Goal: Task Accomplishment & Management: Use online tool/utility

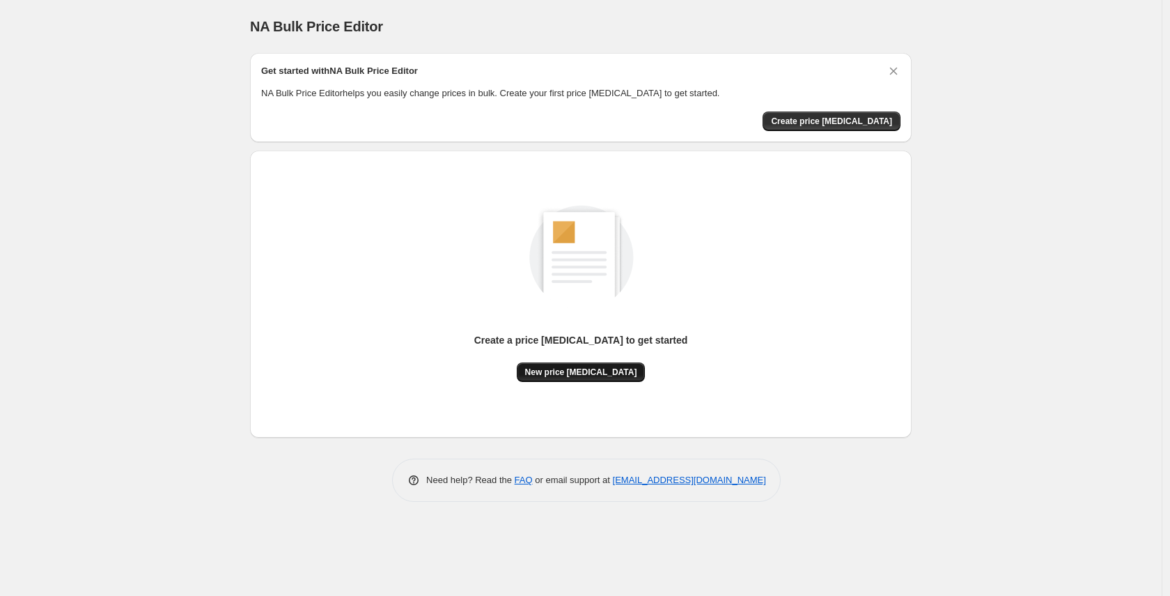
click at [583, 376] on span "New price change job" at bounding box center [581, 371] width 112 height 11
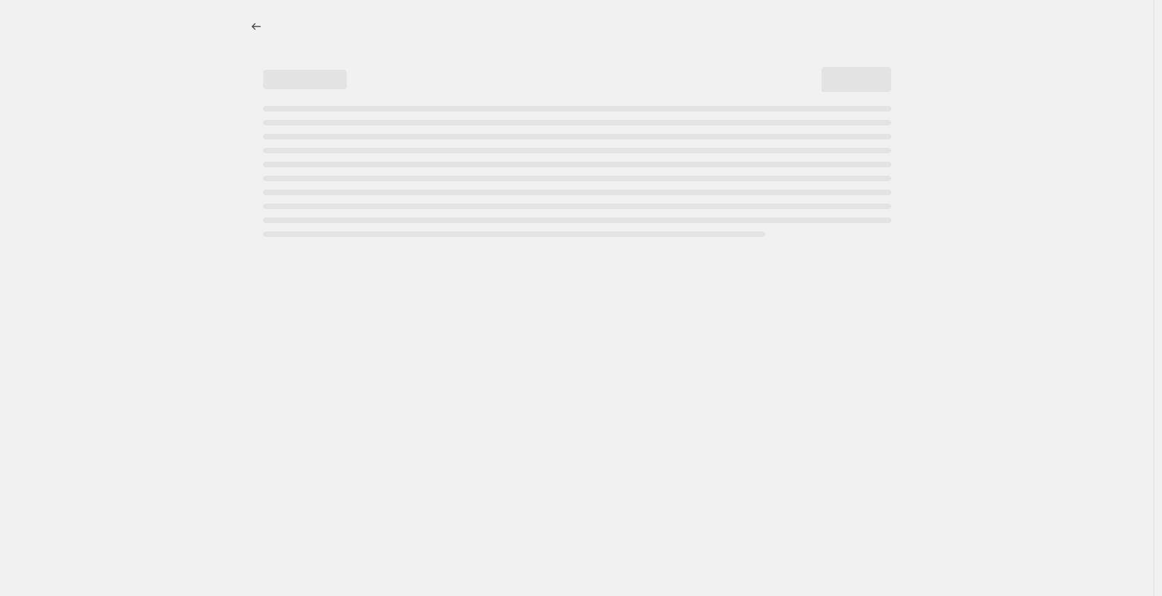
select select "percentage"
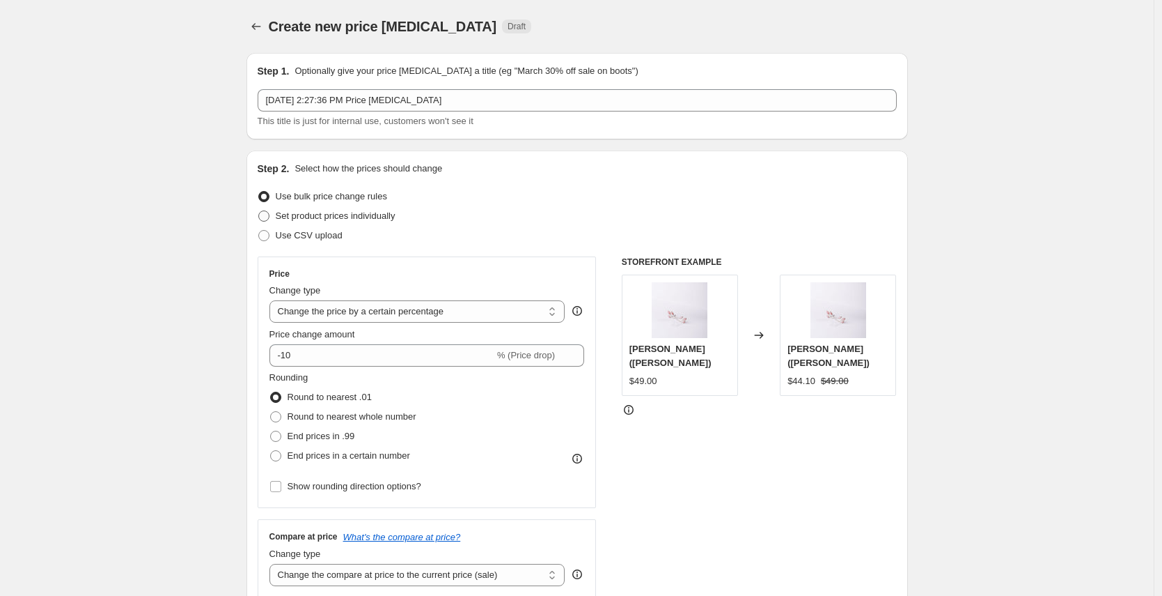
click at [369, 207] on label "Set product prices individually" at bounding box center [327, 216] width 138 height 20
click at [259, 210] on input "Set product prices individually" at bounding box center [258, 210] width 1 height 1
radio input "true"
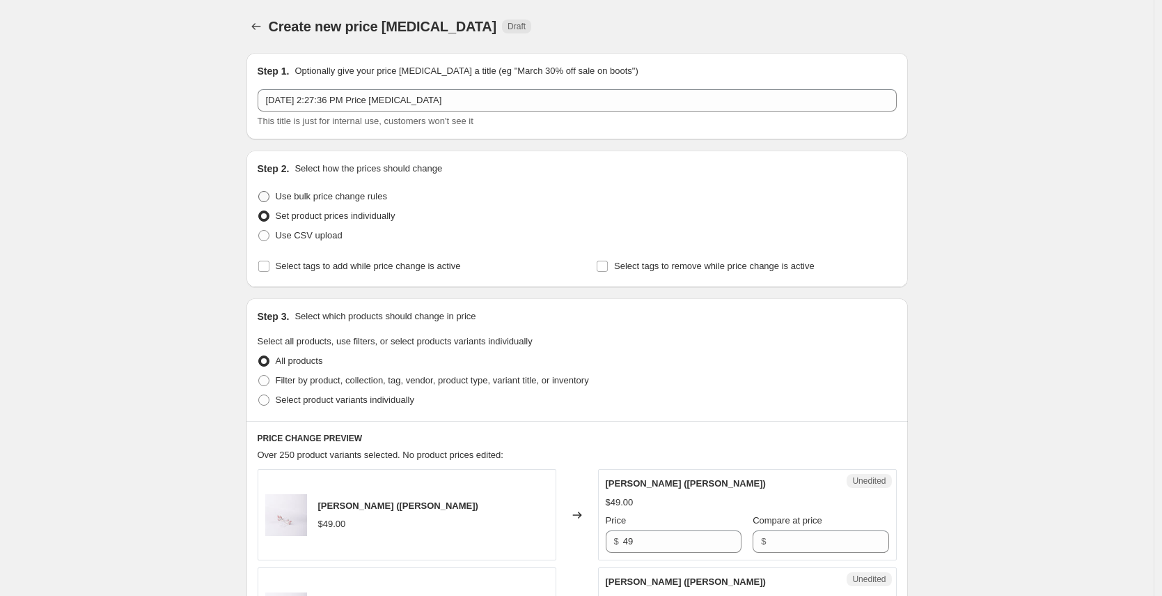
click at [370, 199] on span "Use bulk price change rules" at bounding box center [331, 196] width 111 height 10
click at [259, 192] on input "Use bulk price change rules" at bounding box center [258, 191] width 1 height 1
radio input "true"
select select "percentage"
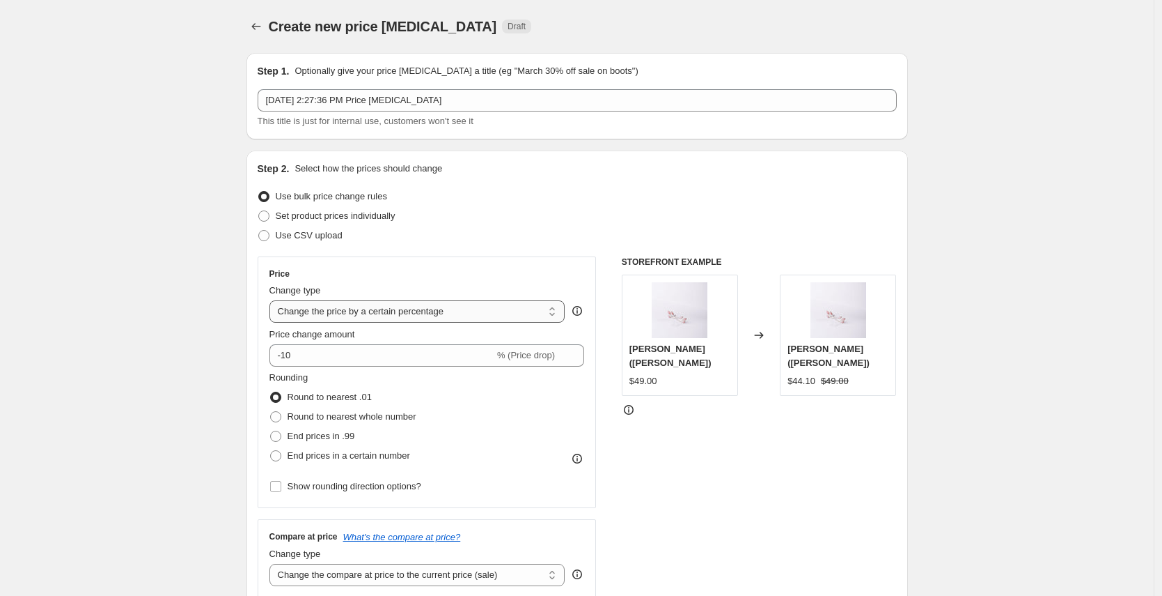
click at [400, 310] on select "Change the price to a certain amount Change the price by a certain amount Chang…" at bounding box center [418, 311] width 296 height 22
click at [273, 300] on select "Change the price to a certain amount Change the price by a certain amount Chang…" at bounding box center [418, 311] width 296 height 22
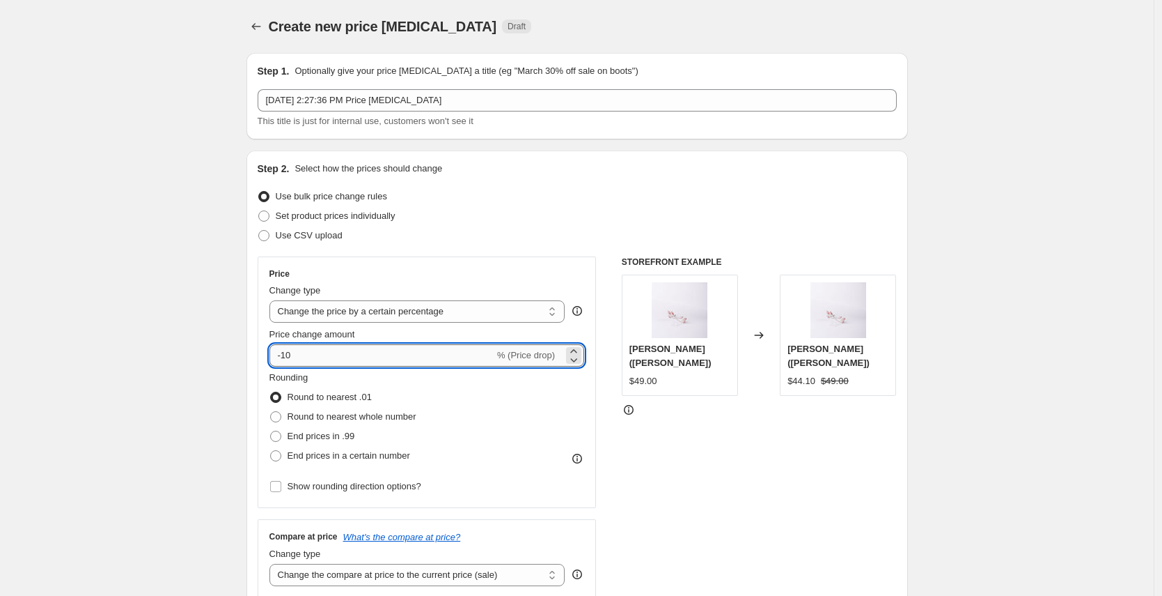
click at [396, 359] on input "-10" at bounding box center [382, 355] width 225 height 22
type input "-15"
click at [417, 435] on div "End prices in .99" at bounding box center [343, 436] width 147 height 20
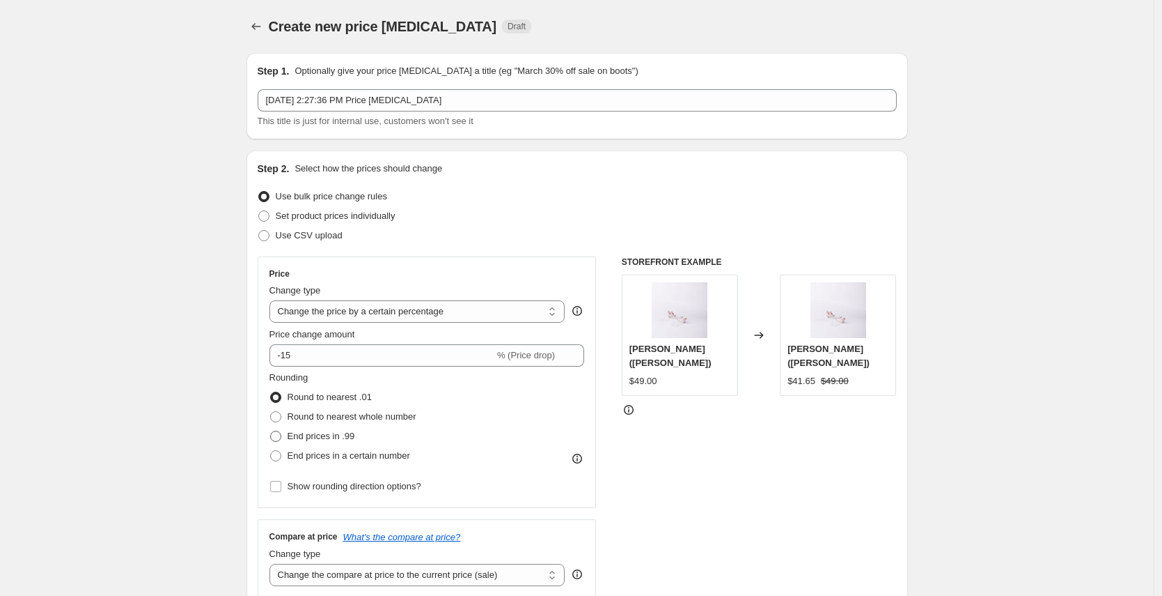
click at [352, 437] on span "End prices in .99" at bounding box center [322, 435] width 68 height 10
click at [271, 431] on input "End prices in .99" at bounding box center [270, 430] width 1 height 1
radio input "true"
click at [358, 397] on span "Round to nearest .01" at bounding box center [330, 396] width 84 height 10
click at [271, 392] on input "Round to nearest .01" at bounding box center [270, 391] width 1 height 1
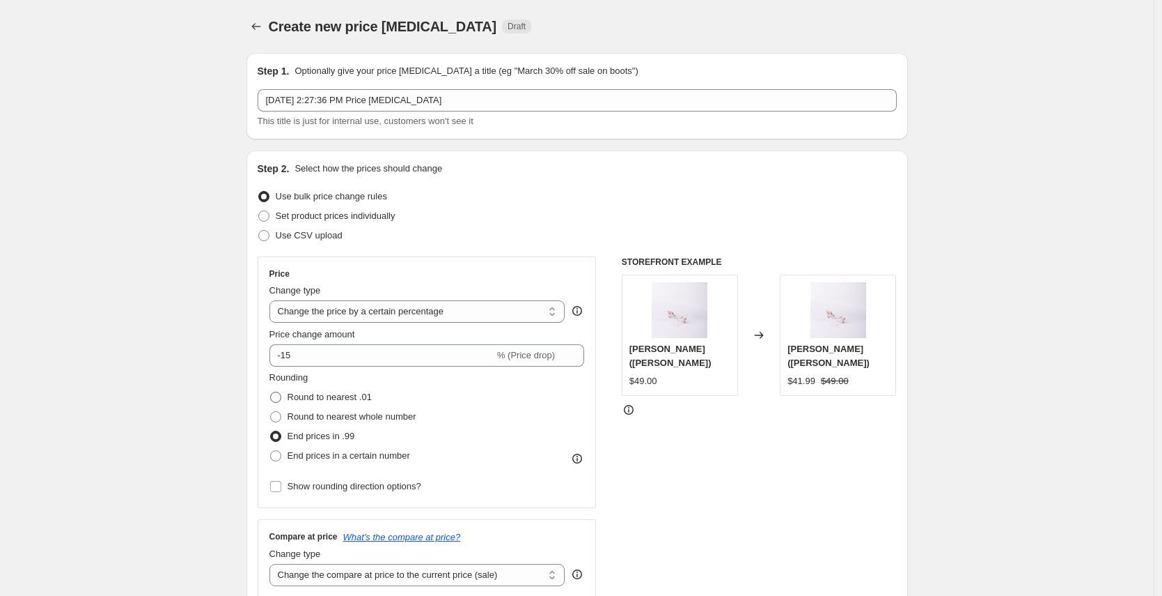
radio input "true"
click at [356, 417] on span "Round to nearest whole number" at bounding box center [352, 416] width 129 height 10
click at [271, 412] on input "Round to nearest whole number" at bounding box center [270, 411] width 1 height 1
radio input "true"
click at [350, 443] on span "End prices in .99" at bounding box center [322, 436] width 68 height 14
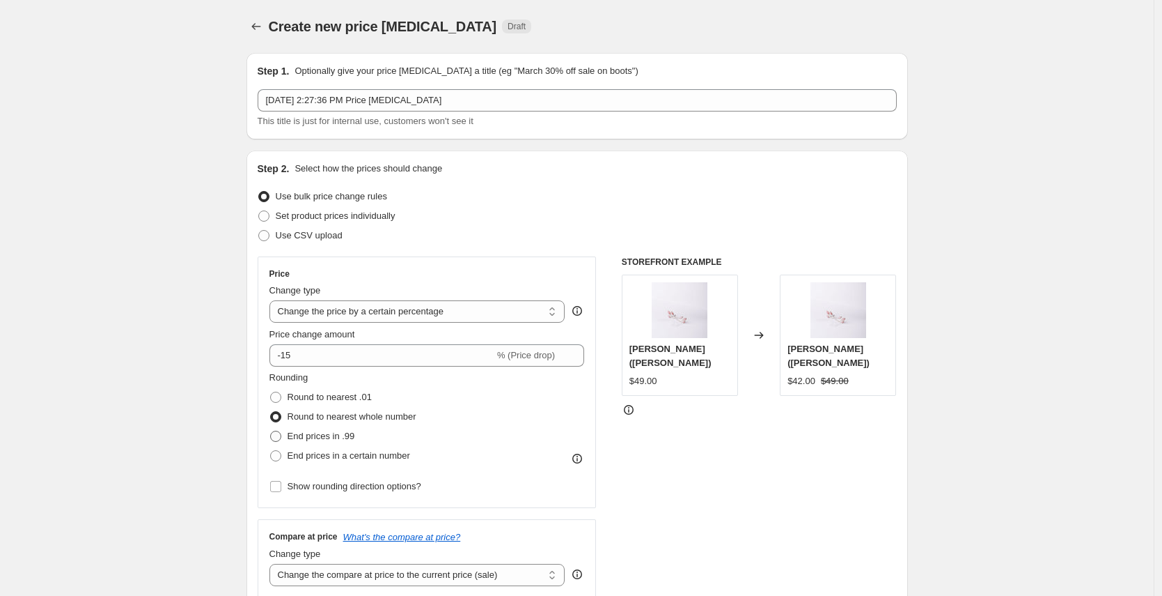
click at [271, 431] on input "End prices in .99" at bounding box center [270, 430] width 1 height 1
radio input "true"
click at [350, 423] on label "Round to nearest whole number" at bounding box center [343, 417] width 147 height 20
click at [271, 412] on input "Round to nearest whole number" at bounding box center [270, 411] width 1 height 1
radio input "true"
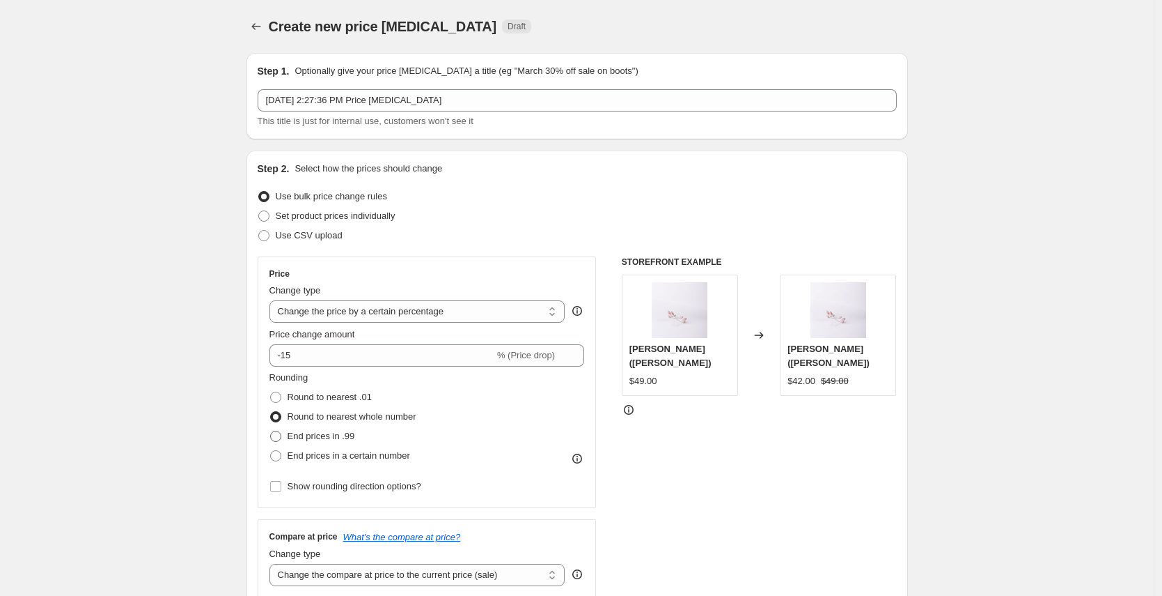
click at [350, 434] on span "End prices in .99" at bounding box center [322, 435] width 68 height 10
click at [271, 431] on input "End prices in .99" at bounding box center [270, 430] width 1 height 1
radio input "true"
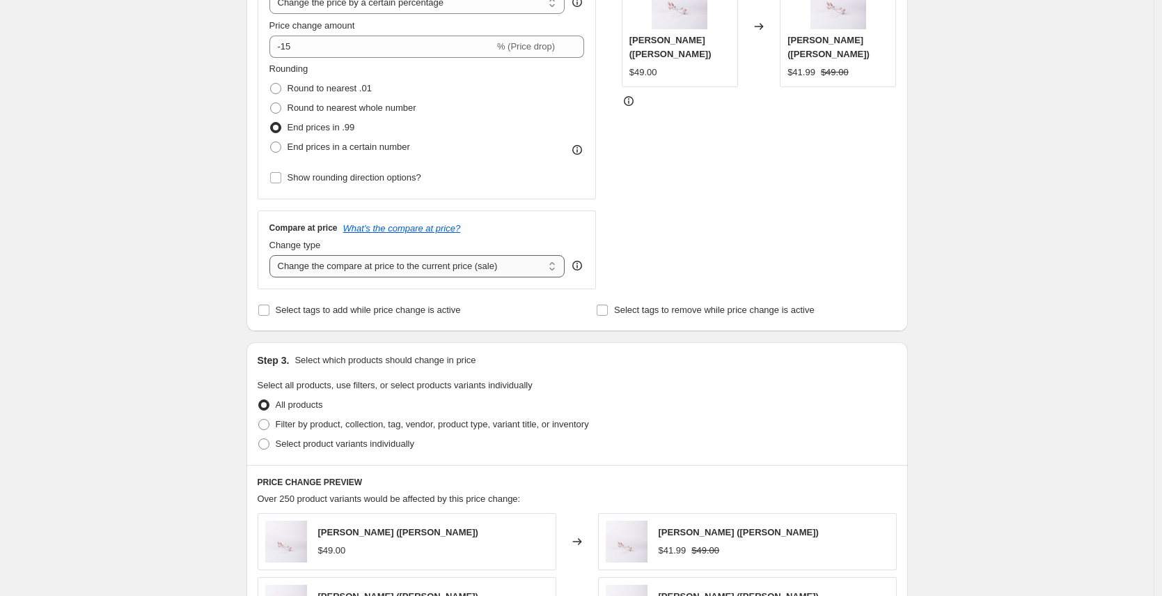
scroll to position [312, 0]
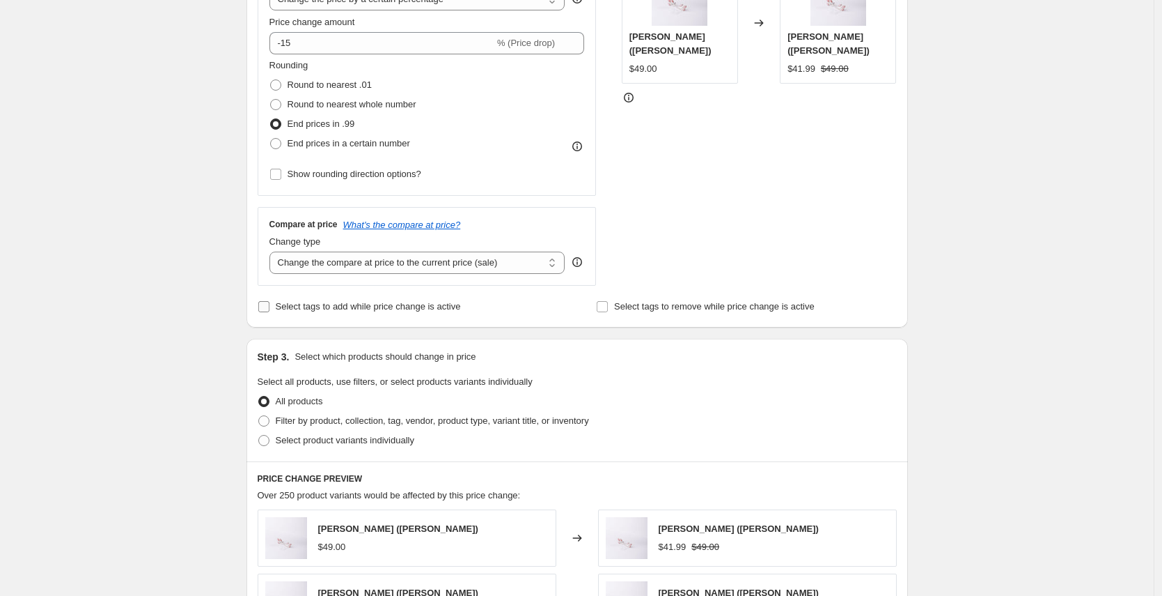
click at [352, 305] on span "Select tags to add while price change is active" at bounding box center [368, 306] width 185 height 10
click at [270, 305] on input "Select tags to add while price change is active" at bounding box center [263, 306] width 11 height 11
checkbox input "true"
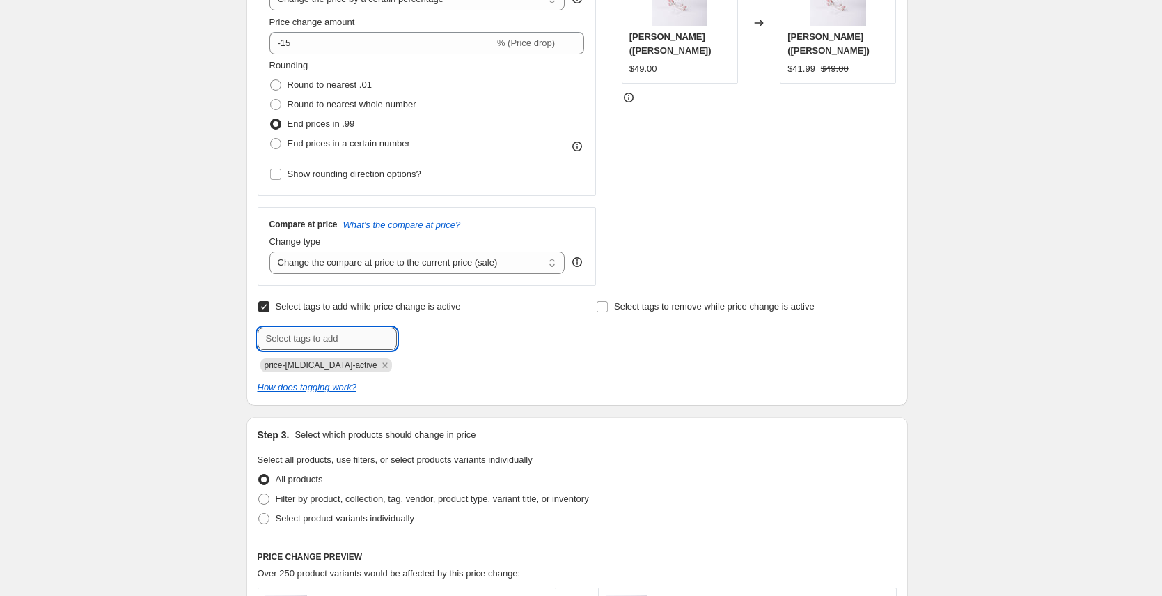
click at [358, 332] on input "text" at bounding box center [327, 338] width 139 height 22
type input "sale"
click at [430, 335] on span "Add sale" at bounding box center [426, 337] width 35 height 11
click at [607, 304] on input "Select tags to remove while price change is active" at bounding box center [602, 306] width 11 height 11
checkbox input "true"
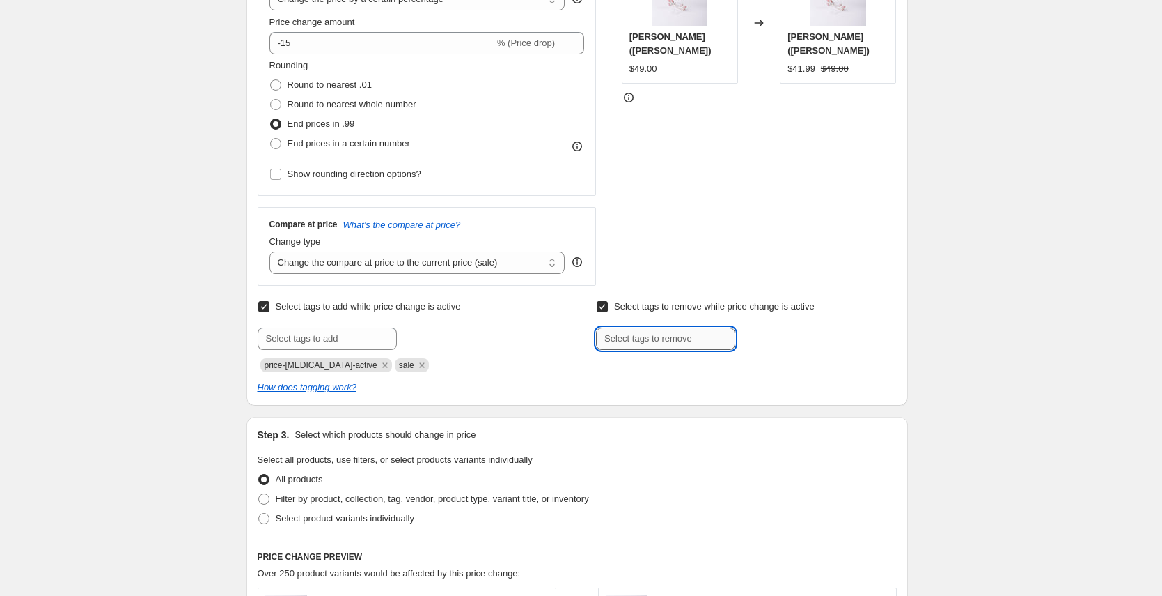
click at [639, 337] on input "text" at bounding box center [665, 338] width 139 height 22
type input "d"
type input "sale"
click at [775, 343] on button "Add sale" at bounding box center [765, 337] width 52 height 20
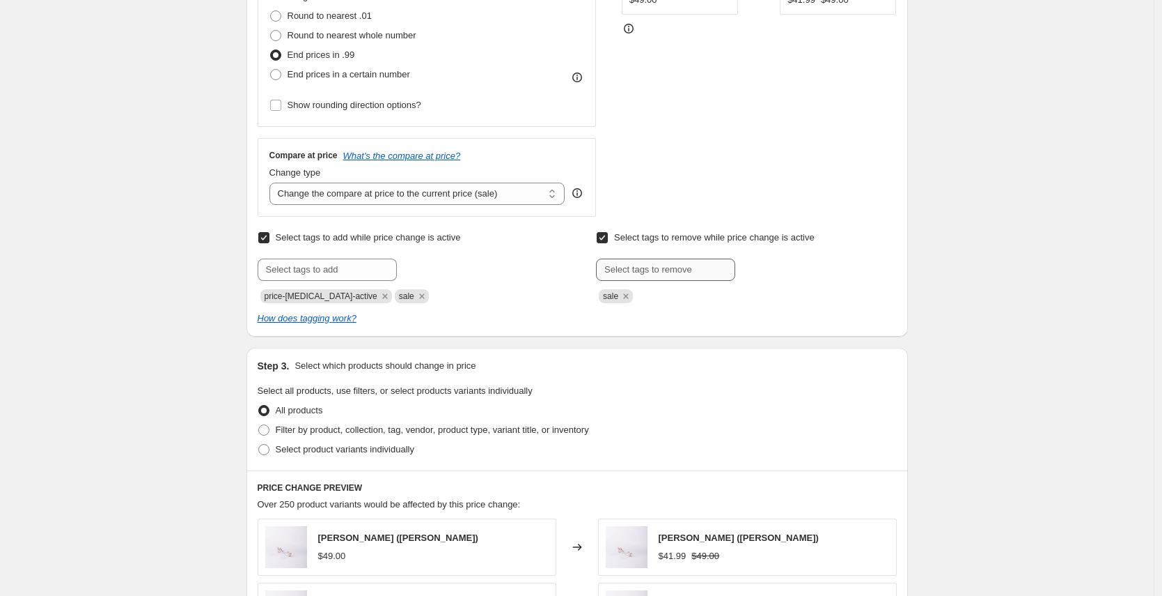
scroll to position [545, 0]
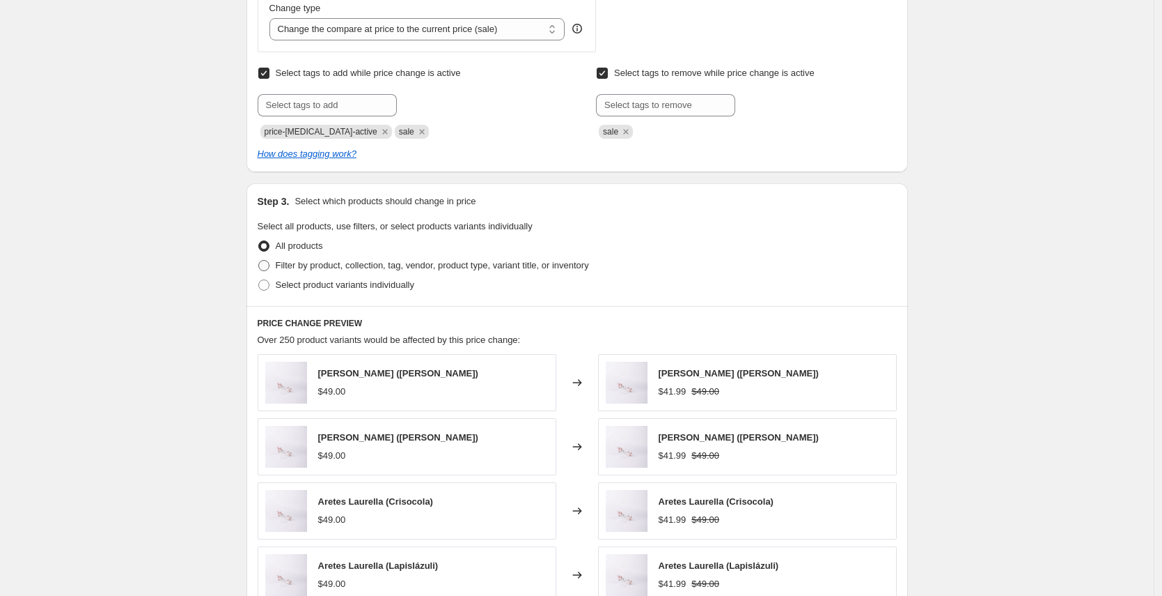
click at [335, 266] on span "Filter by product, collection, tag, vendor, product type, variant title, or inv…" at bounding box center [432, 265] width 313 height 10
click at [259, 260] on input "Filter by product, collection, tag, vendor, product type, variant title, or inv…" at bounding box center [258, 260] width 1 height 1
radio input "true"
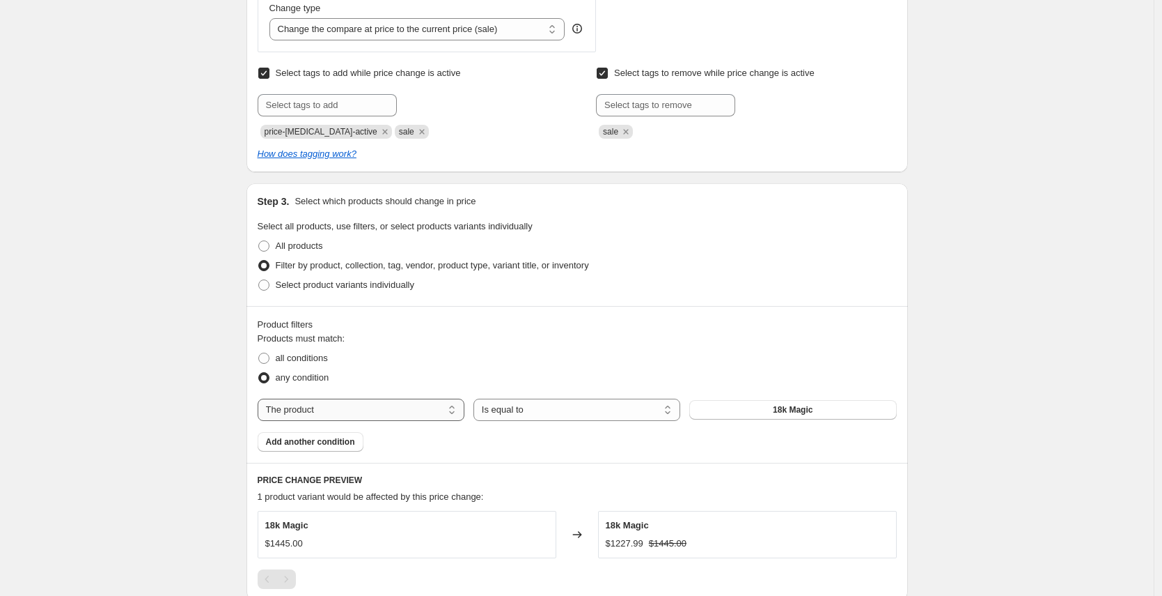
click at [323, 404] on select "The product The product's collection The product's tag The product's vendor The…" at bounding box center [361, 409] width 207 height 22
select select "collection"
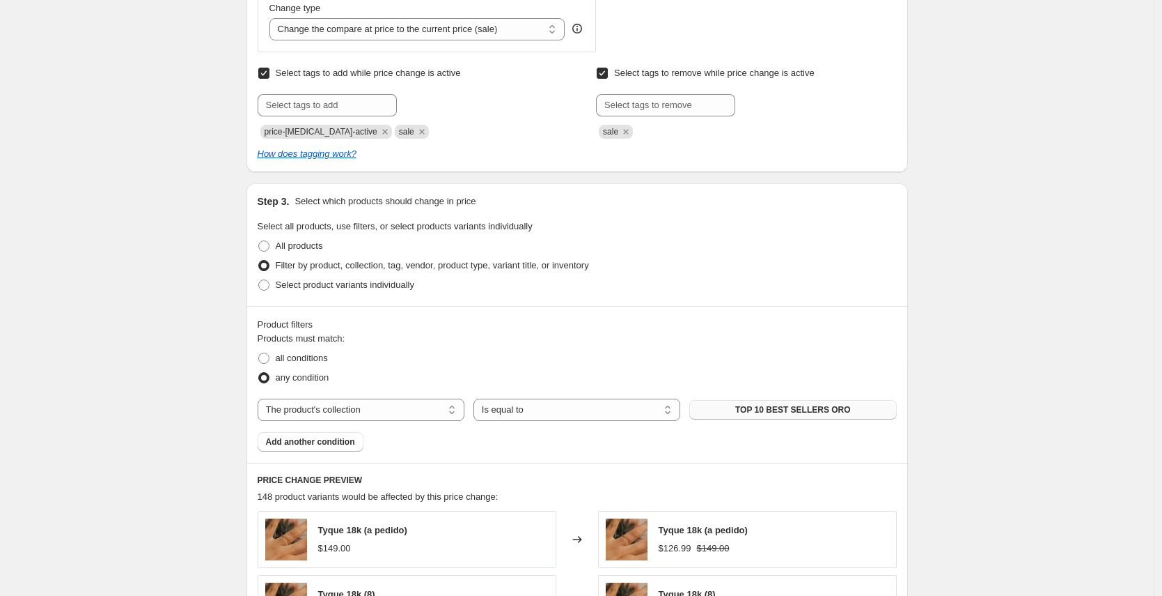
click at [742, 412] on span "TOP 10 BEST SELLERS ORO" at bounding box center [794, 409] width 116 height 11
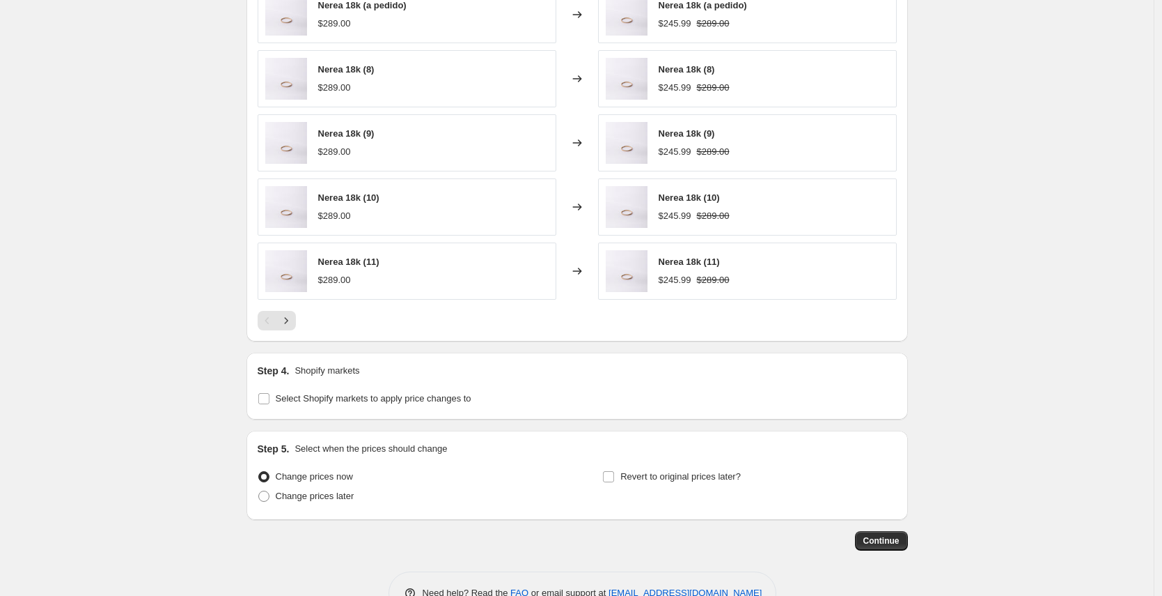
scroll to position [1110, 0]
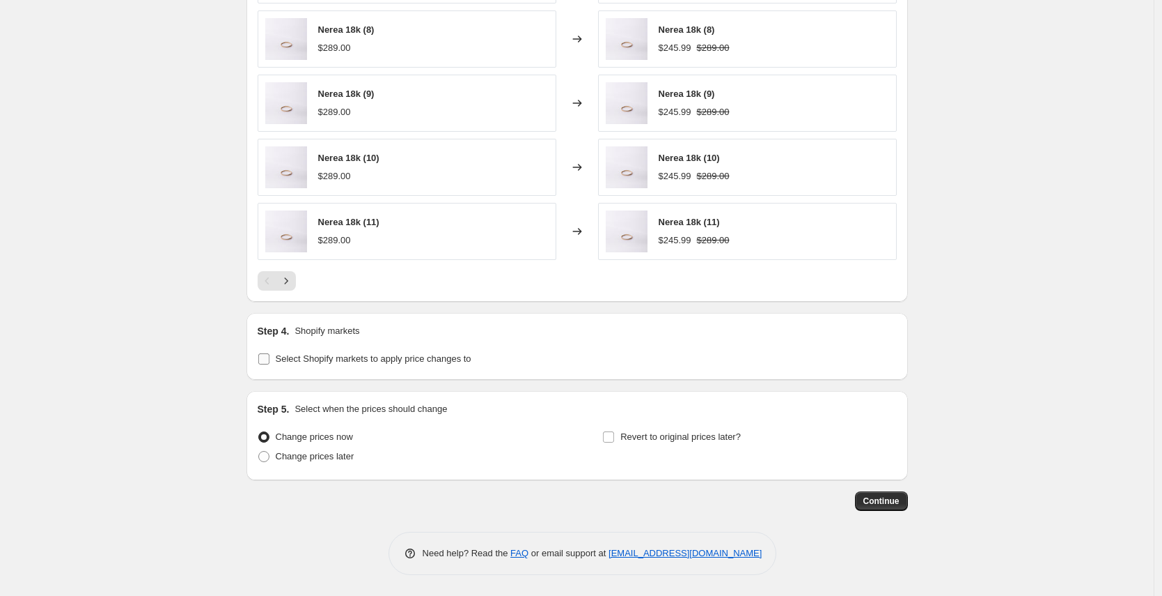
click at [403, 359] on span "Select Shopify markets to apply price changes to" at bounding box center [374, 358] width 196 height 10
click at [270, 359] on input "Select Shopify markets to apply price changes to" at bounding box center [263, 358] width 11 height 11
checkbox input "true"
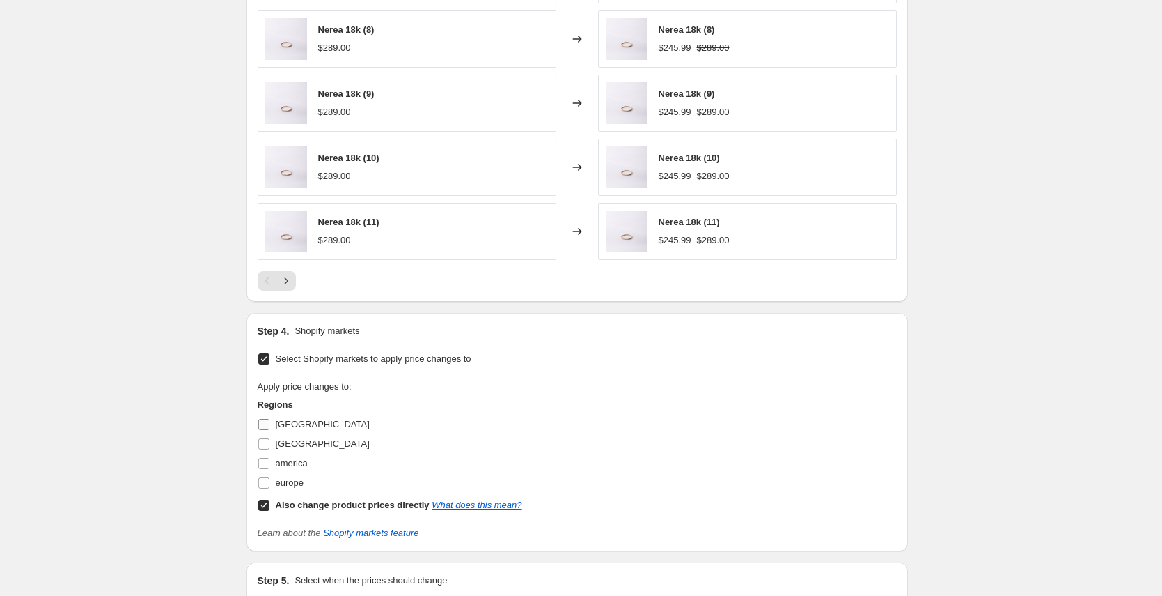
click at [277, 417] on label "[GEOGRAPHIC_DATA]" at bounding box center [314, 424] width 112 height 20
click at [270, 419] on input "[GEOGRAPHIC_DATA]" at bounding box center [263, 424] width 11 height 11
checkbox input "true"
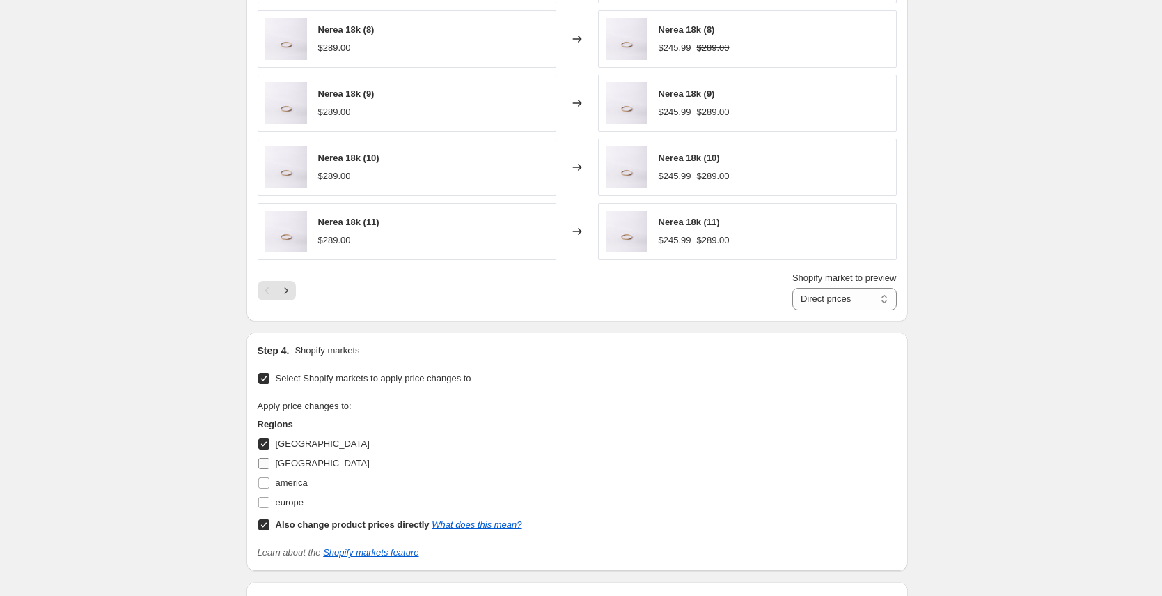
click at [272, 472] on label "[GEOGRAPHIC_DATA]" at bounding box center [314, 463] width 112 height 20
click at [270, 469] on input "[GEOGRAPHIC_DATA]" at bounding box center [263, 463] width 11 height 11
checkbox input "true"
click at [889, 295] on select "Direct prices Perú Venezuela" at bounding box center [845, 299] width 104 height 22
select select "39004438572"
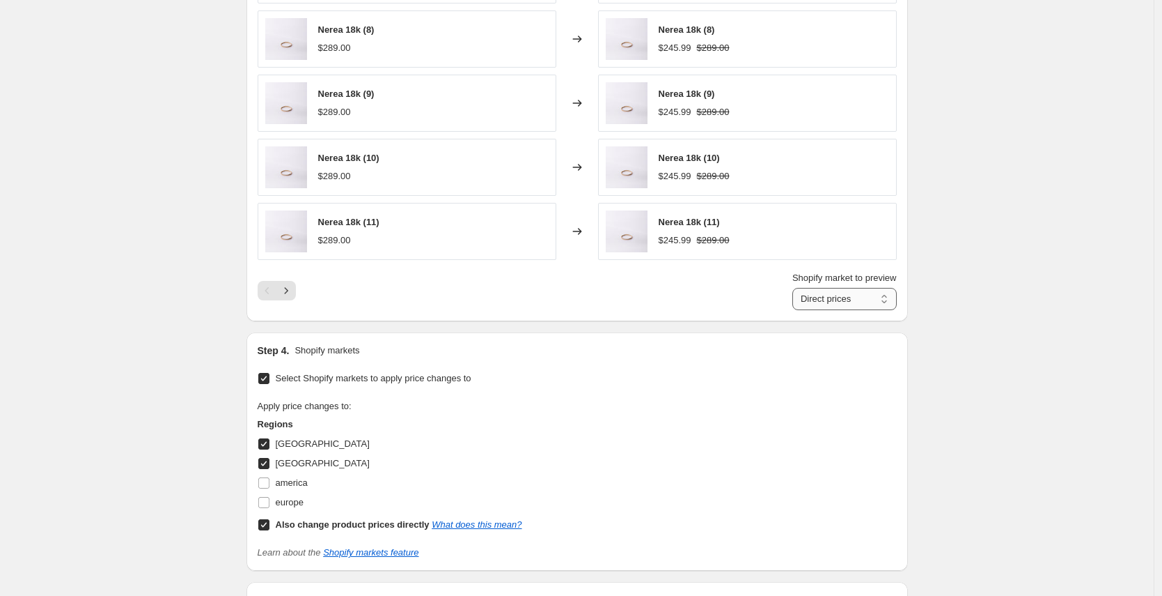
click at [793, 288] on select "Direct prices Perú Venezuela" at bounding box center [845, 299] width 104 height 22
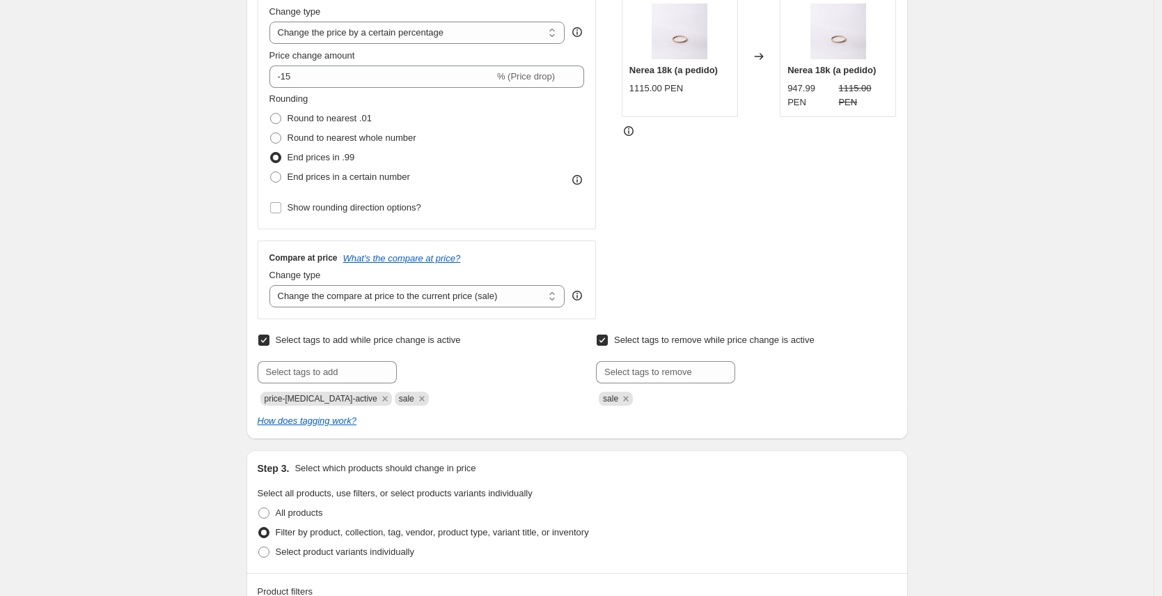
scroll to position [139, 0]
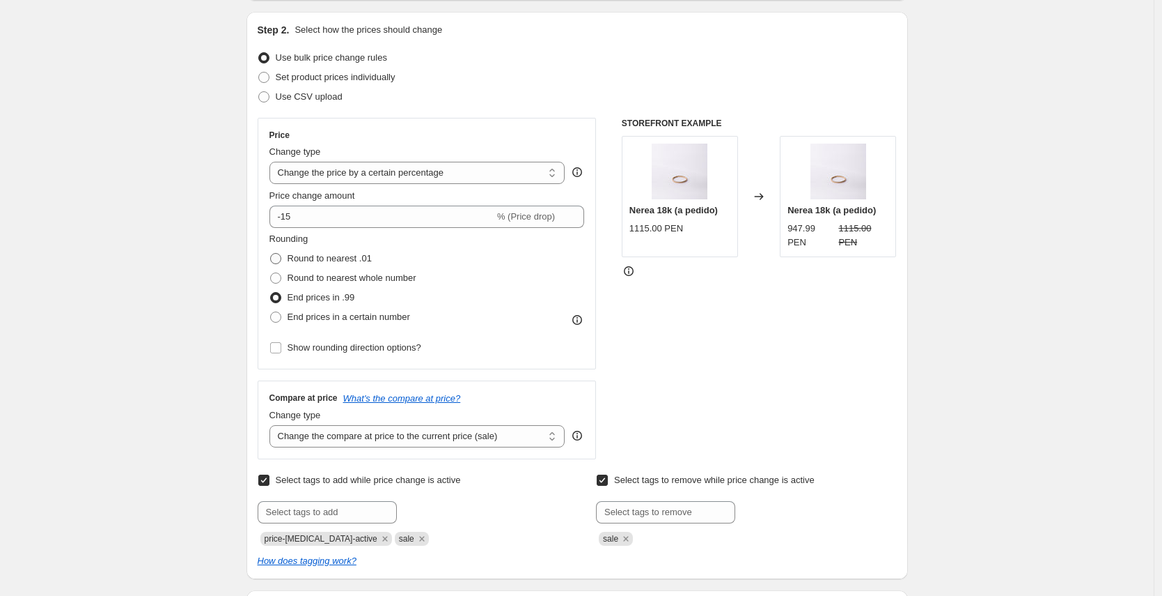
click at [286, 261] on label "Round to nearest .01" at bounding box center [321, 259] width 102 height 20
click at [271, 254] on input "Round to nearest .01" at bounding box center [270, 253] width 1 height 1
radio input "true"
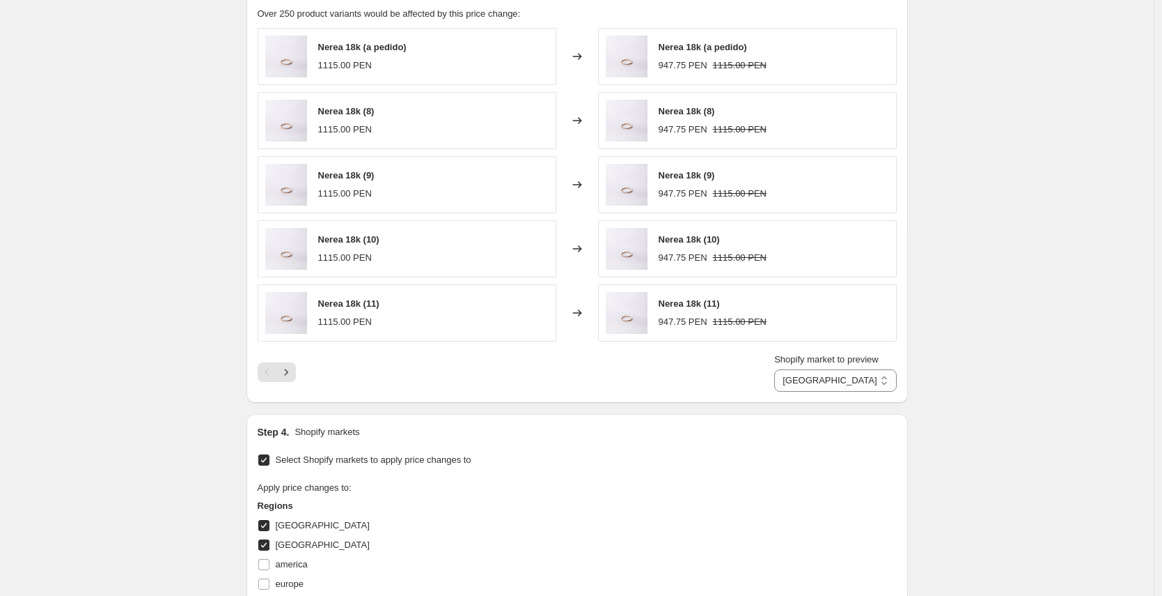
scroll to position [1144, 0]
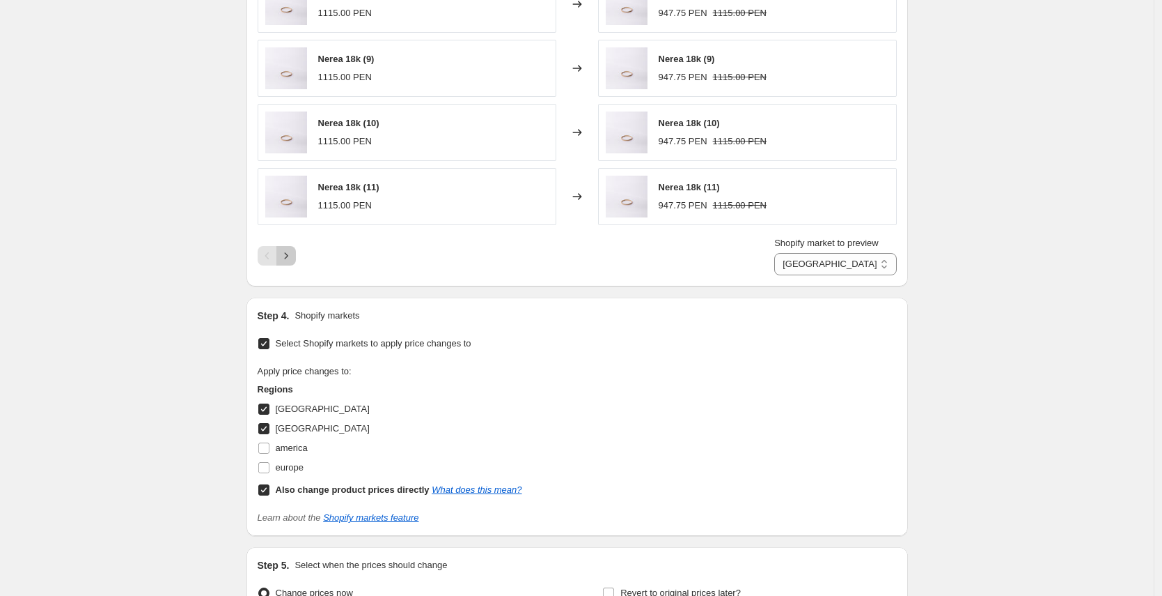
click at [290, 252] on icon "Next" at bounding box center [286, 256] width 14 height 14
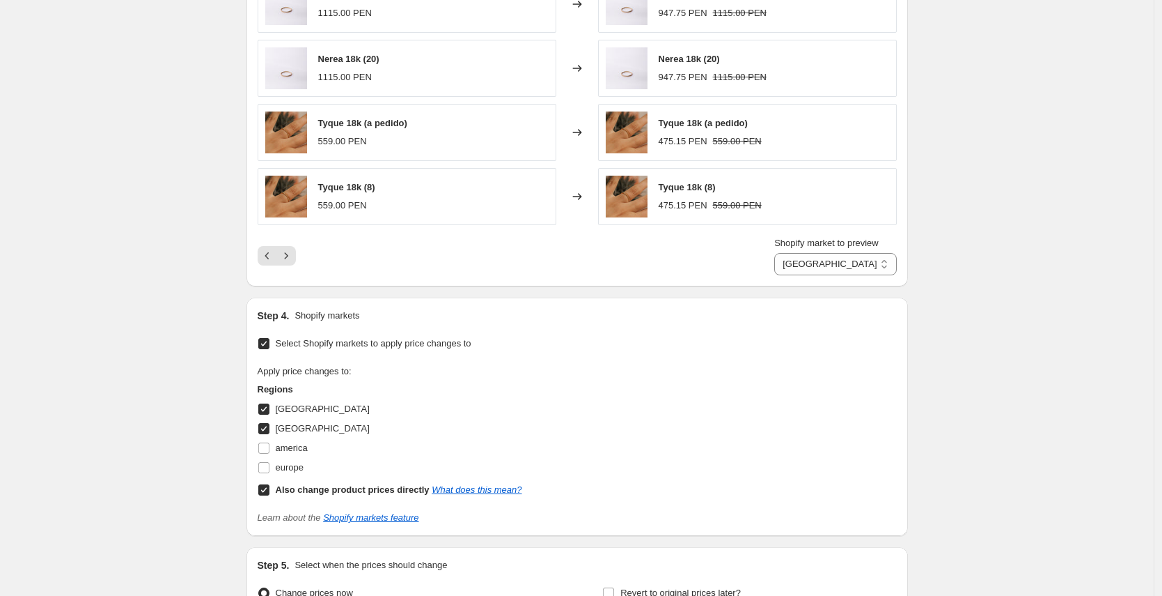
click at [267, 489] on input "Also change product prices directly What does this mean?" at bounding box center [263, 489] width 11 height 11
checkbox input "false"
click at [824, 251] on div "Shopify market to preview Perú Venezuela Perú" at bounding box center [836, 255] width 122 height 39
click at [824, 262] on select "Perú Venezuela" at bounding box center [836, 264] width 122 height 22
click at [787, 253] on select "Perú Venezuela" at bounding box center [836, 264] width 122 height 22
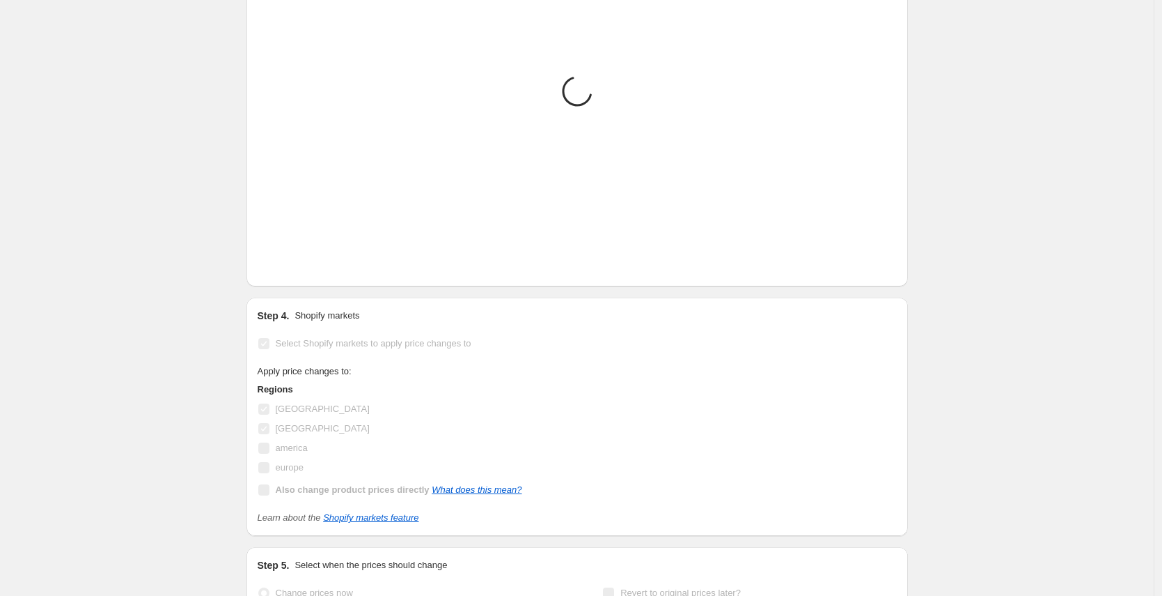
click at [824, 262] on select "Perú Venezuela" at bounding box center [836, 264] width 122 height 22
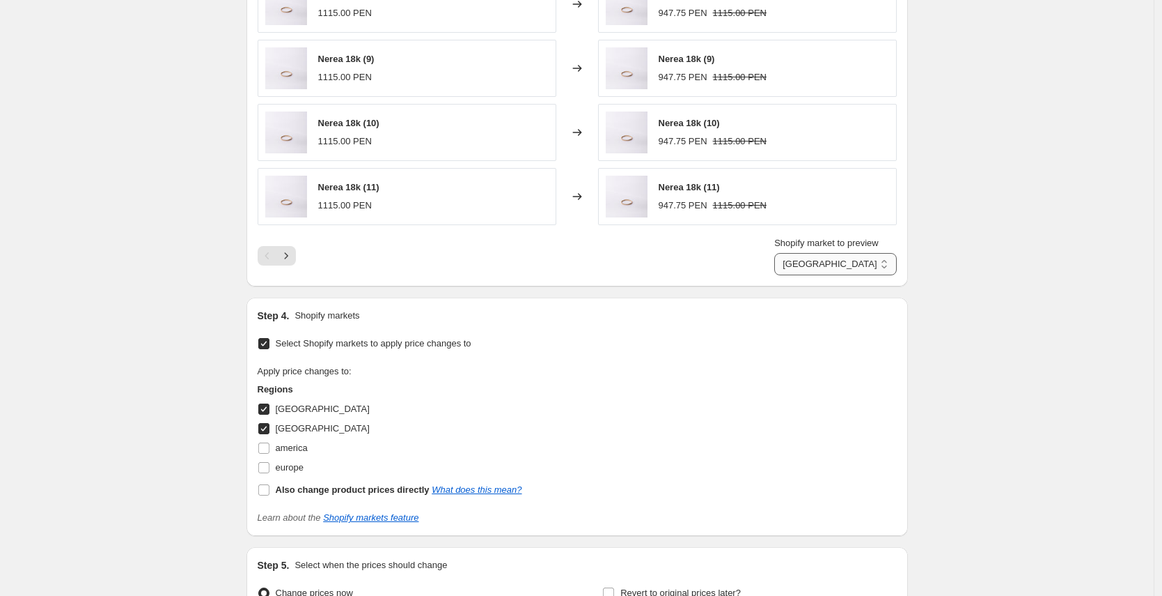
select select "39004438572"
click at [787, 253] on select "Perú Venezuela" at bounding box center [836, 264] width 122 height 22
click at [355, 492] on b "Also change product prices directly" at bounding box center [353, 489] width 154 height 10
click at [270, 492] on input "Also change product prices directly What does this mean?" at bounding box center [263, 489] width 11 height 11
checkbox input "true"
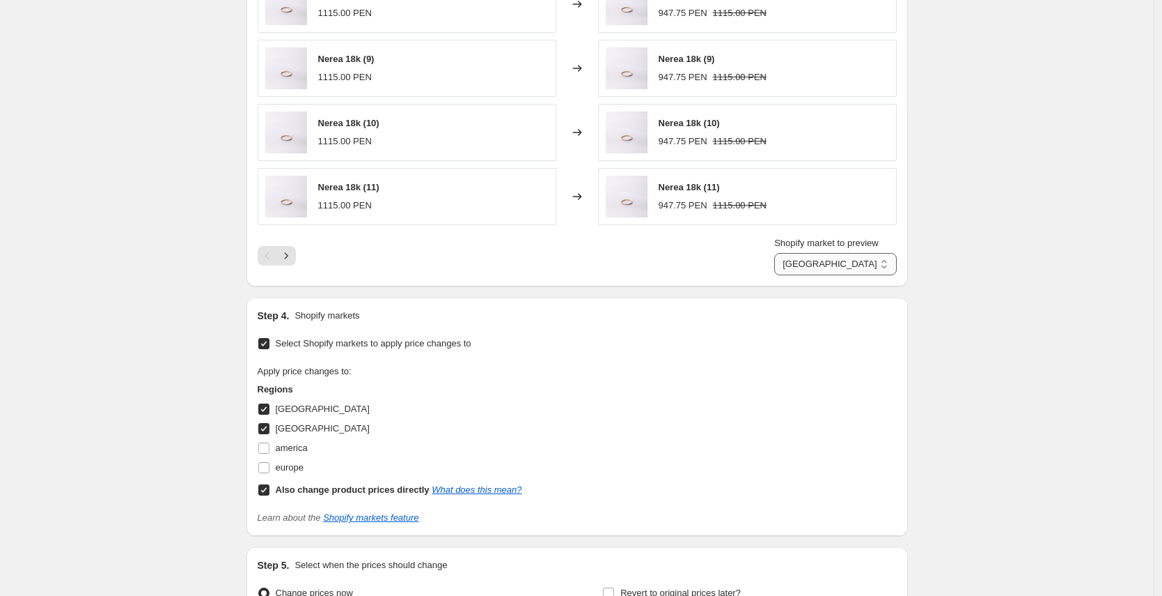
click at [814, 261] on select "Direct prices Perú Venezuela" at bounding box center [836, 264] width 122 height 22
select select "direct"
click at [787, 253] on select "Direct prices Perú Venezuela" at bounding box center [836, 264] width 122 height 22
click at [286, 491] on b "Also change product prices directly" at bounding box center [353, 489] width 154 height 10
click at [270, 491] on input "Also change product prices directly What does this mean?" at bounding box center [263, 489] width 11 height 11
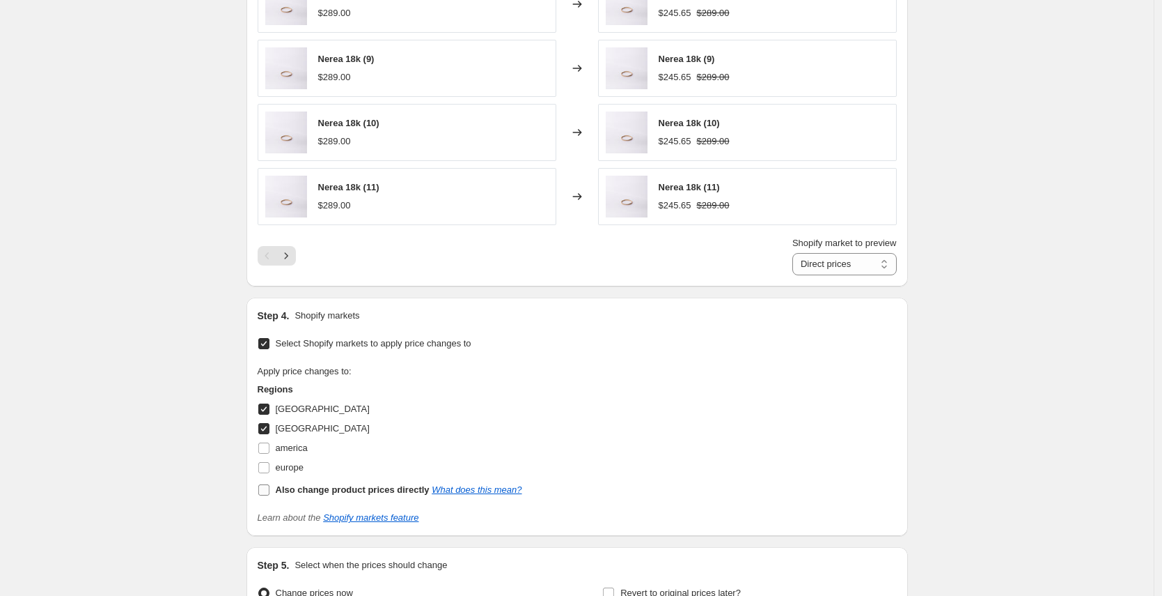
checkbox input "false"
select select "39004438572"
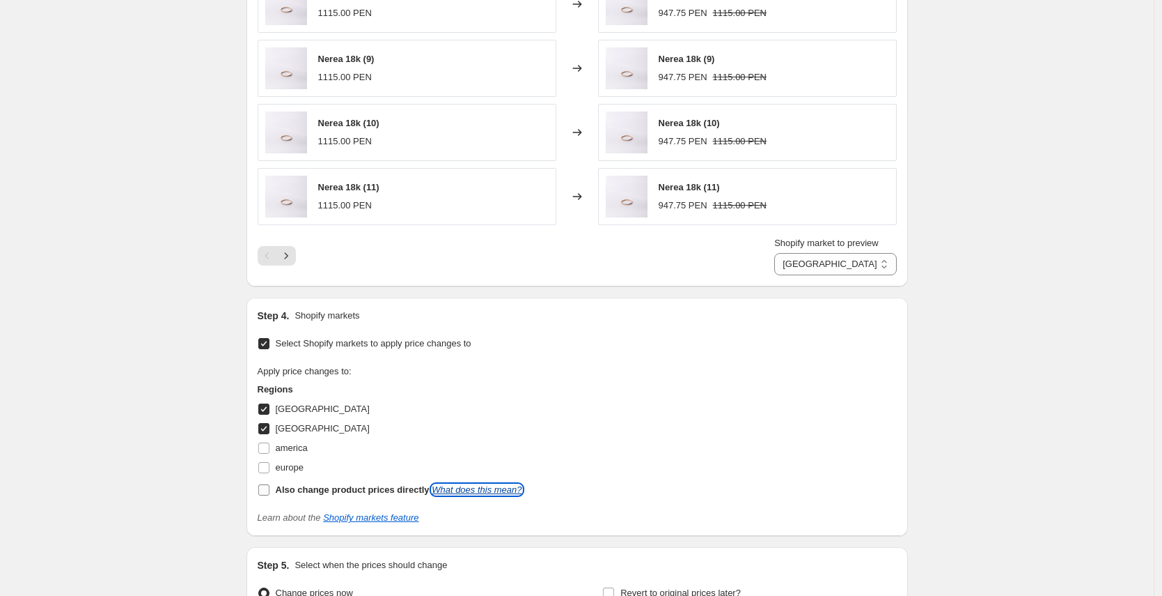
click at [472, 492] on link "What does this mean?" at bounding box center [477, 489] width 90 height 10
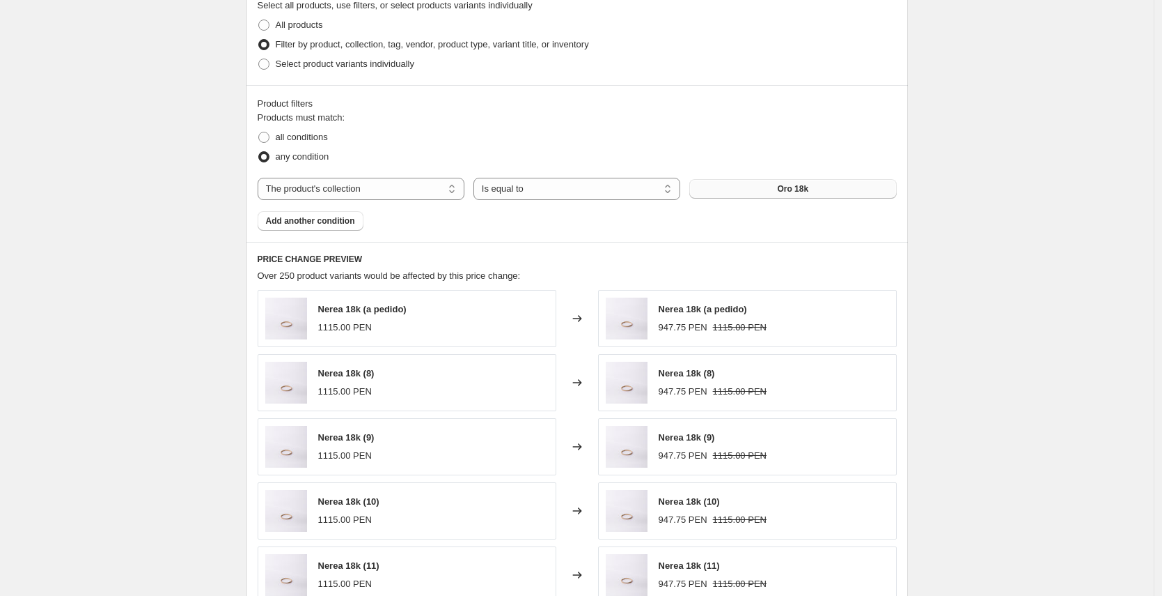
scroll to position [0, 0]
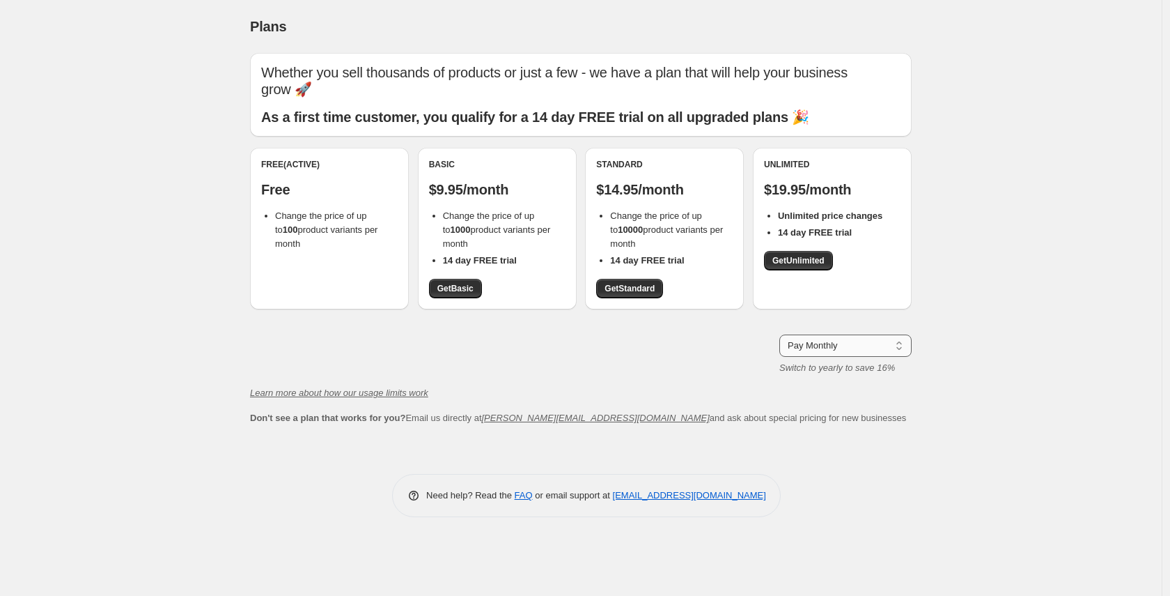
click at [814, 339] on select "Pay Monthly Pay Yearly (Save 16%)" at bounding box center [845, 345] width 132 height 22
click at [779, 334] on select "Pay Monthly Pay Yearly (Save 16%)" at bounding box center [845, 345] width 132 height 22
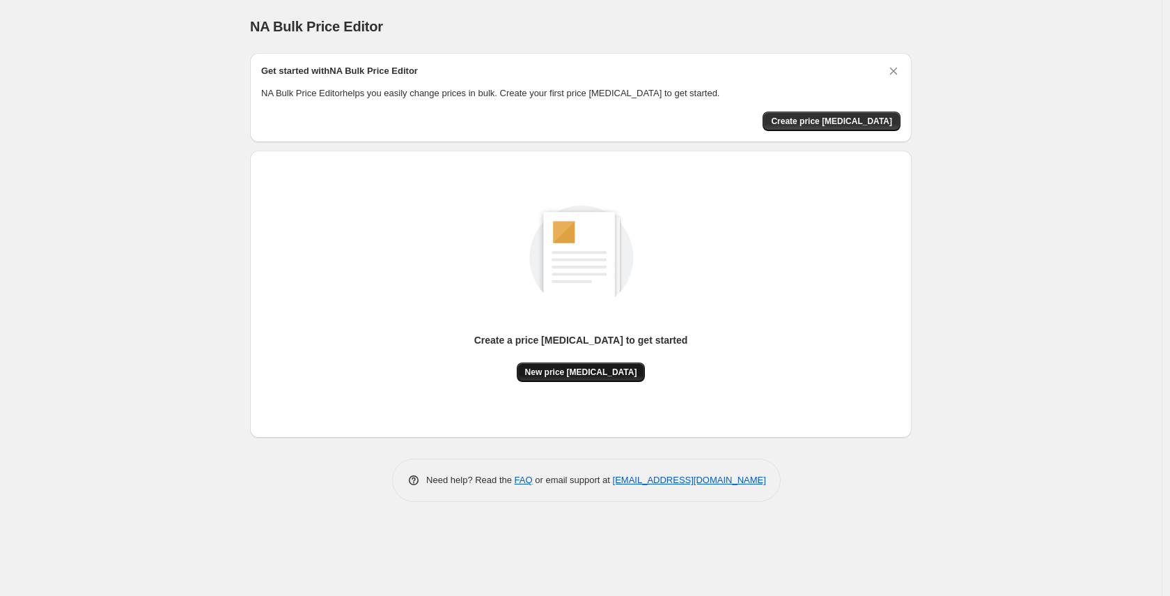
click at [602, 379] on button "New price [MEDICAL_DATA]" at bounding box center [581, 372] width 129 height 20
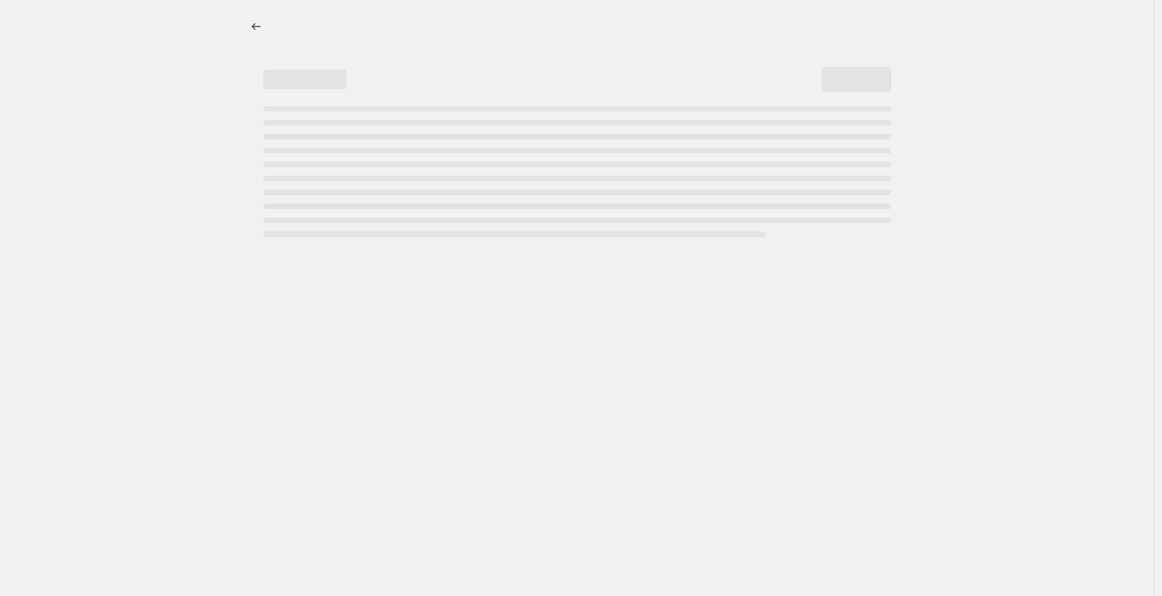
select select "percentage"
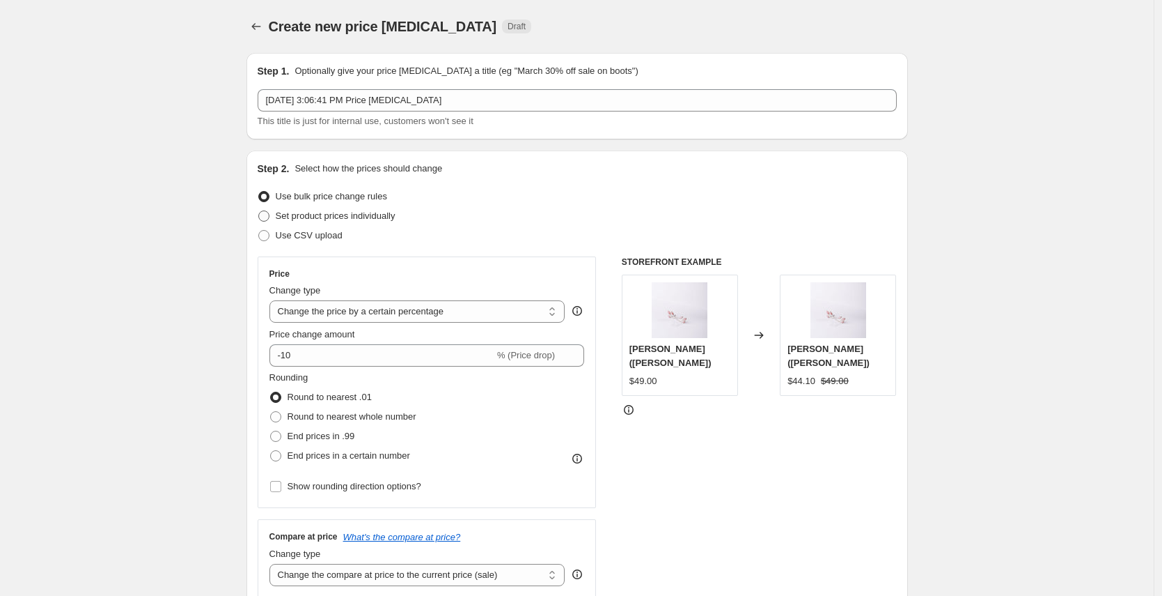
click at [339, 219] on span "Set product prices individually" at bounding box center [336, 215] width 120 height 10
click at [259, 211] on input "Set product prices individually" at bounding box center [258, 210] width 1 height 1
radio input "true"
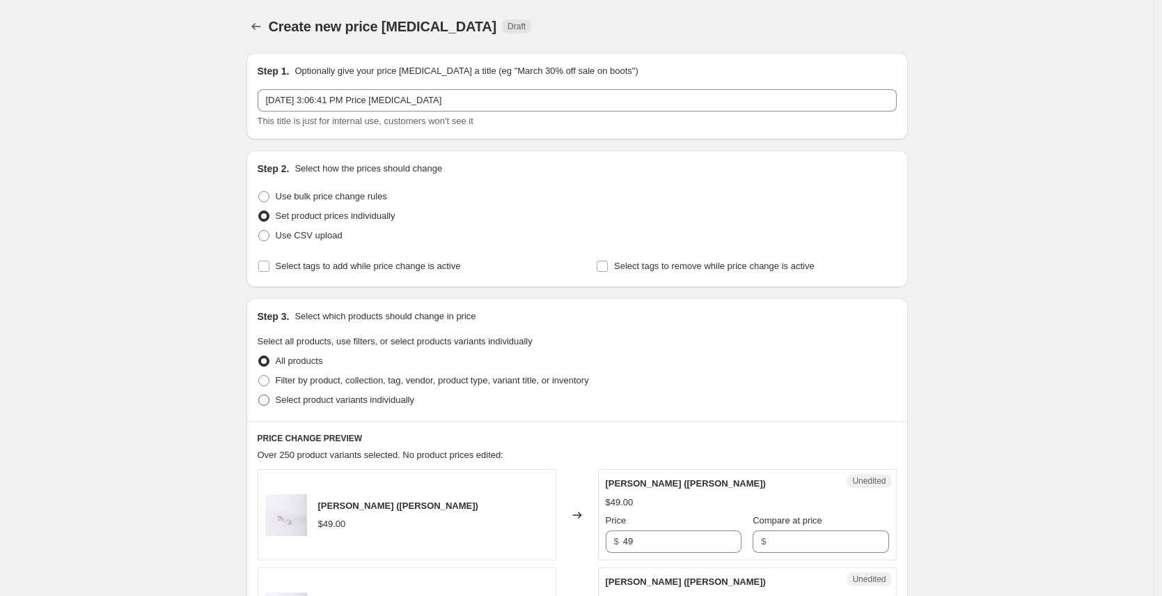
click at [345, 400] on span "Select product variants individually" at bounding box center [345, 399] width 139 height 10
click at [259, 395] on input "Select product variants individually" at bounding box center [258, 394] width 1 height 1
radio input "true"
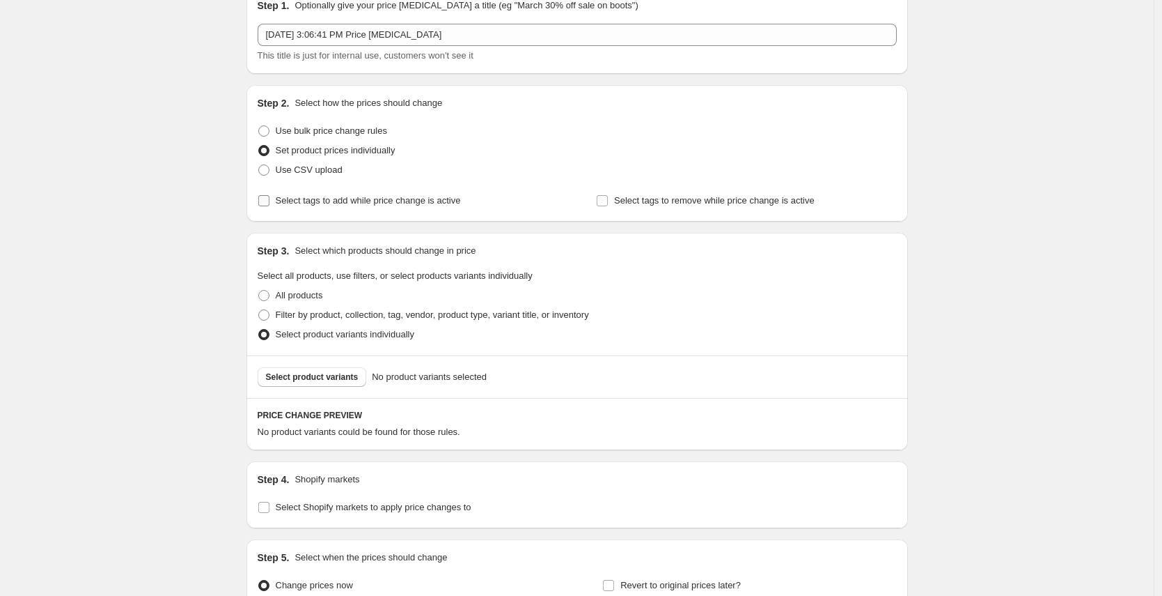
scroll to position [125, 0]
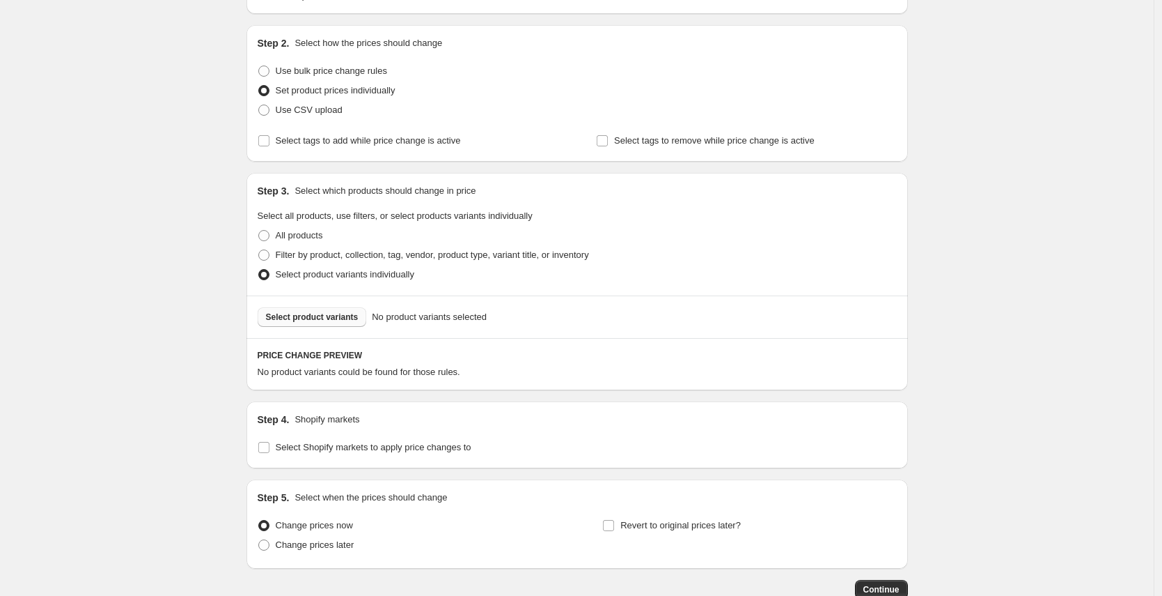
click at [343, 321] on span "Select product variants" at bounding box center [312, 316] width 93 height 11
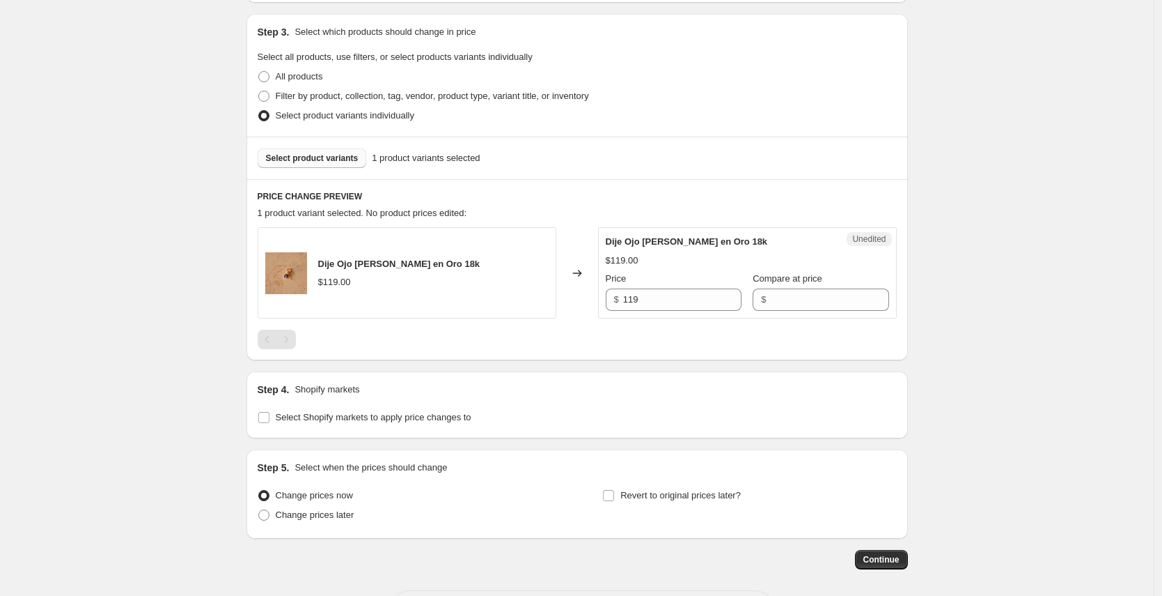
scroll to position [343, 0]
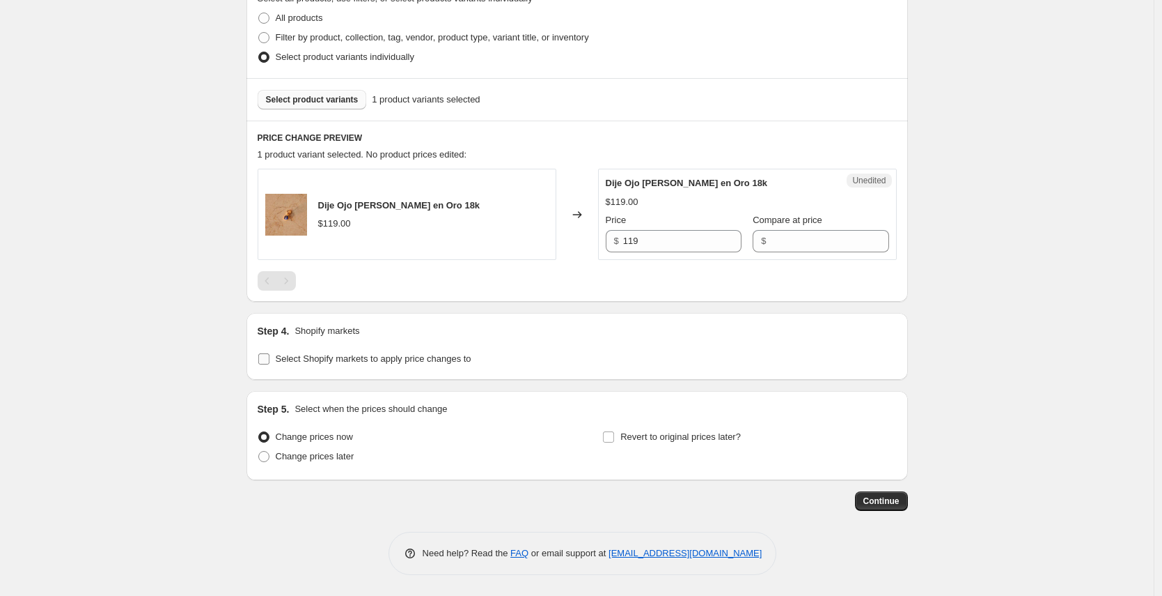
click at [359, 358] on span "Select Shopify markets to apply price changes to" at bounding box center [374, 358] width 196 height 10
click at [270, 358] on input "Select Shopify markets to apply price changes to" at bounding box center [263, 358] width 11 height 11
checkbox input "true"
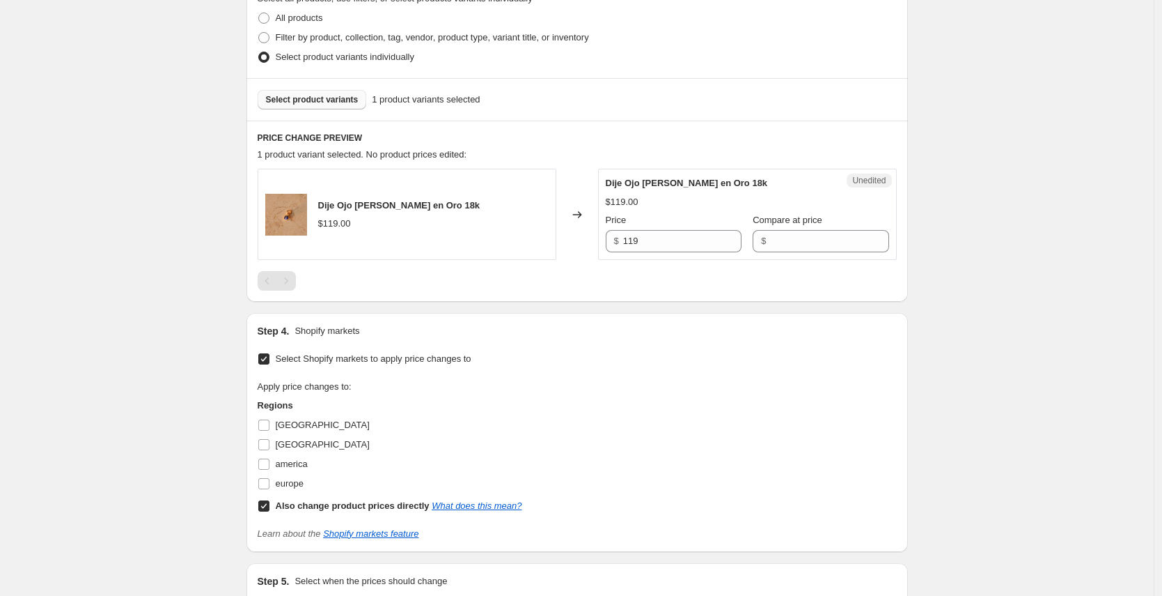
click at [303, 425] on div "Perú" at bounding box center [390, 425] width 265 height 20
click at [289, 425] on span "Perú" at bounding box center [323, 424] width 94 height 10
click at [270, 425] on input "Perú" at bounding box center [263, 424] width 11 height 11
checkbox input "true"
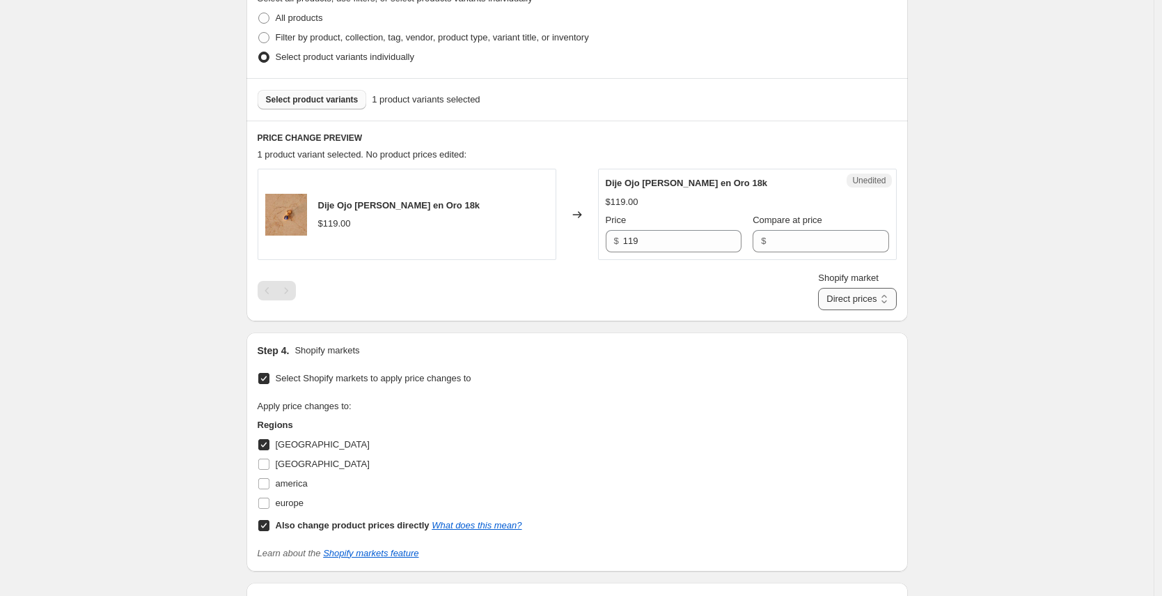
click at [879, 298] on select "Direct prices Perú" at bounding box center [857, 299] width 78 height 22
select select "39004438572"
click at [834, 310] on select "Direct prices Perú" at bounding box center [857, 299] width 78 height 22
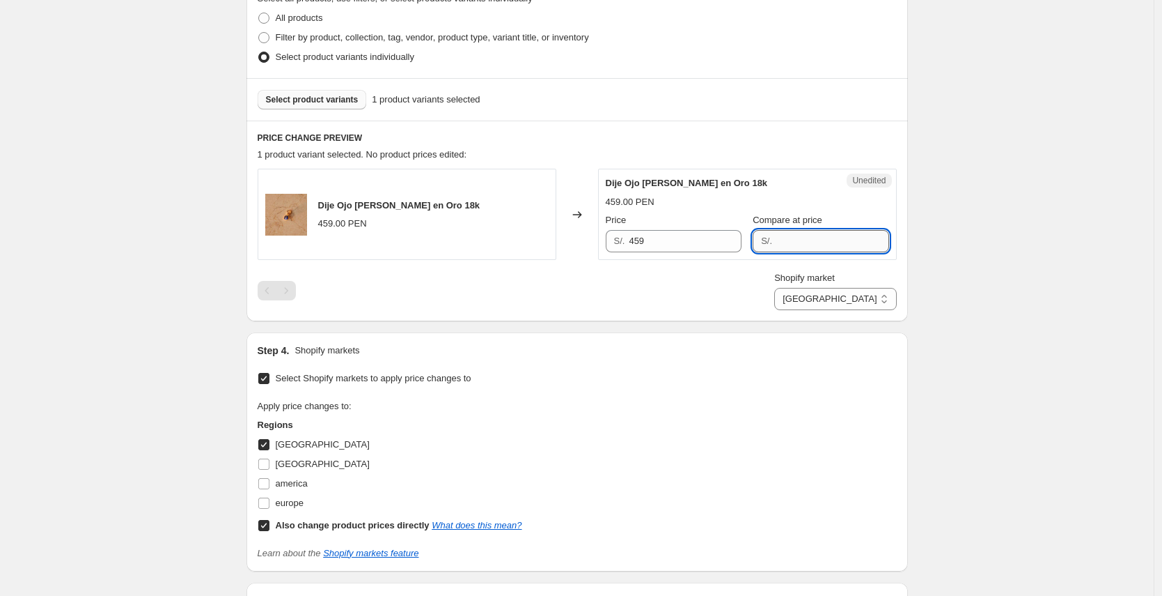
click at [799, 242] on input "Compare at price" at bounding box center [833, 241] width 112 height 22
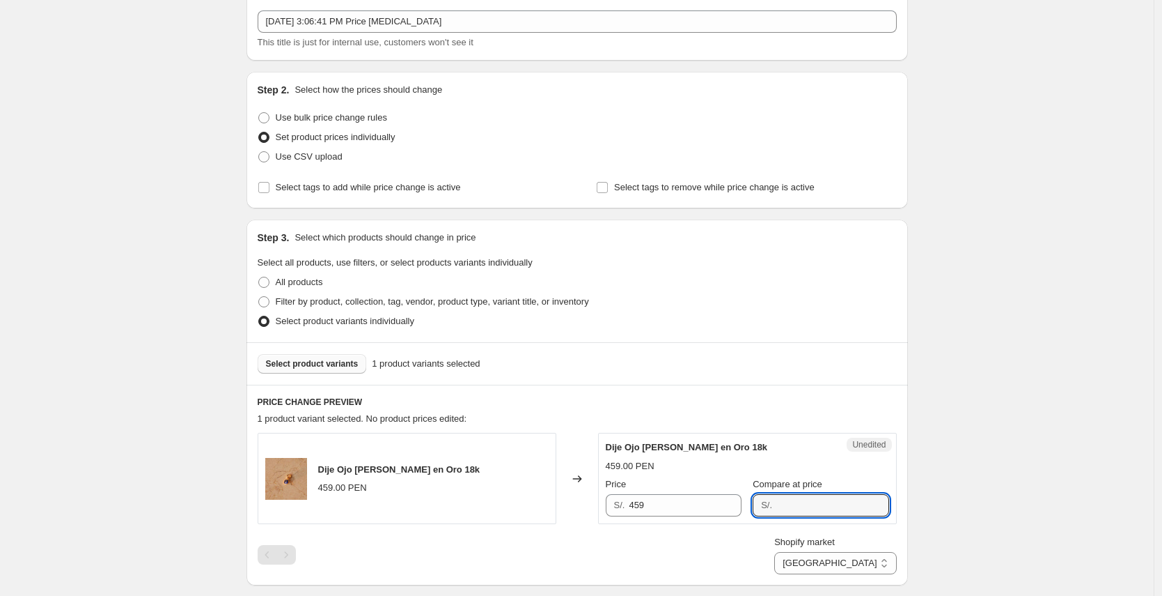
scroll to position [365, 0]
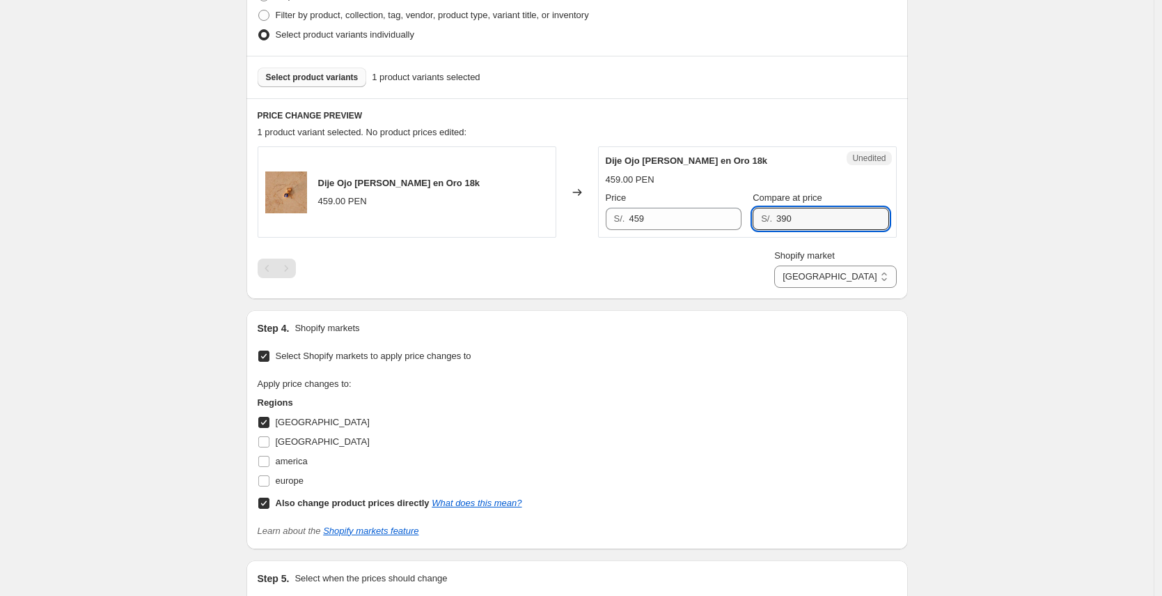
type input "390"
click at [569, 281] on div "Dije Ojo Turco en Oro 18k 459.00 PEN Changed to Unedited Dije Ojo Turco en Oro …" at bounding box center [577, 216] width 639 height 141
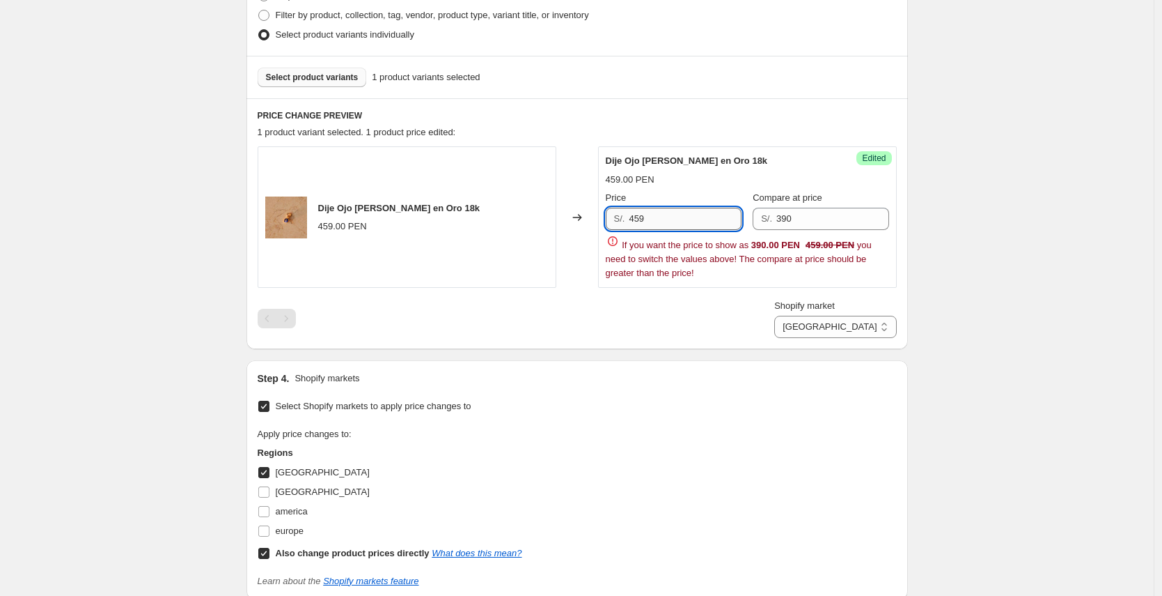
click at [733, 217] on input "459" at bounding box center [685, 219] width 112 height 22
type input "39"
click at [841, 224] on input "390" at bounding box center [833, 219] width 112 height 22
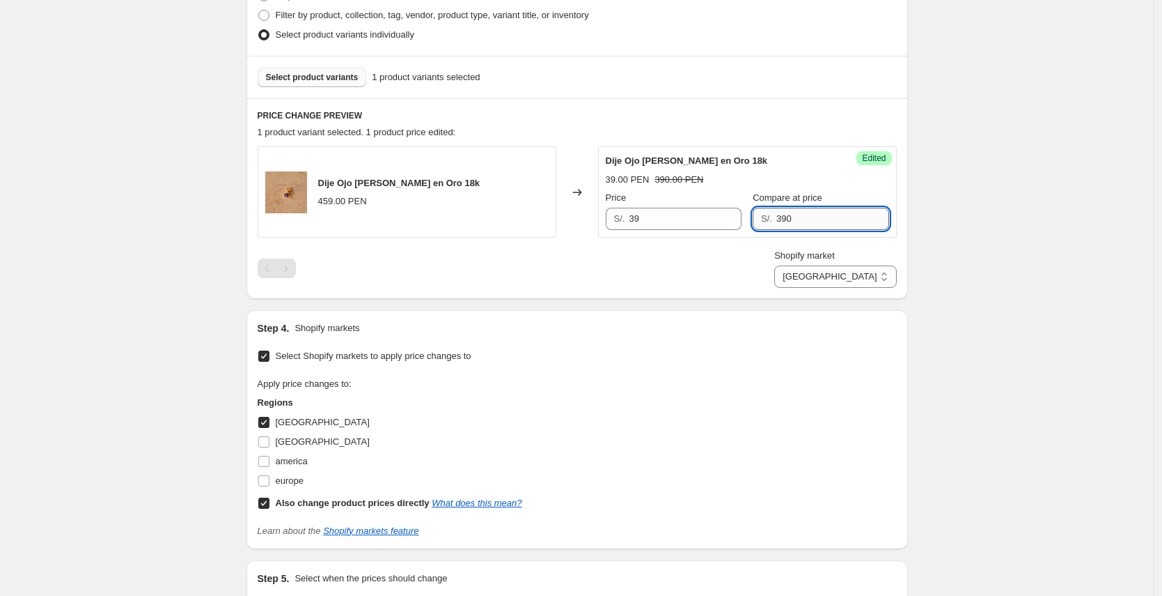
click at [841, 224] on input "390" at bounding box center [833, 219] width 112 height 22
click at [730, 231] on div "Success Edited Dije Ojo Turco en Oro 18k 39.00 PEN 390.00 PEN Price S/. 39 Comp…" at bounding box center [747, 191] width 299 height 91
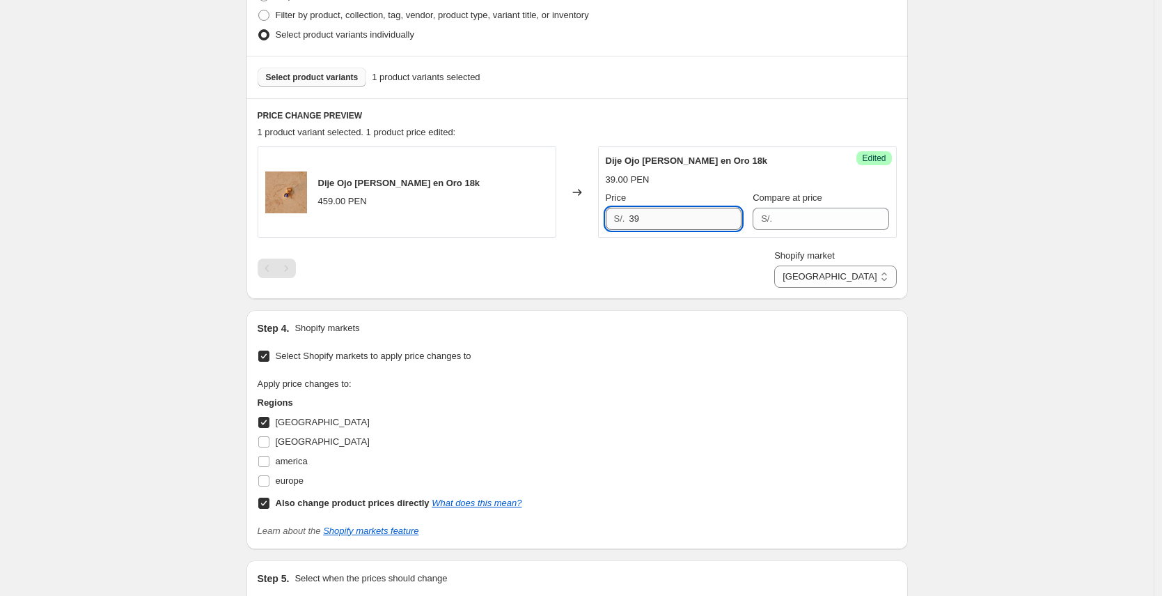
click at [731, 221] on input "39" at bounding box center [685, 219] width 112 height 22
type input "390"
drag, startPoint x: 719, startPoint y: 270, endPoint x: 718, endPoint y: 279, distance: 8.5
click at [718, 279] on div "Shopify market Direct prices Perú Perú" at bounding box center [577, 268] width 639 height 39
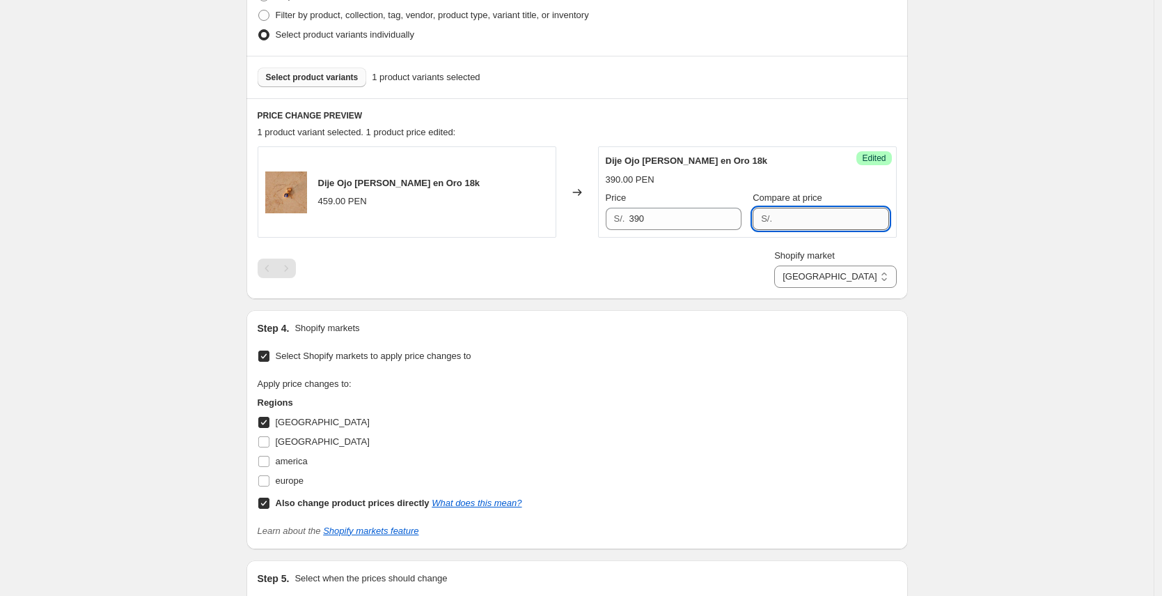
click at [789, 212] on input "Compare at price" at bounding box center [833, 219] width 112 height 22
type input "459"
click at [745, 277] on div "Shopify market Direct prices Perú Perú" at bounding box center [577, 268] width 639 height 39
click at [823, 200] on div "Compare at price" at bounding box center [821, 198] width 136 height 14
drag, startPoint x: 820, startPoint y: 210, endPoint x: 807, endPoint y: 216, distance: 15.3
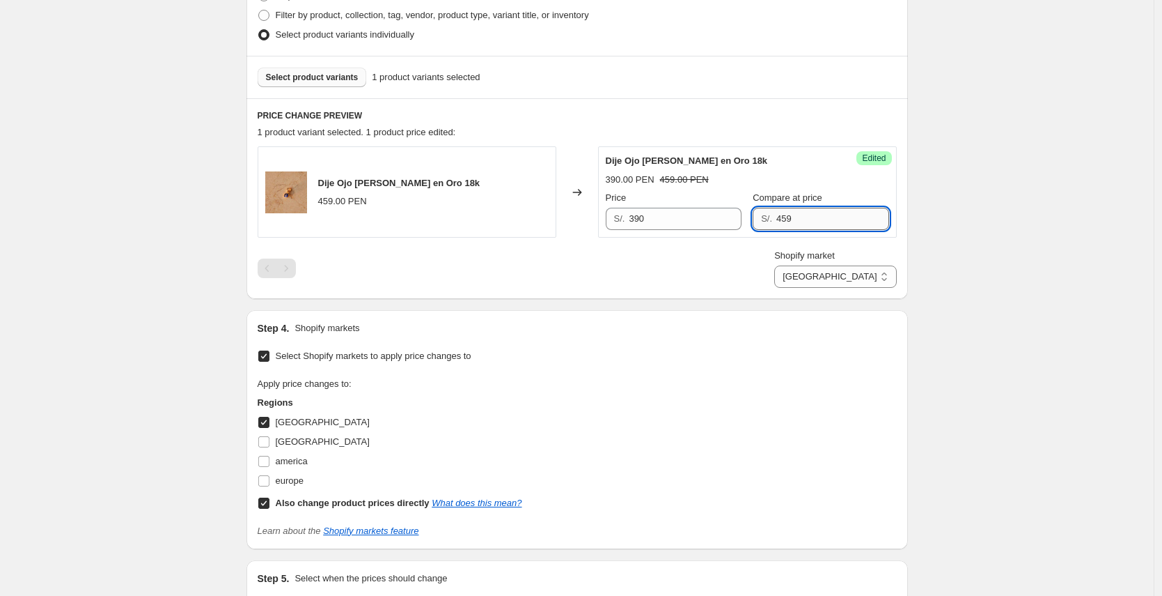
click at [807, 216] on input "459" at bounding box center [833, 219] width 112 height 22
click at [788, 282] on div "Shopify market Direct prices Perú Perú" at bounding box center [577, 268] width 639 height 39
click at [793, 220] on input "Compare at price" at bounding box center [833, 219] width 112 height 22
type input "459"
click at [765, 342] on div "Step 4. Shopify markets Select Shopify markets to apply price changes to Apply …" at bounding box center [577, 429] width 639 height 216
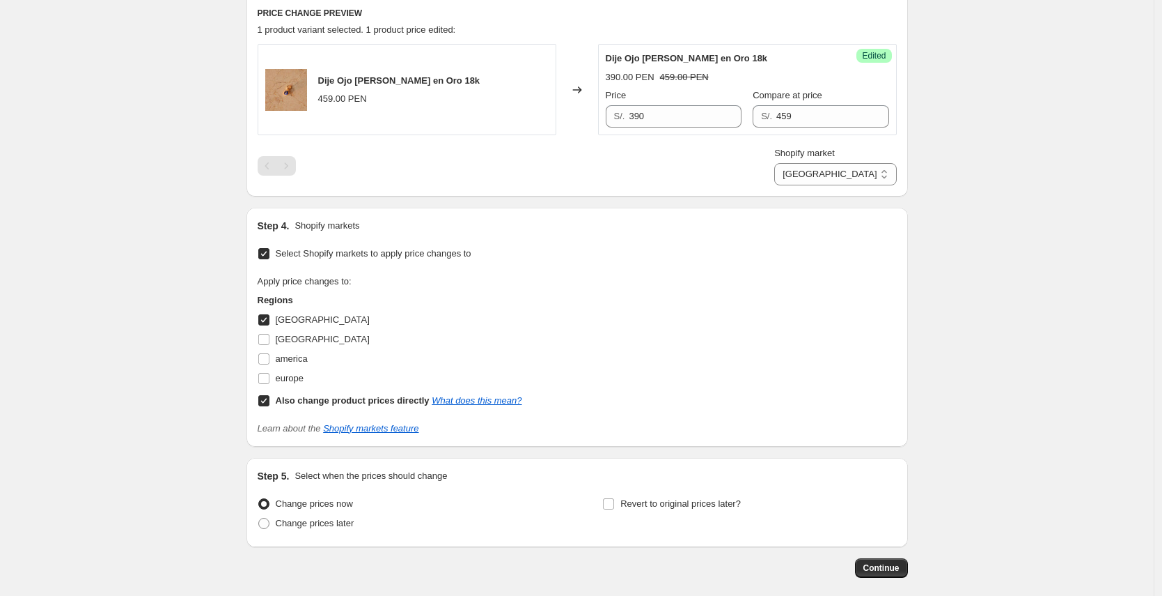
scroll to position [534, 0]
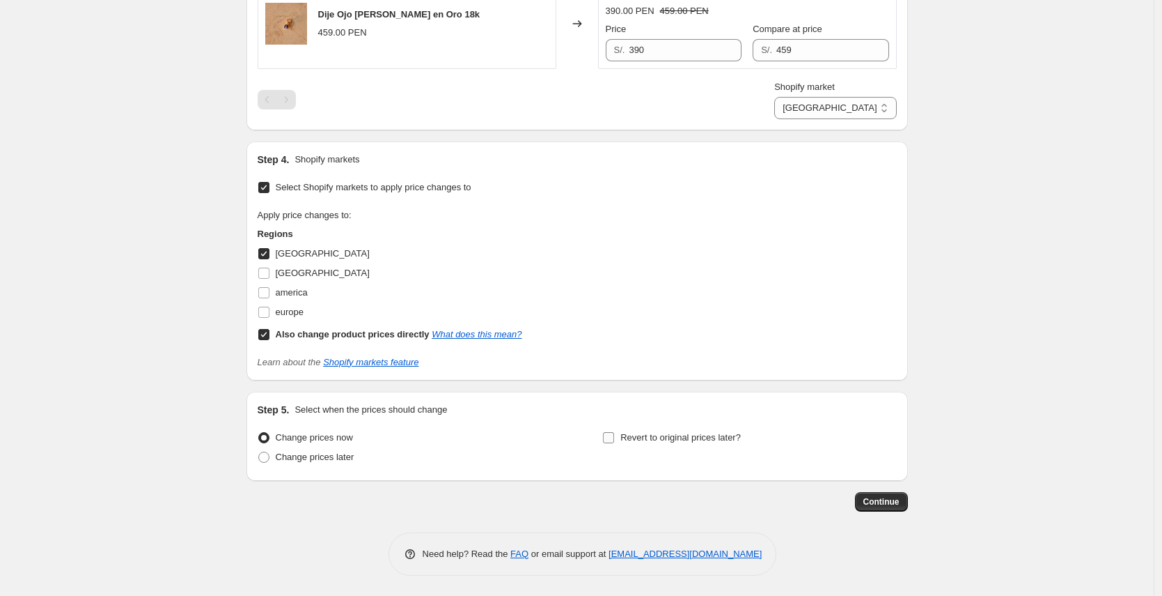
click at [688, 440] on span "Revert to original prices later?" at bounding box center [681, 437] width 120 height 10
click at [614, 440] on input "Revert to original prices later?" at bounding box center [608, 437] width 11 height 11
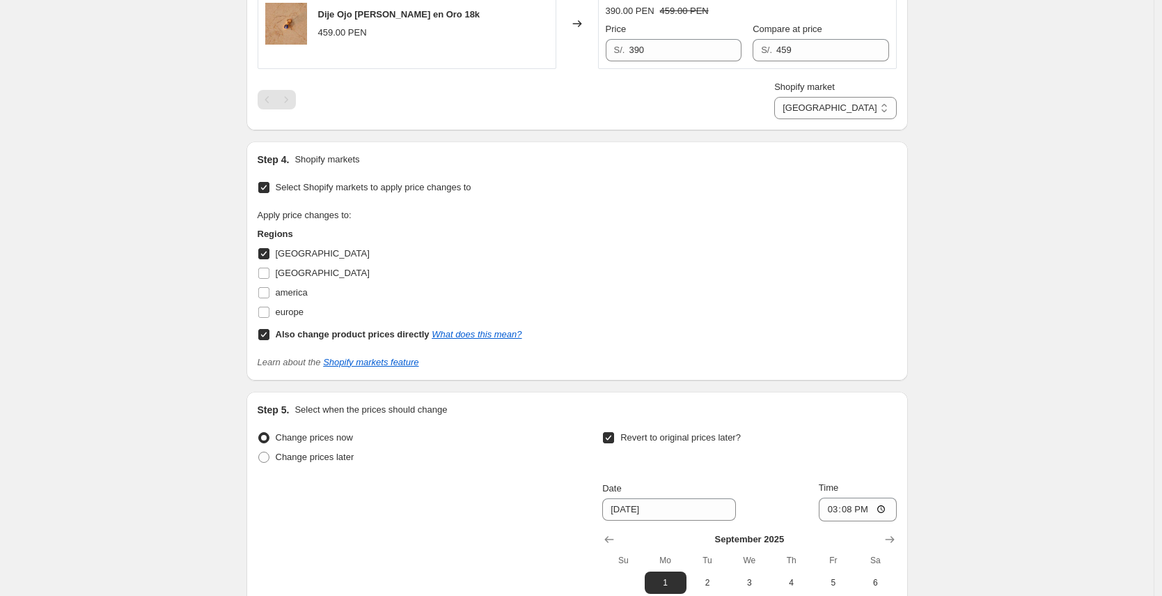
click at [692, 435] on span "Revert to original prices later?" at bounding box center [681, 437] width 120 height 10
click at [614, 435] on input "Revert to original prices later?" at bounding box center [608, 437] width 11 height 11
checkbox input "false"
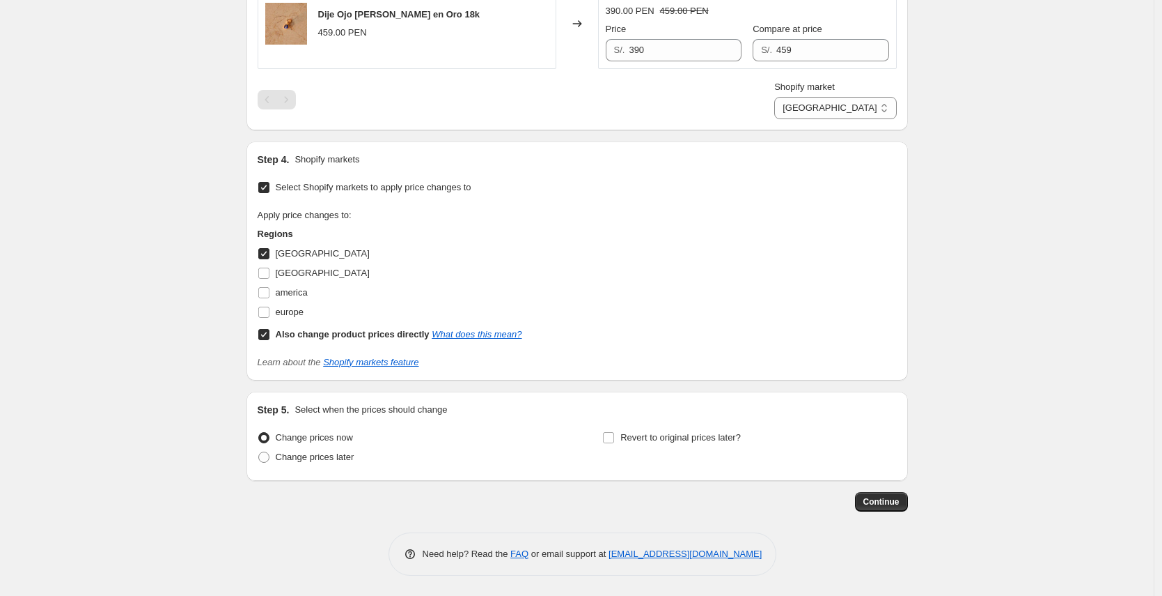
click at [364, 338] on b "Also change product prices directly" at bounding box center [353, 334] width 154 height 10
click at [270, 338] on input "Also change product prices directly What does this mean?" at bounding box center [263, 334] width 11 height 11
checkbox input "false"
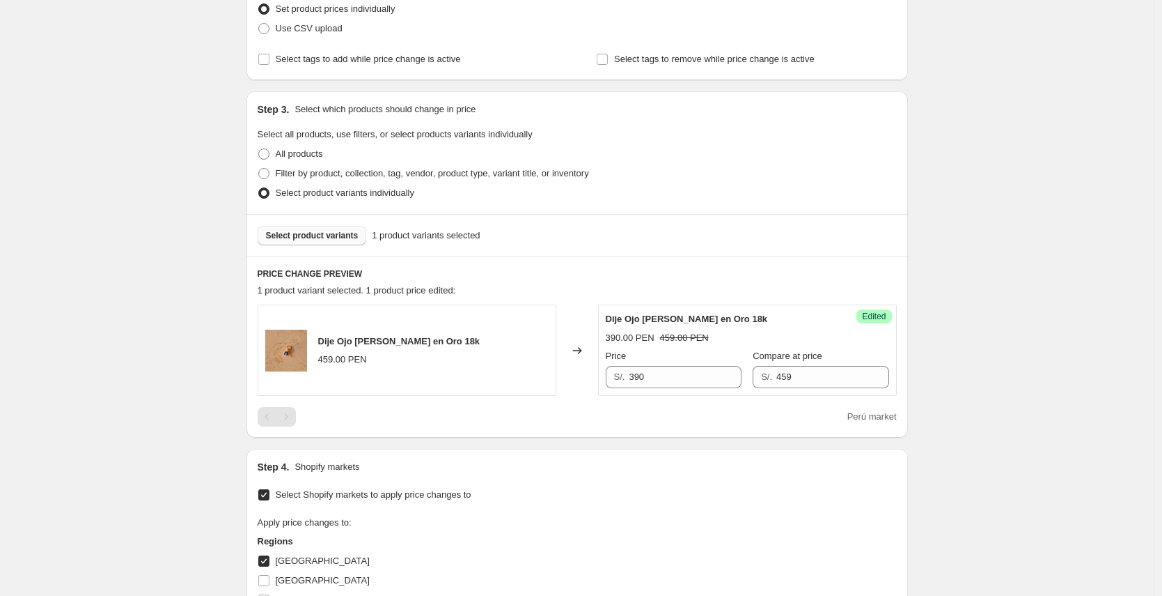
scroll to position [514, 0]
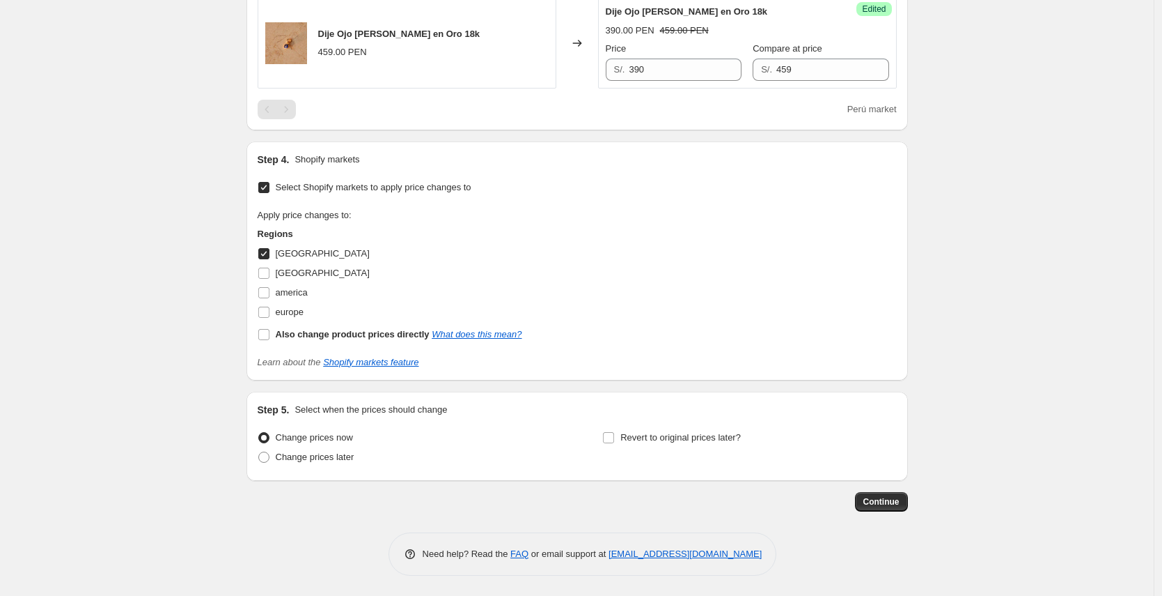
click at [885, 518] on div "Step 1. Optionally give your price change job a title (eg "March 30% off sale o…" at bounding box center [578, 52] width 662 height 1048
click at [885, 508] on button "Continue" at bounding box center [881, 502] width 53 height 20
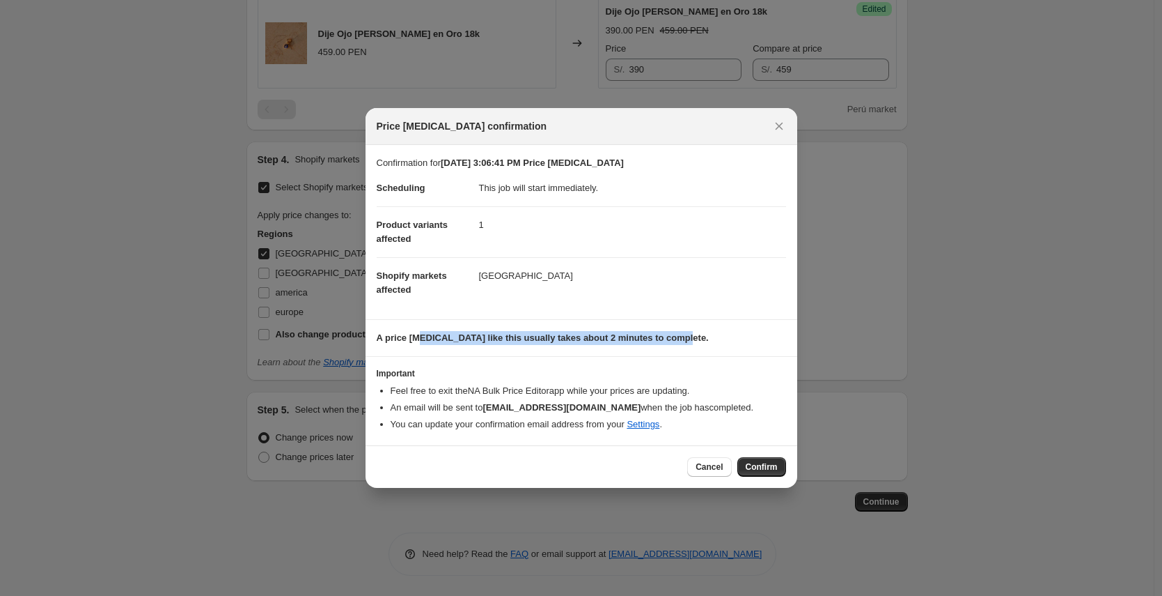
drag, startPoint x: 483, startPoint y: 341, endPoint x: 708, endPoint y: 335, distance: 225.1
click at [708, 335] on p "A price change job like this usually takes about 2 minutes to complete." at bounding box center [582, 338] width 410 height 14
drag, startPoint x: 600, startPoint y: 388, endPoint x: 686, endPoint y: 392, distance: 85.8
click at [686, 392] on li "Feel free to exit the NA Bulk Price Editor app while your prices are updating." at bounding box center [589, 391] width 396 height 14
click at [742, 465] on button "Confirm" at bounding box center [762, 467] width 49 height 20
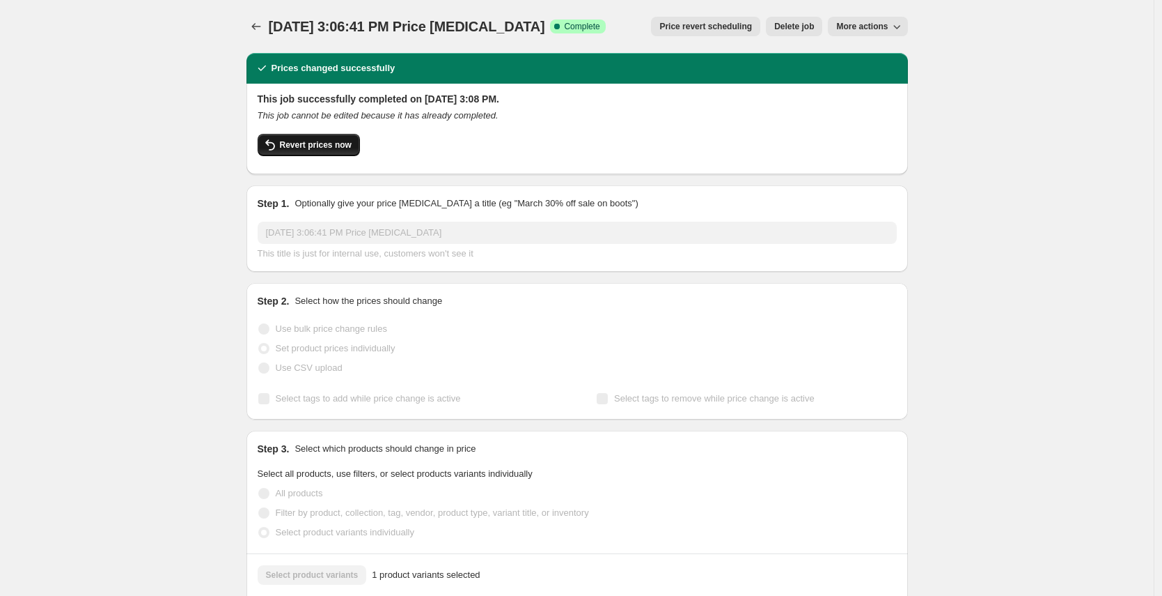
click at [322, 143] on span "Revert prices now" at bounding box center [316, 144] width 72 height 11
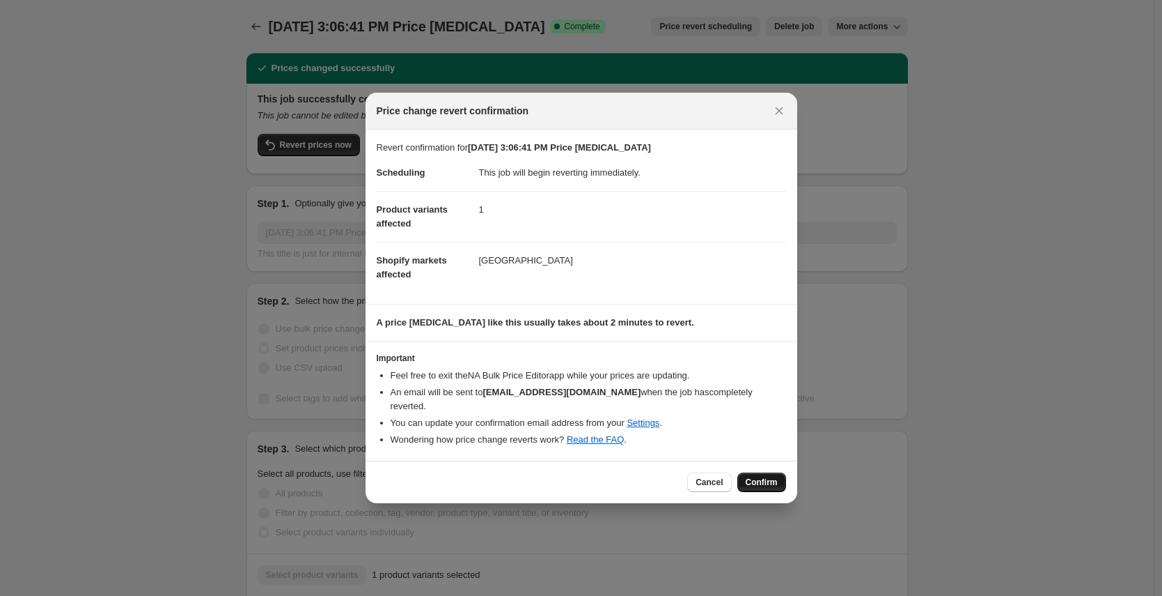
click at [767, 476] on span "Confirm" at bounding box center [762, 481] width 32 height 11
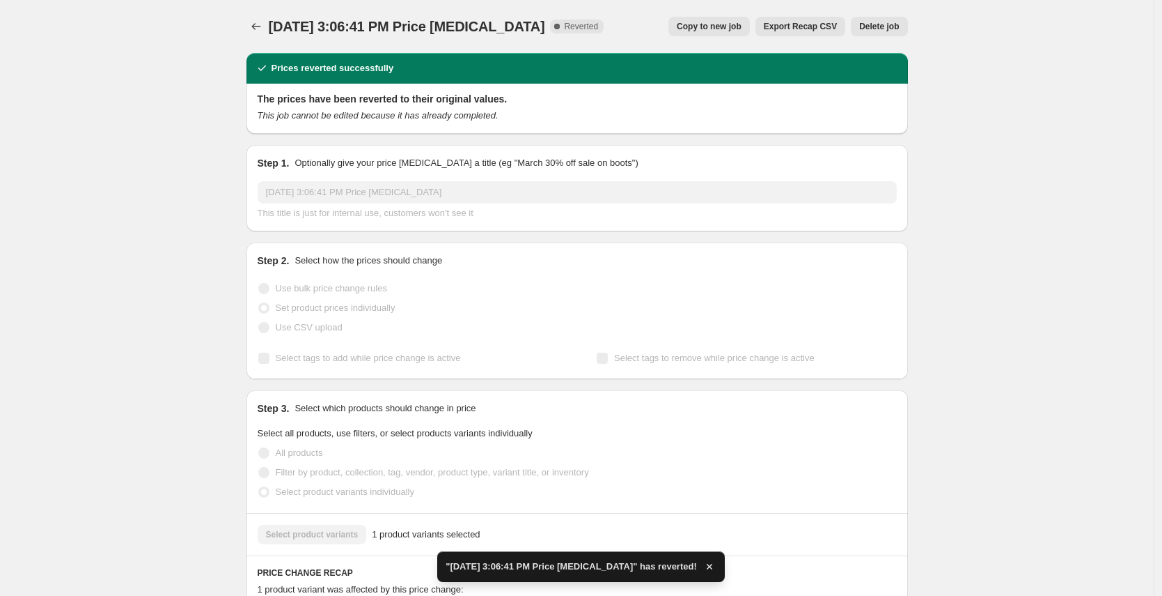
click at [890, 27] on span "Delete job" at bounding box center [879, 26] width 40 height 11
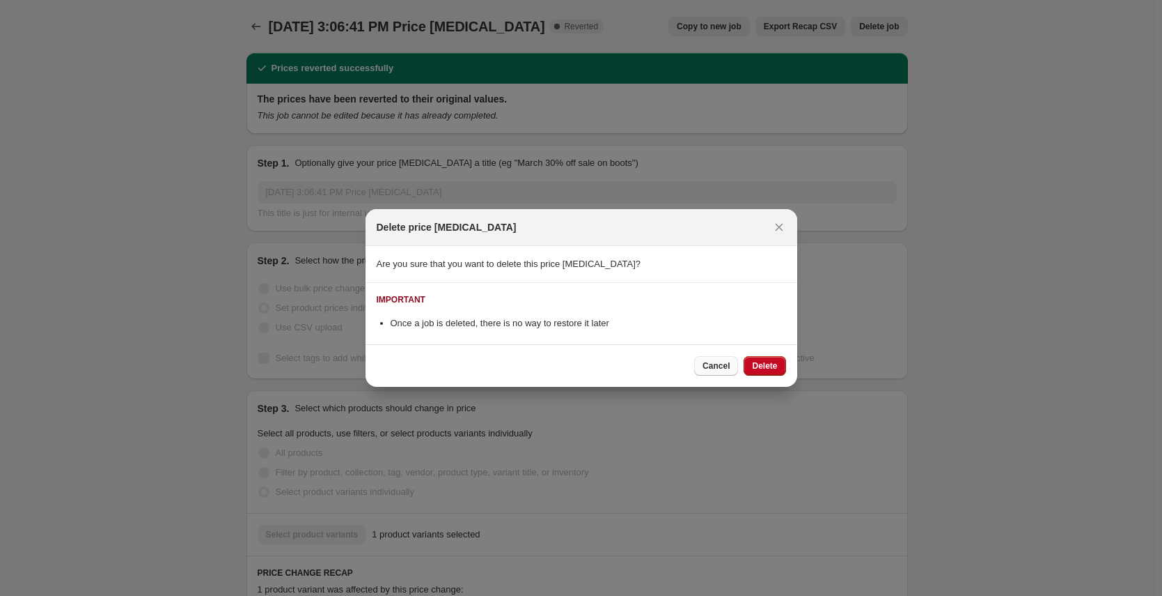
click at [718, 364] on span "Cancel" at bounding box center [716, 365] width 27 height 11
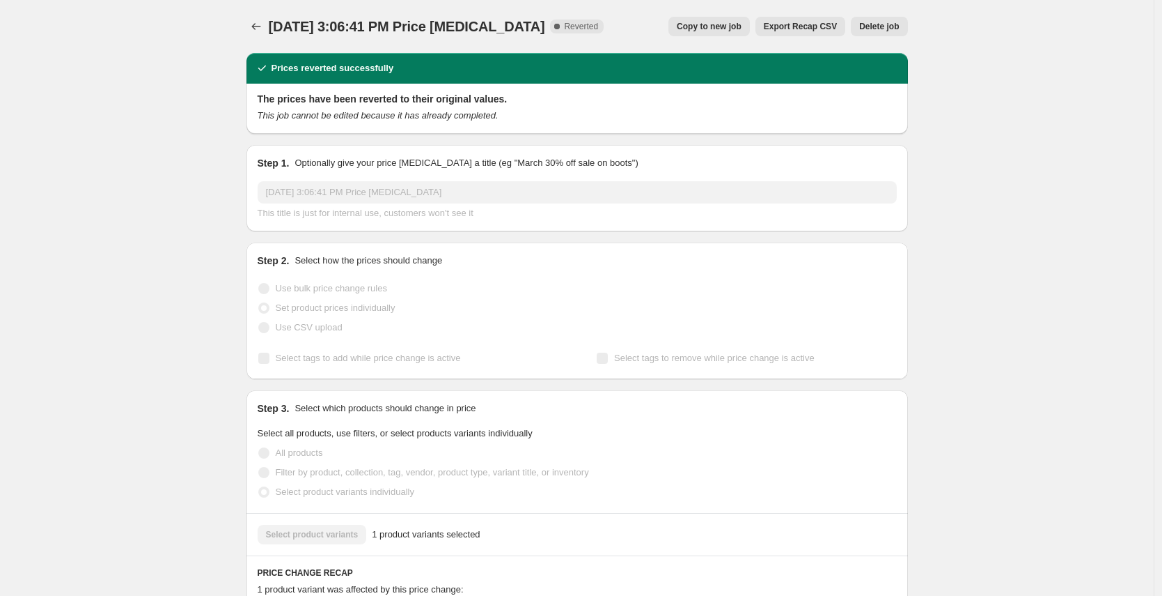
click at [245, 23] on div "Aug 25, 2025, 3:06:41 PM Price change job. This page is ready Aug 25, 2025, 3:0…" at bounding box center [577, 586] width 695 height 1172
click at [256, 29] on icon "Price change jobs" at bounding box center [256, 27] width 14 height 14
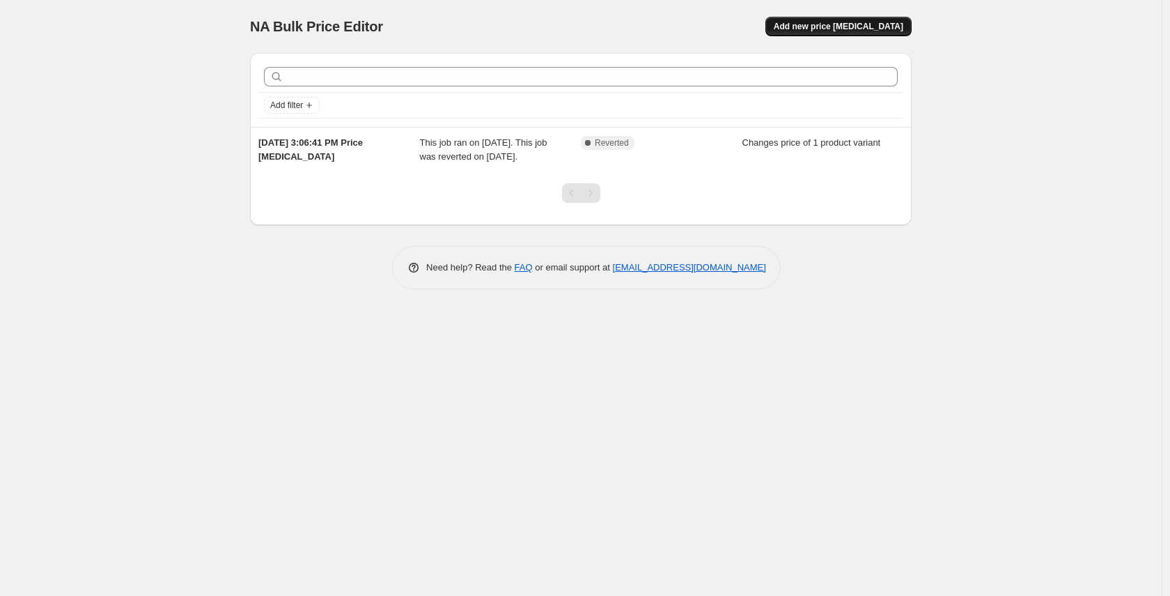
click at [821, 26] on span "Add new price [MEDICAL_DATA]" at bounding box center [839, 26] width 130 height 11
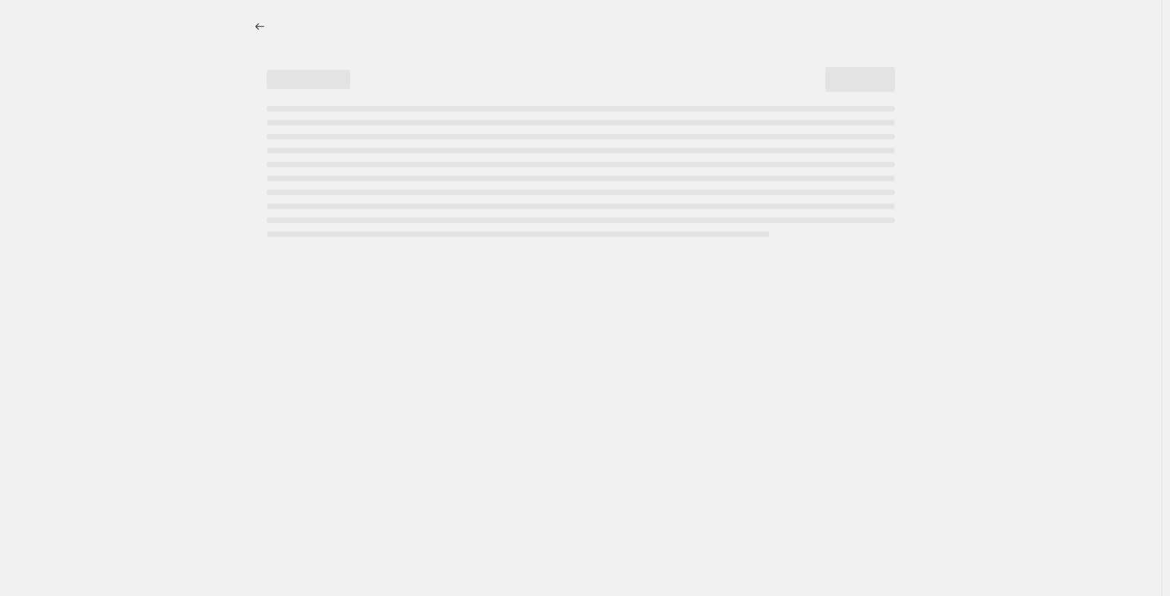
select select "percentage"
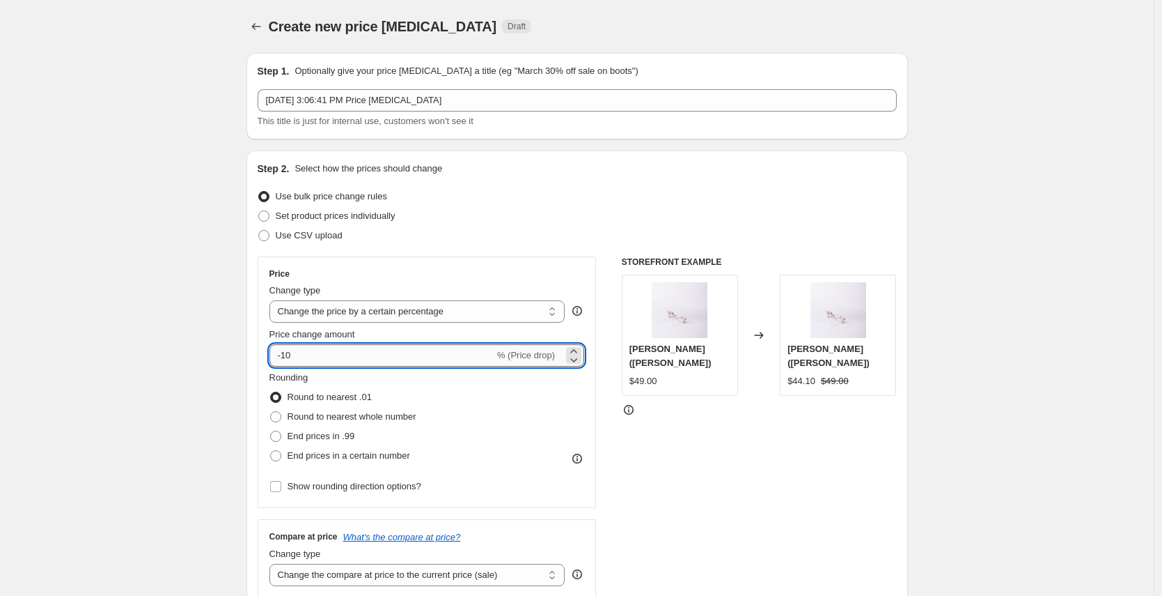
click at [387, 348] on input "-10" at bounding box center [382, 355] width 225 height 22
type input "-15"
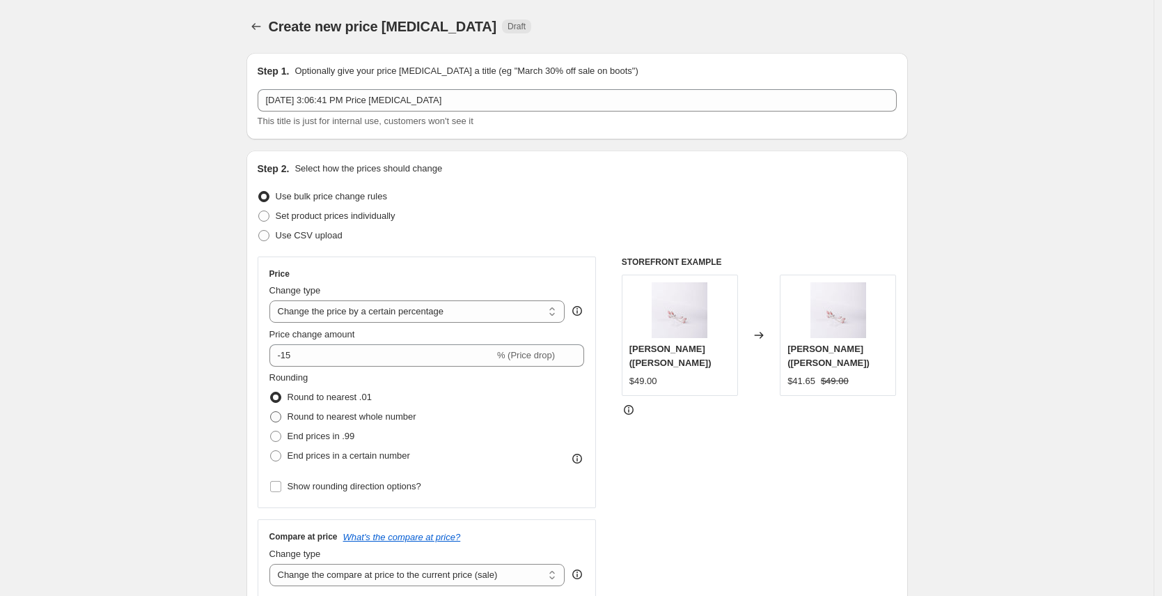
click at [356, 412] on span "Round to nearest whole number" at bounding box center [352, 416] width 129 height 10
click at [271, 412] on input "Round to nearest whole number" at bounding box center [270, 411] width 1 height 1
radio input "true"
click at [357, 399] on span "Round to nearest .01" at bounding box center [330, 396] width 84 height 10
click at [271, 392] on input "Round to nearest .01" at bounding box center [270, 391] width 1 height 1
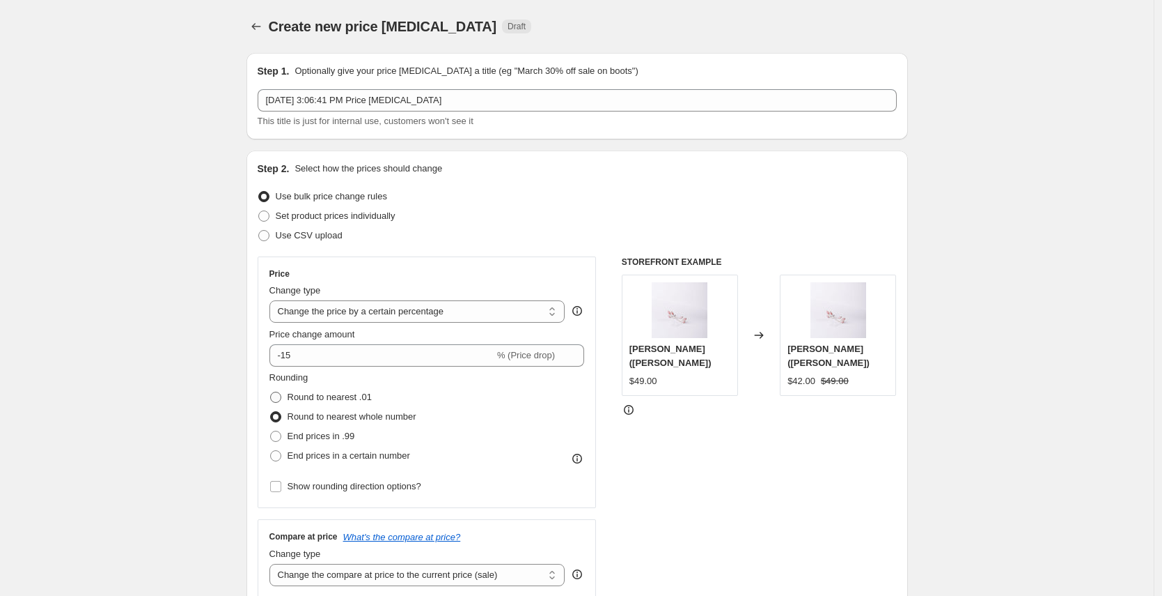
radio input "true"
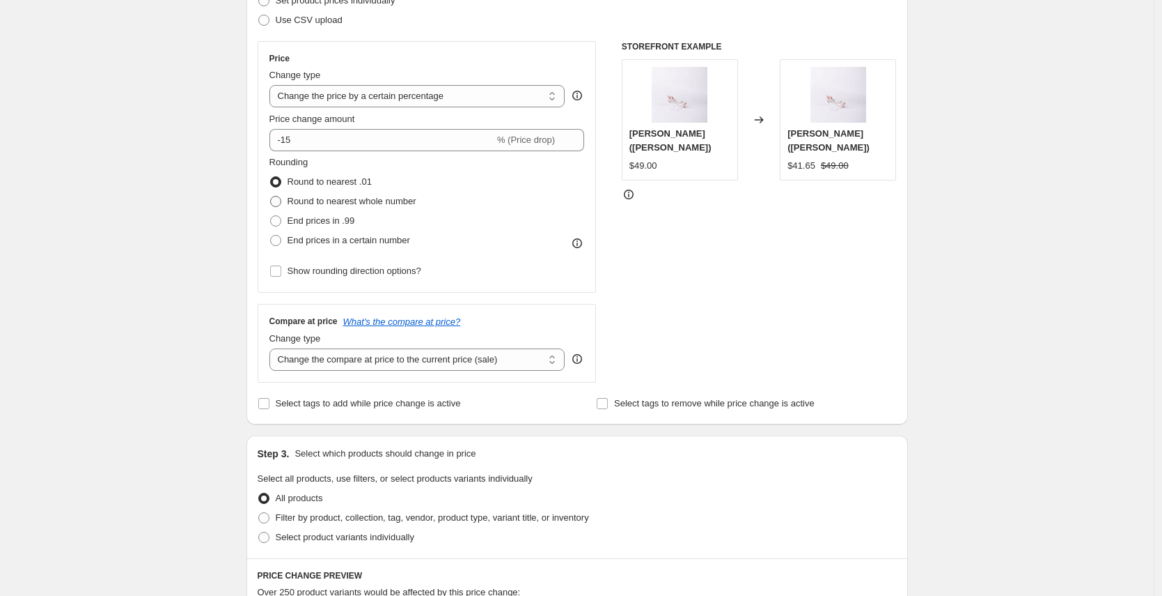
scroll to position [226, 0]
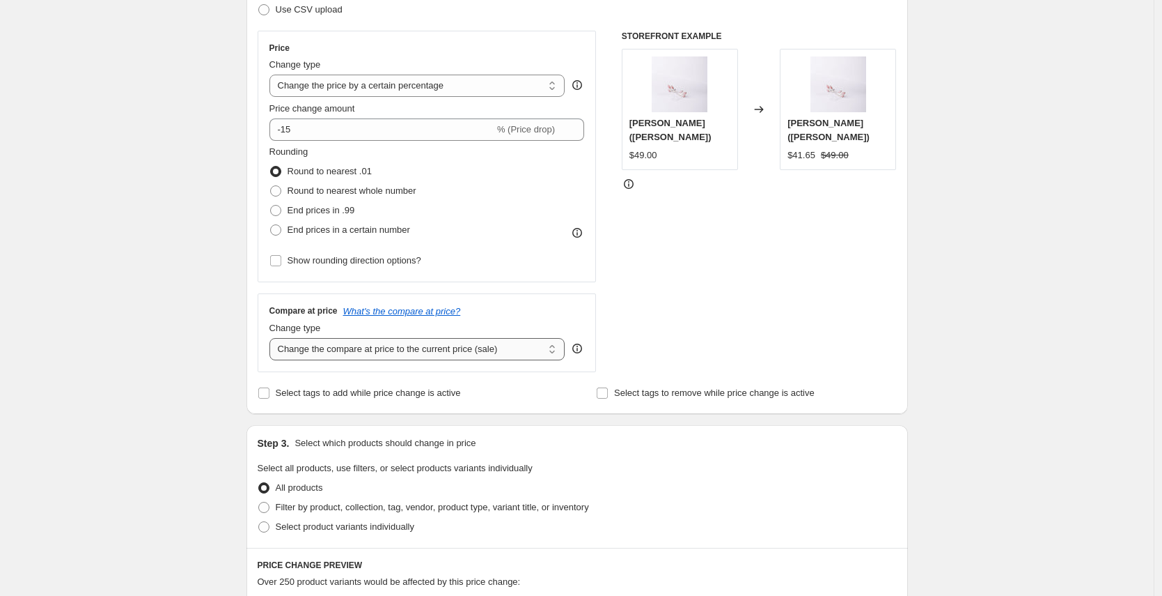
click at [443, 348] on select "Change the compare at price to the current price (sale) Change the compare at p…" at bounding box center [418, 349] width 296 height 22
click at [524, 355] on select "Change the compare at price to the current price (sale) Change the compare at p…" at bounding box center [418, 349] width 296 height 22
click at [273, 338] on select "Change the compare at price to the current price (sale) Change the compare at p…" at bounding box center [418, 349] width 296 height 22
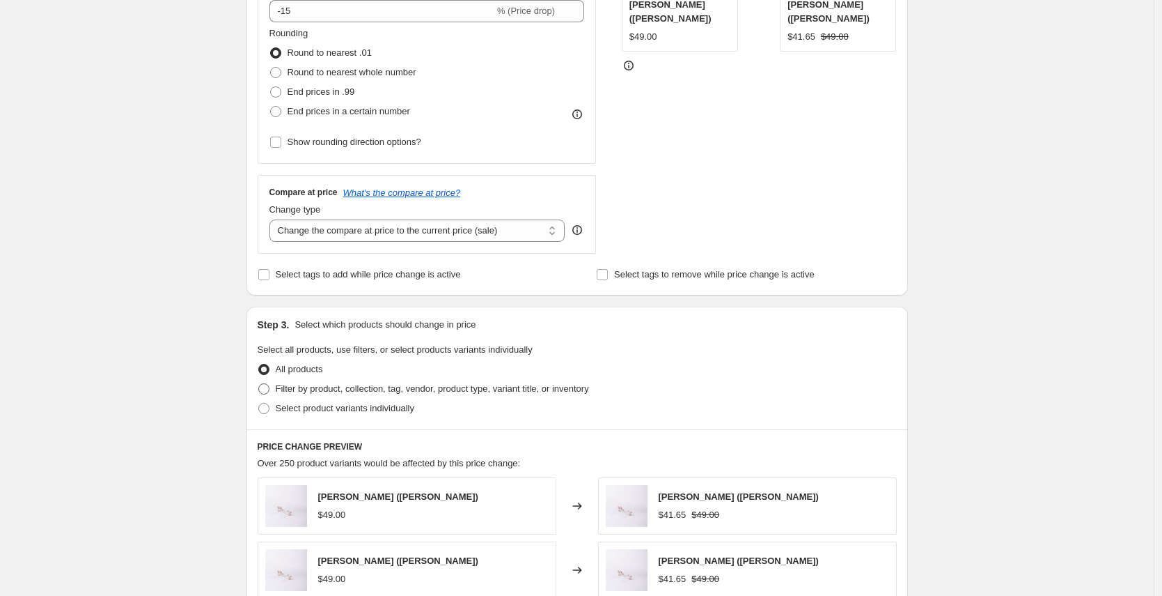
click at [405, 391] on span "Filter by product, collection, tag, vendor, product type, variant title, or inv…" at bounding box center [432, 388] width 313 height 10
click at [259, 384] on input "Filter by product, collection, tag, vendor, product type, variant title, or inv…" at bounding box center [258, 383] width 1 height 1
radio input "true"
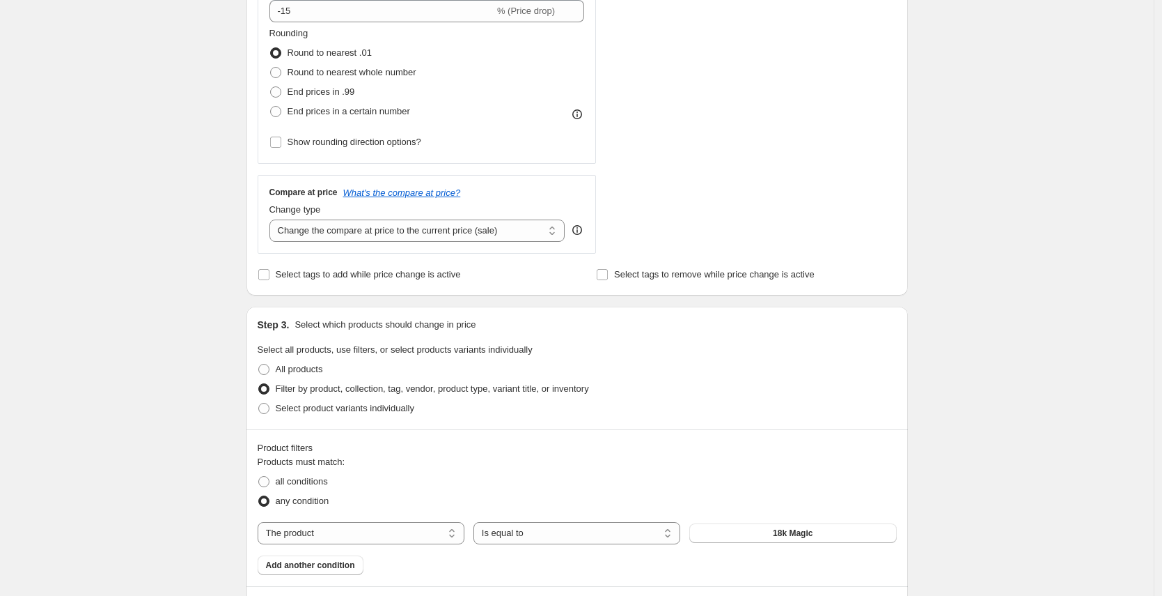
scroll to position [756, 0]
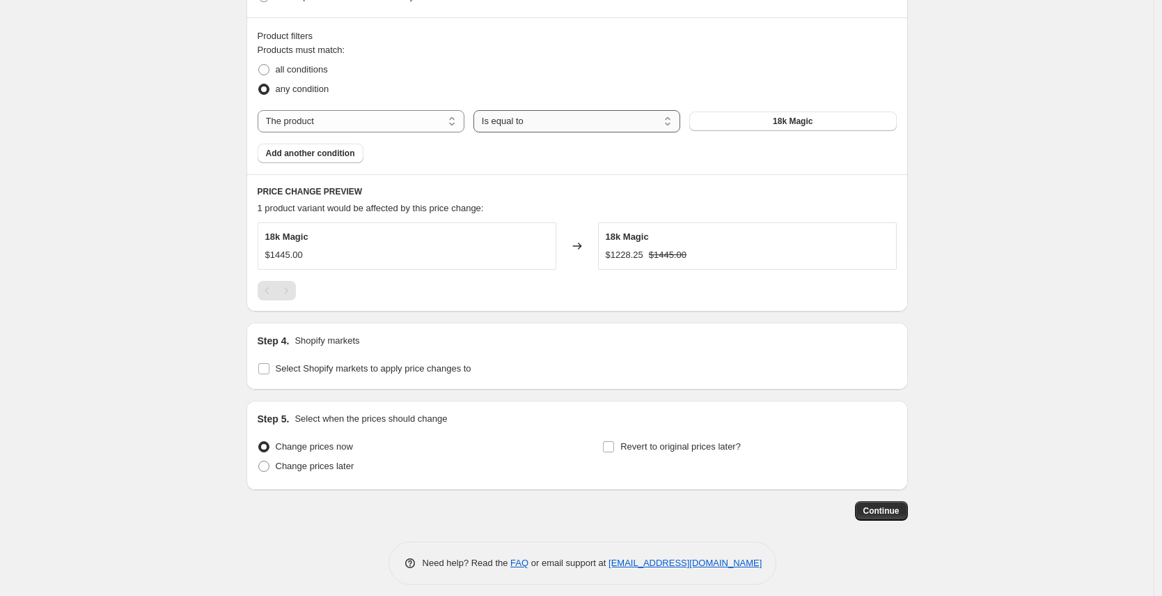
click at [559, 120] on select "Is equal to Is not equal to" at bounding box center [577, 121] width 207 height 22
click at [377, 120] on select "The product The product's collection The product's tag The product's vendor The…" at bounding box center [361, 121] width 207 height 22
select select "collection"
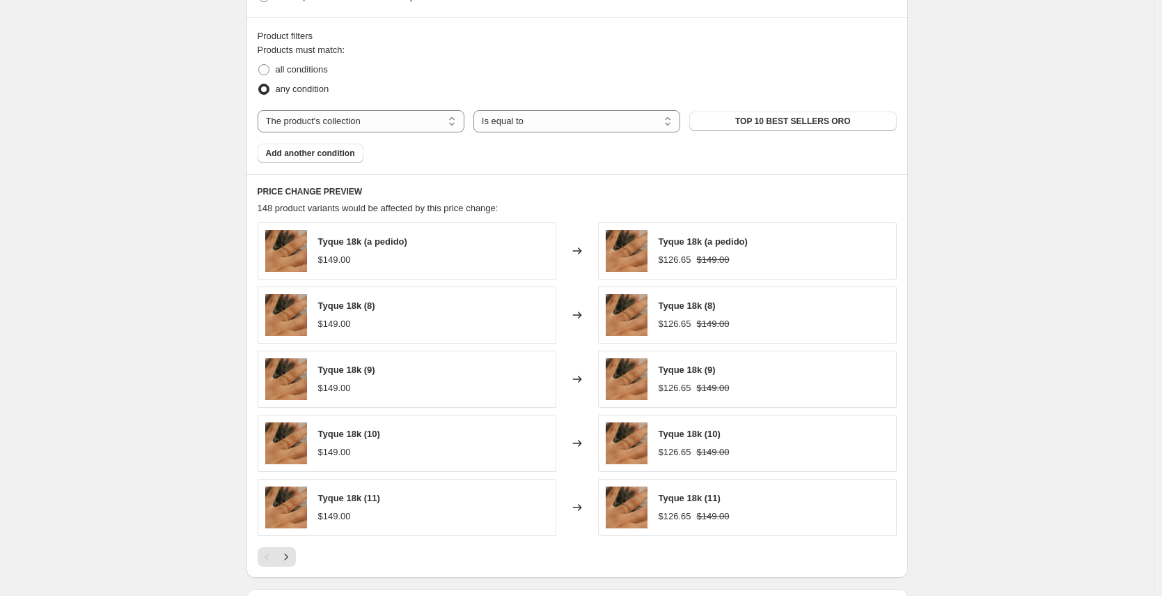
click at [736, 123] on button "TOP 10 BEST SELLERS ORO" at bounding box center [793, 121] width 207 height 20
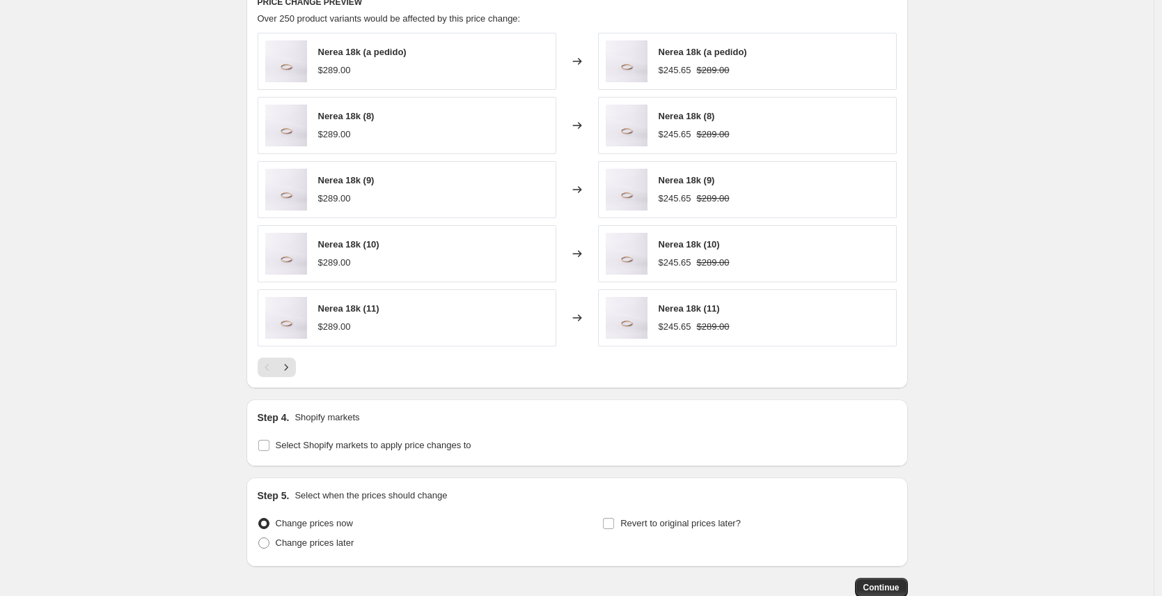
scroll to position [1032, 0]
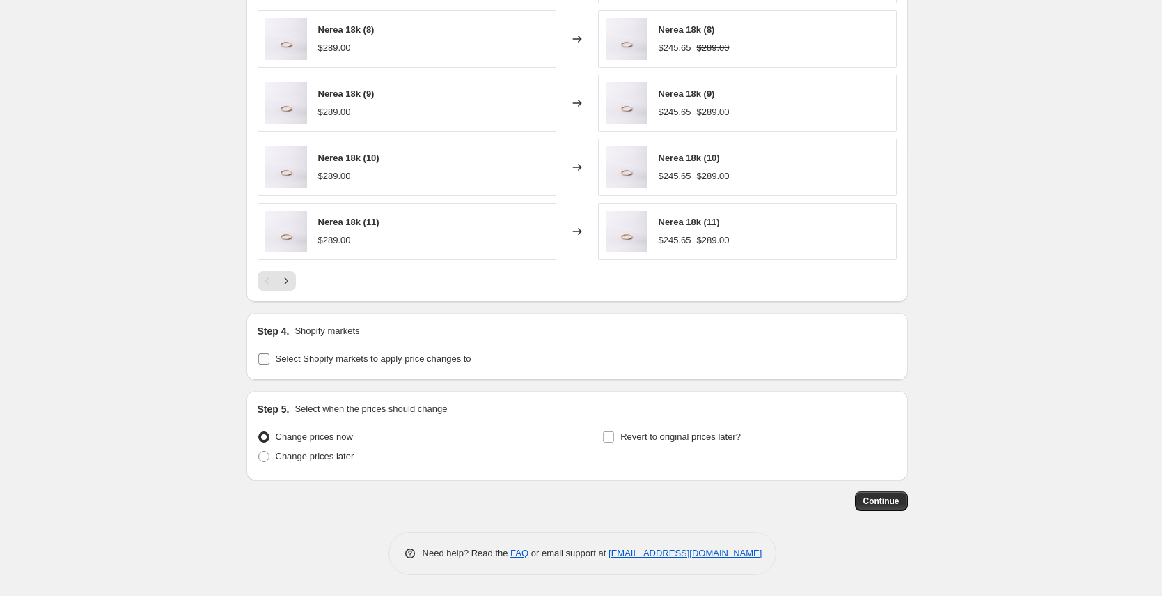
click at [304, 357] on span "Select Shopify markets to apply price changes to" at bounding box center [374, 358] width 196 height 10
click at [270, 357] on input "Select Shopify markets to apply price changes to" at bounding box center [263, 358] width 11 height 11
checkbox input "true"
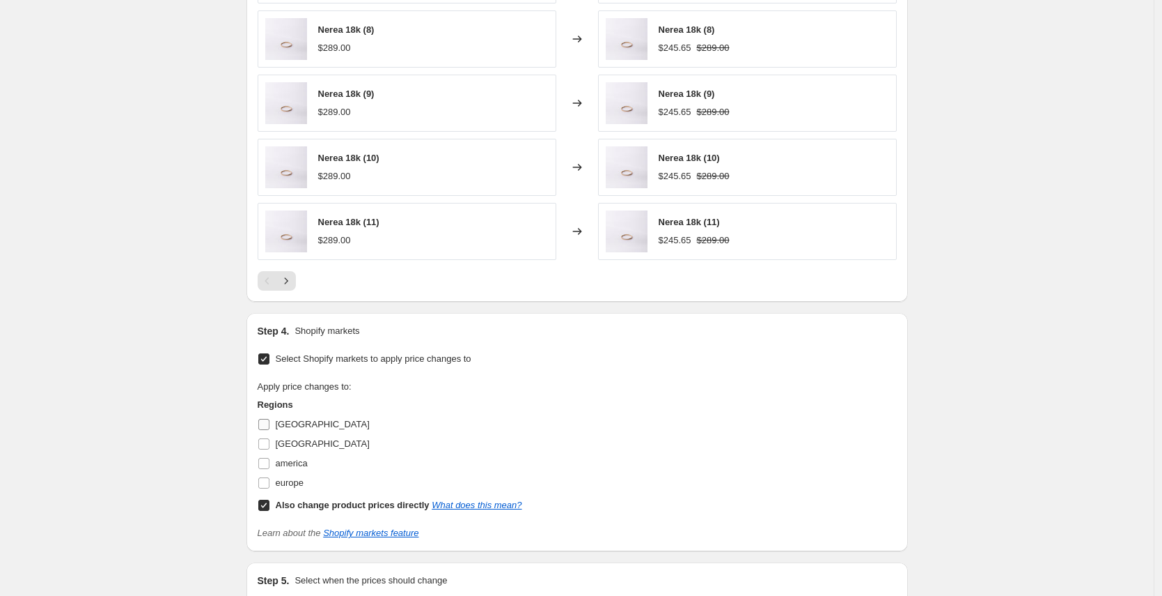
click at [270, 426] on input "[GEOGRAPHIC_DATA]" at bounding box center [263, 424] width 11 height 11
checkbox input "true"
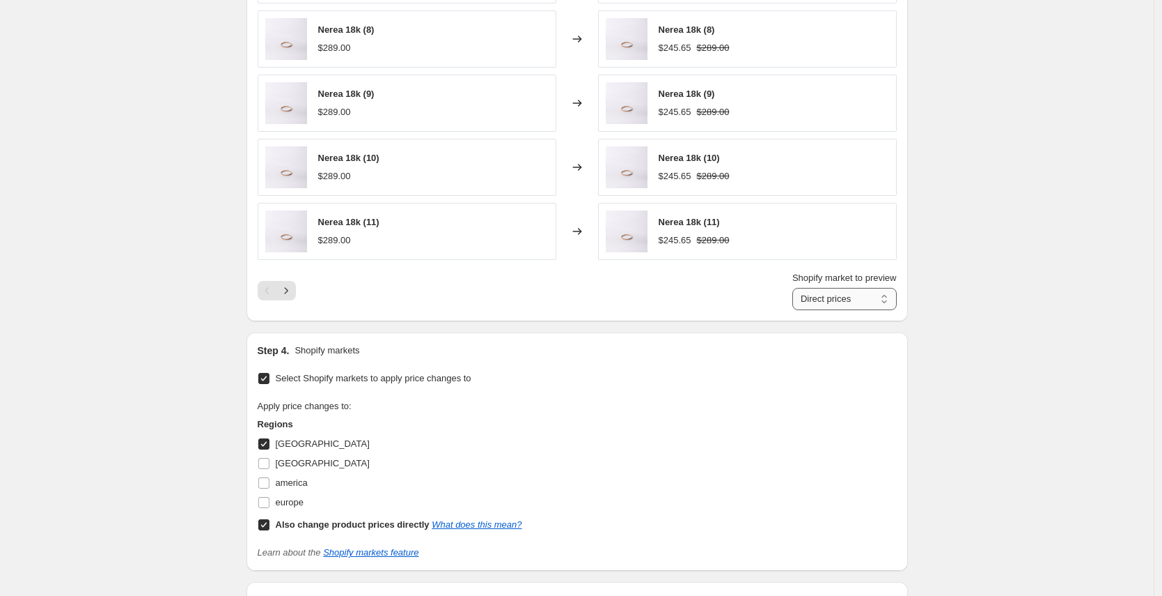
click at [833, 293] on select "Direct prices Perú" at bounding box center [845, 299] width 104 height 22
select select "39004438572"
click at [793, 288] on select "Direct prices Perú" at bounding box center [845, 299] width 104 height 22
click at [366, 524] on b "Also change product prices directly" at bounding box center [353, 524] width 154 height 10
click at [270, 524] on input "Also change product prices directly What does this mean?" at bounding box center [263, 524] width 11 height 11
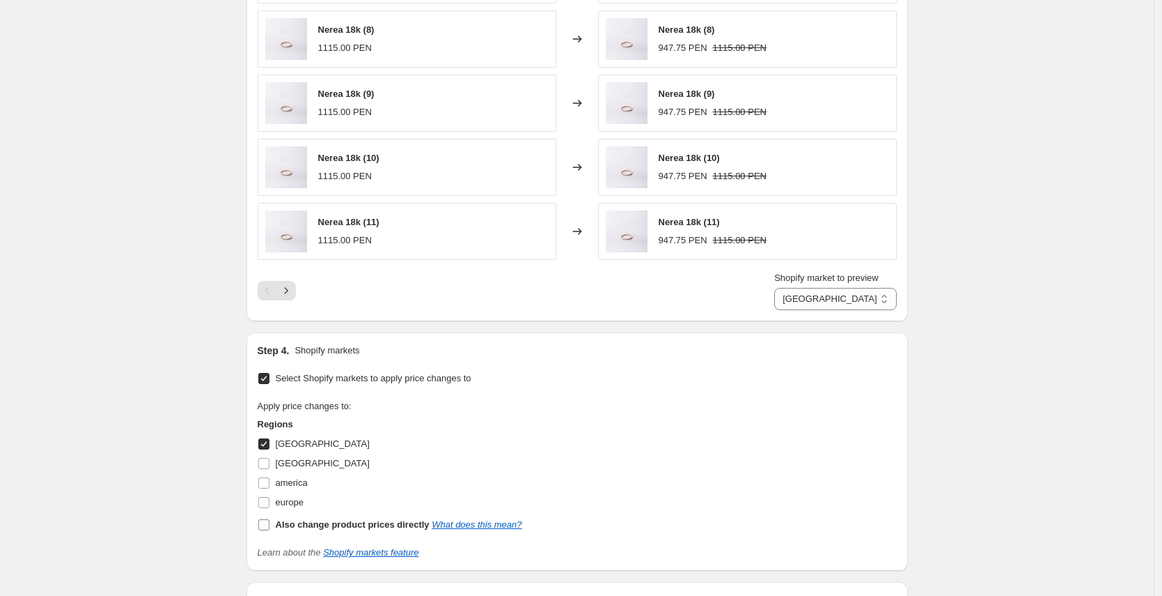
checkbox input "false"
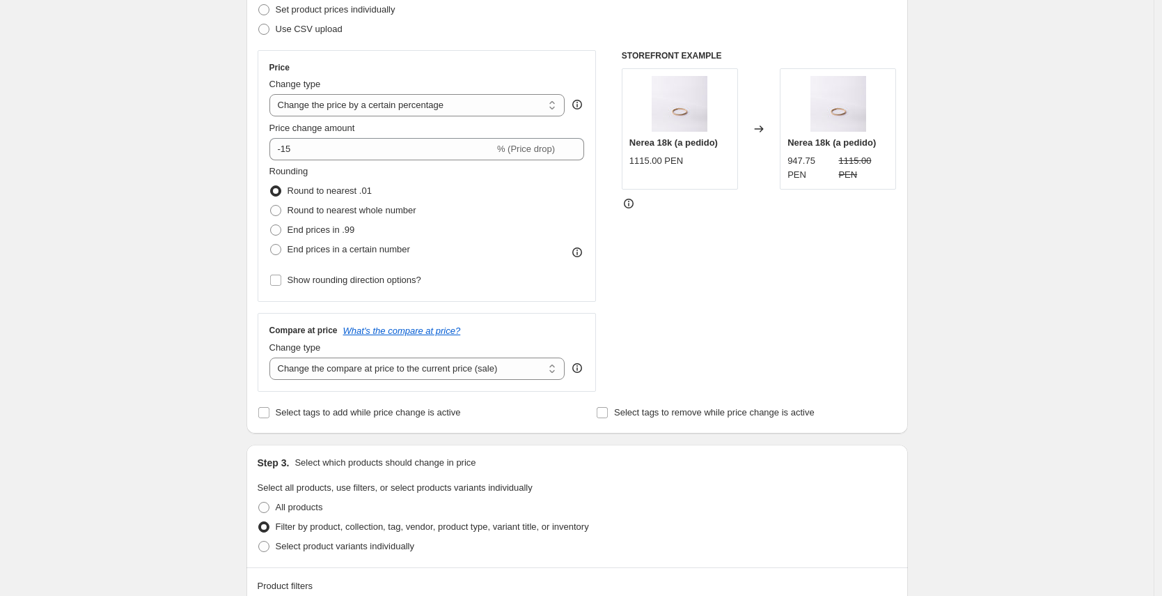
scroll to position [135, 0]
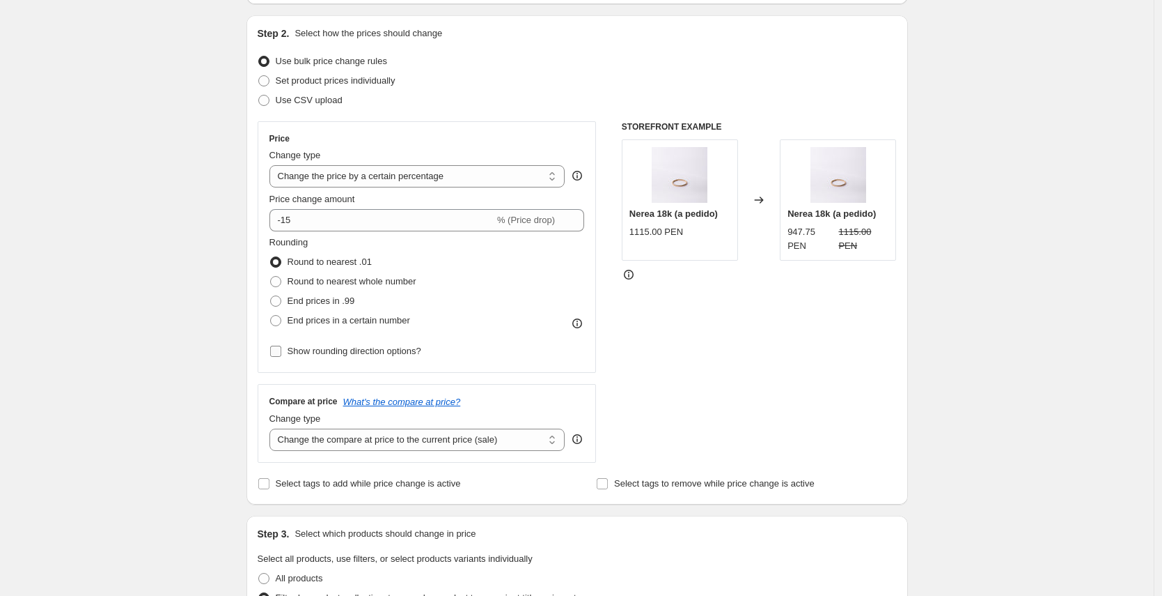
click at [332, 346] on span "Show rounding direction options?" at bounding box center [355, 350] width 134 height 10
click at [281, 346] on input "Show rounding direction options?" at bounding box center [275, 350] width 11 height 11
checkbox input "true"
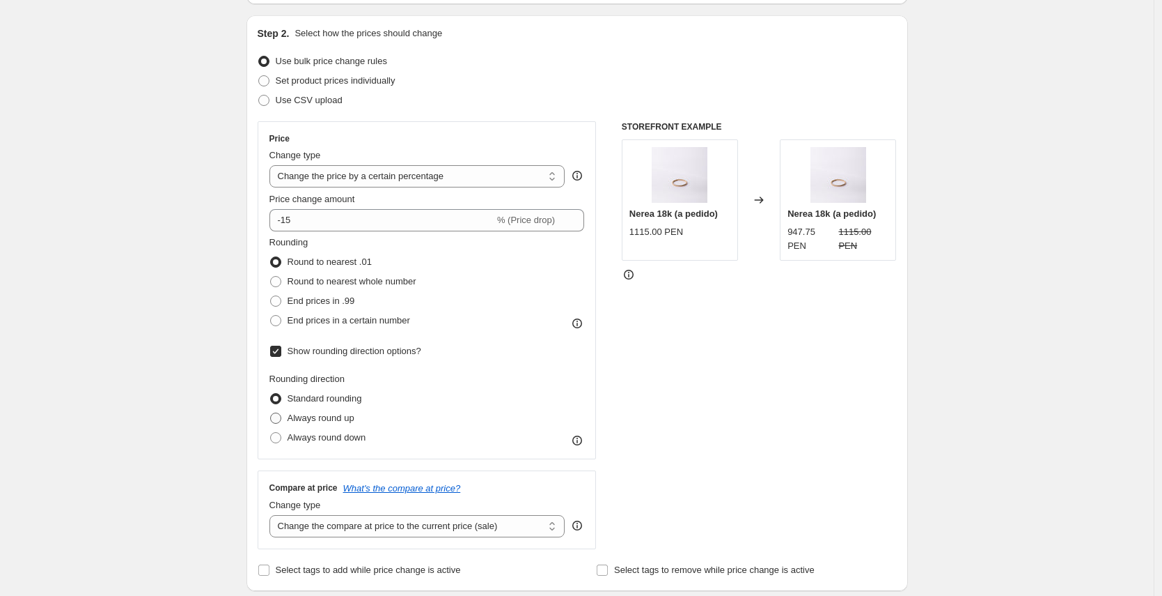
click at [332, 414] on span "Always round up" at bounding box center [321, 417] width 67 height 10
click at [271, 413] on input "Always round up" at bounding box center [270, 412] width 1 height 1
radio input "true"
click at [334, 398] on span "Standard rounding" at bounding box center [325, 398] width 75 height 10
click at [271, 394] on input "Standard rounding" at bounding box center [270, 393] width 1 height 1
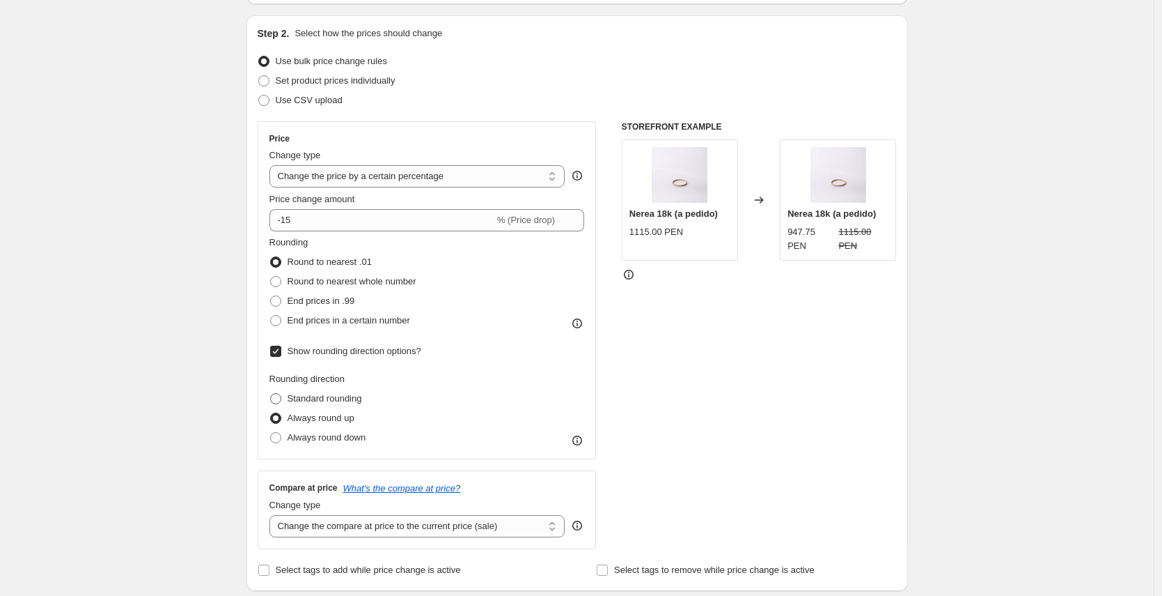
radio input "true"
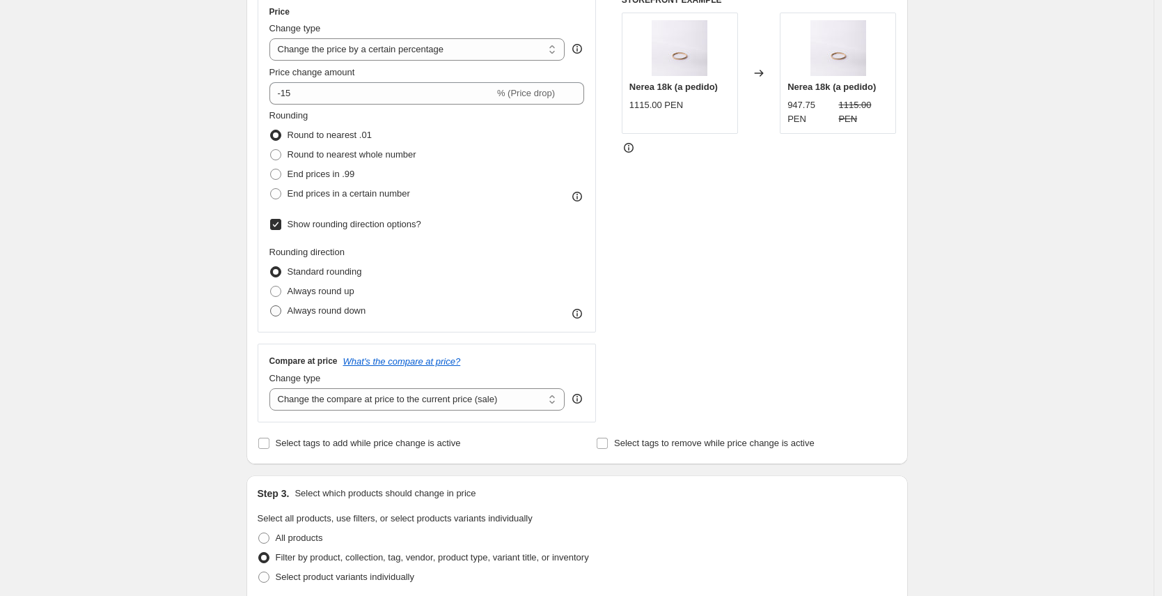
scroll to position [237, 0]
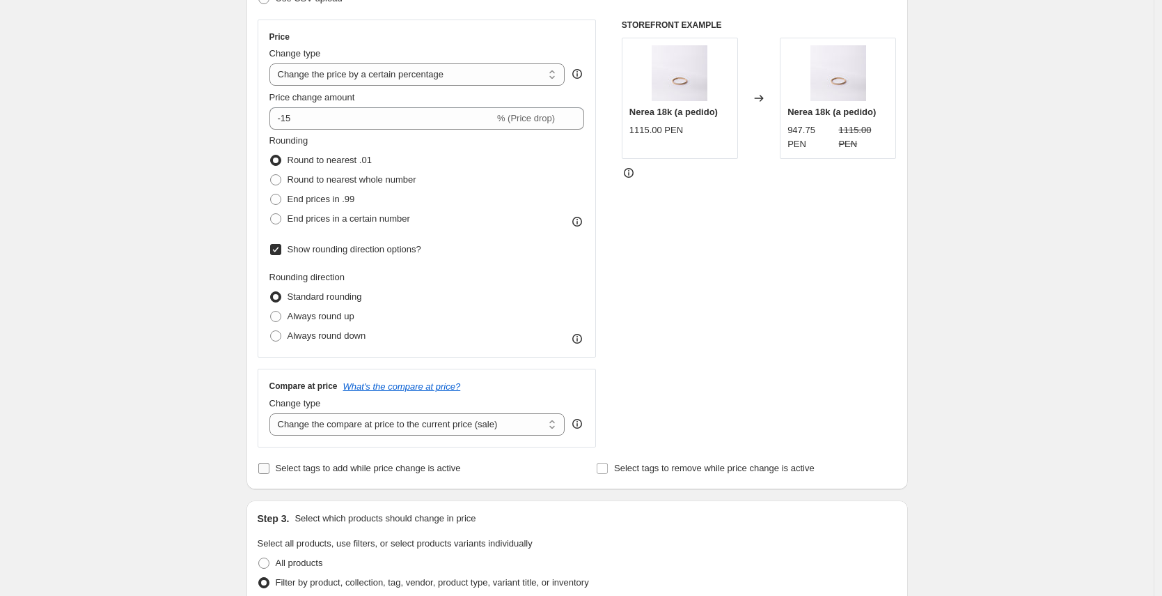
click at [372, 468] on span "Select tags to add while price change is active" at bounding box center [368, 467] width 185 height 10
click at [270, 468] on input "Select tags to add while price change is active" at bounding box center [263, 467] width 11 height 11
checkbox input "true"
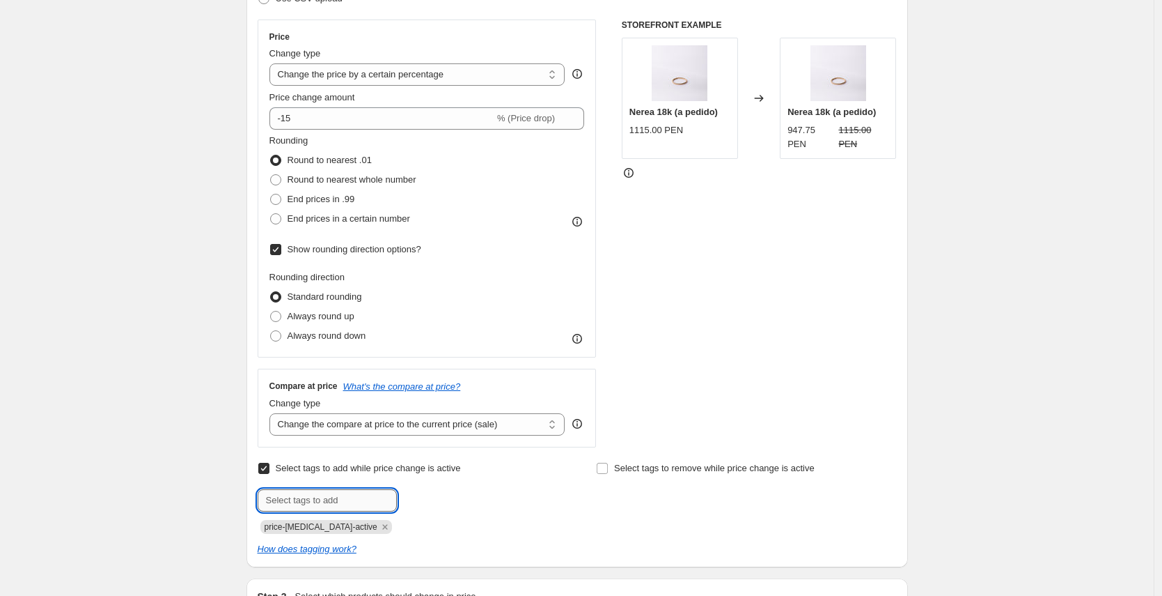
click at [369, 499] on input "text" at bounding box center [327, 500] width 139 height 22
type input "s"
type input "d"
type input "sale"
click at [446, 492] on button "Add sale" at bounding box center [426, 499] width 52 height 20
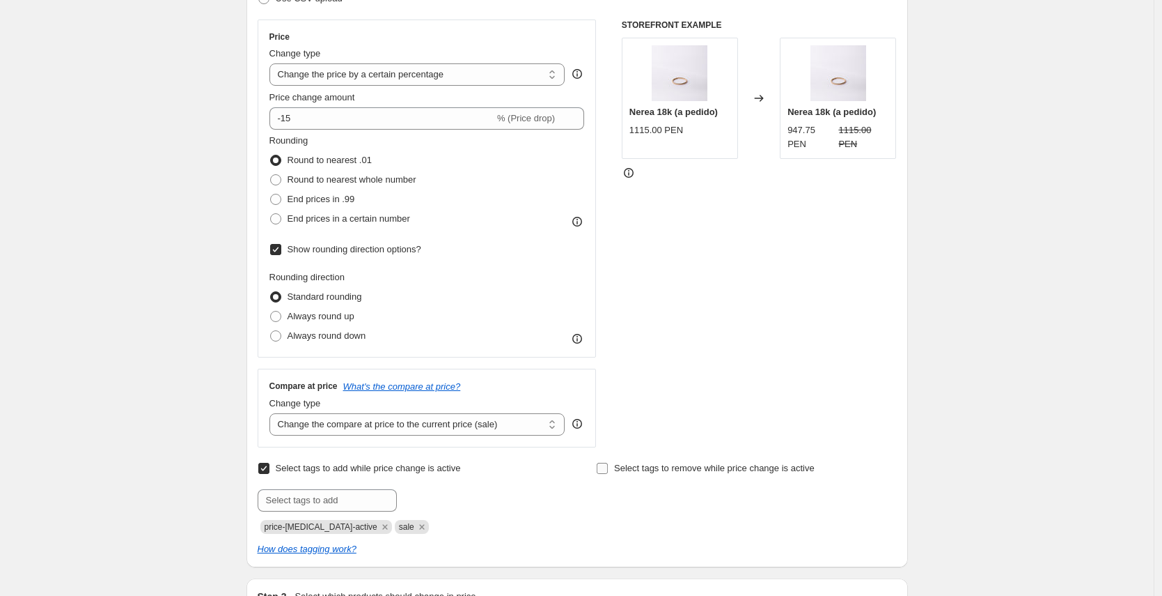
click at [714, 457] on div "Step 2. Select how the prices should change Use bulk price change rules Set pro…" at bounding box center [577, 240] width 639 height 631
click at [712, 467] on span "Select tags to remove while price change is active" at bounding box center [714, 467] width 201 height 10
click at [608, 467] on input "Select tags to remove while price change is active" at bounding box center [602, 467] width 11 height 11
checkbox input "true"
click at [701, 491] on input "text" at bounding box center [665, 500] width 139 height 22
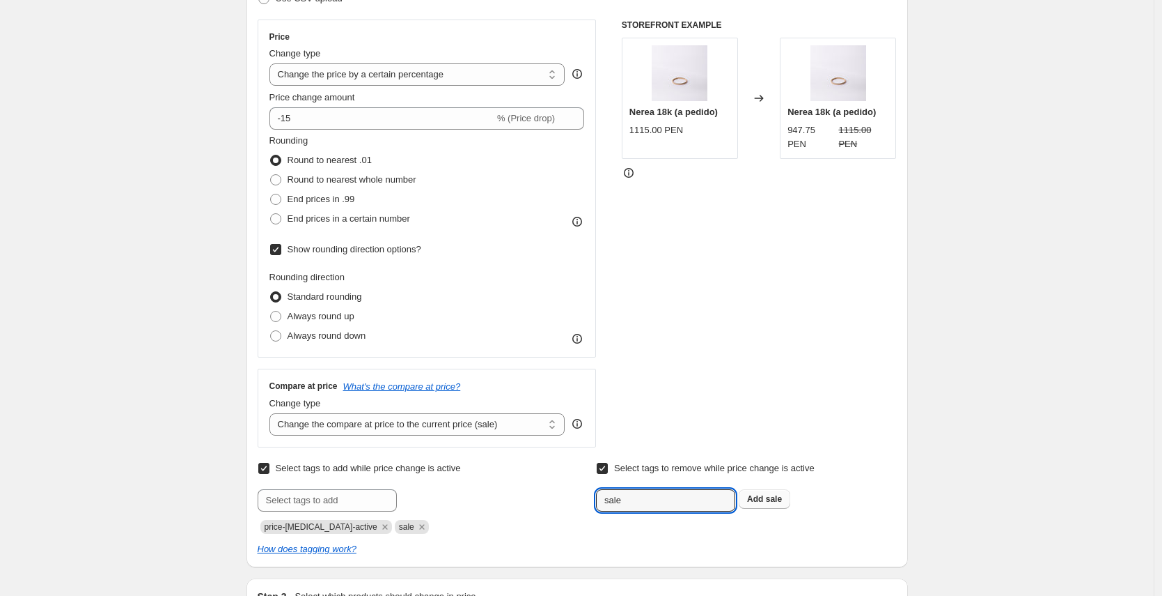
type input "sale"
click at [756, 490] on button "Add sale" at bounding box center [765, 499] width 52 height 20
click at [602, 465] on input "Select tags to remove while price change is active" at bounding box center [602, 467] width 11 height 11
checkbox input "false"
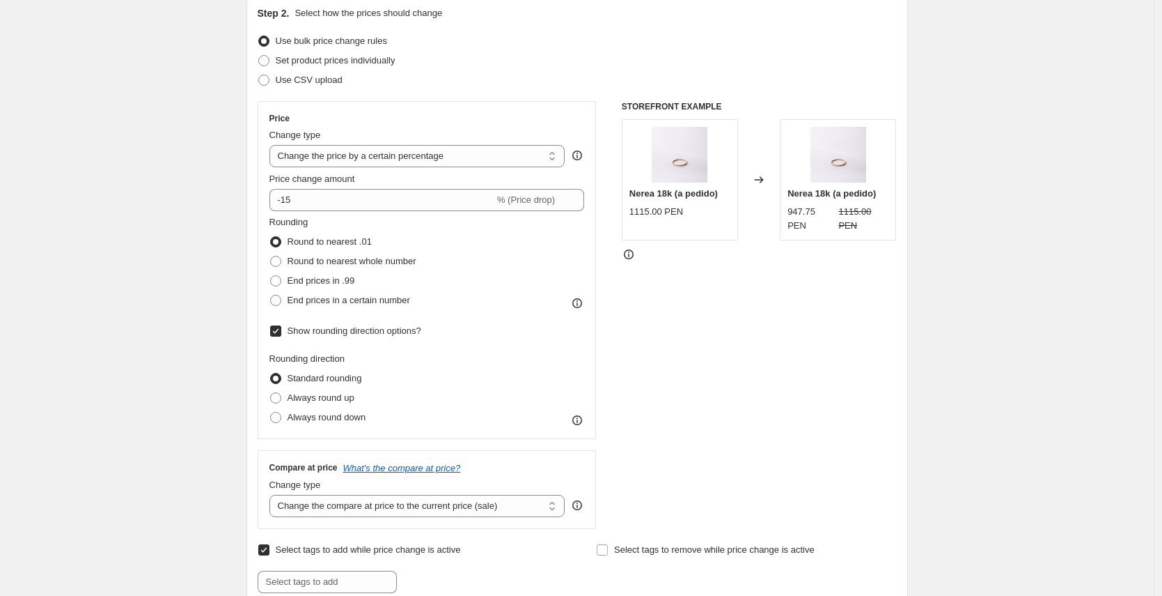
scroll to position [152, 0]
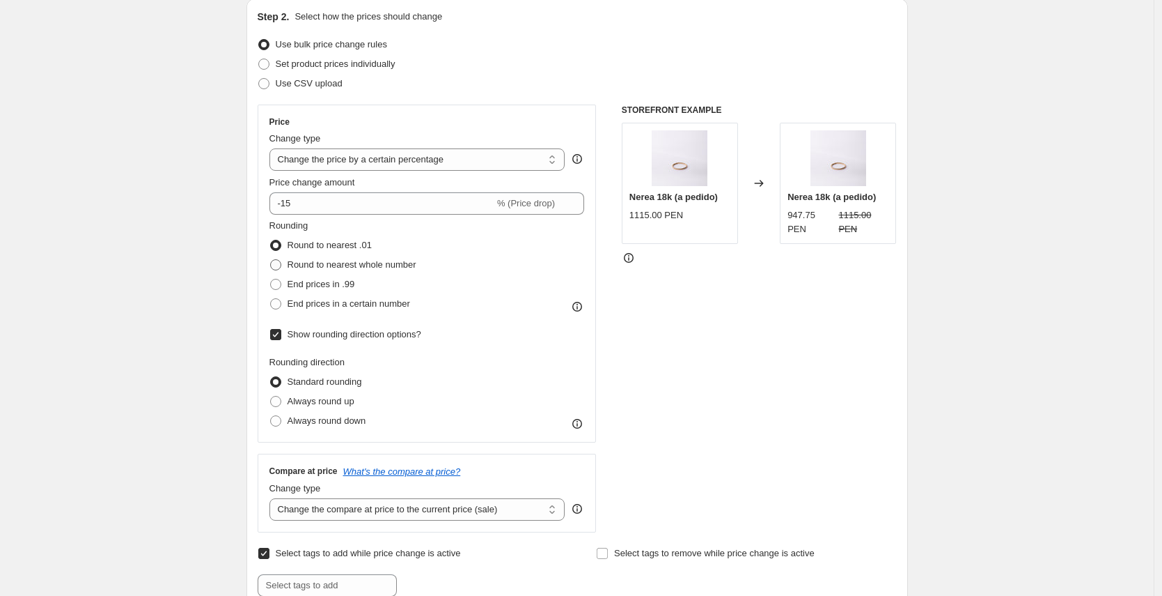
click at [347, 260] on span "Round to nearest whole number" at bounding box center [352, 264] width 129 height 10
click at [271, 260] on input "Round to nearest whole number" at bounding box center [270, 259] width 1 height 1
radio input "true"
click at [345, 283] on span "End prices in .99" at bounding box center [322, 284] width 68 height 10
click at [271, 279] on input "End prices in .99" at bounding box center [270, 279] width 1 height 1
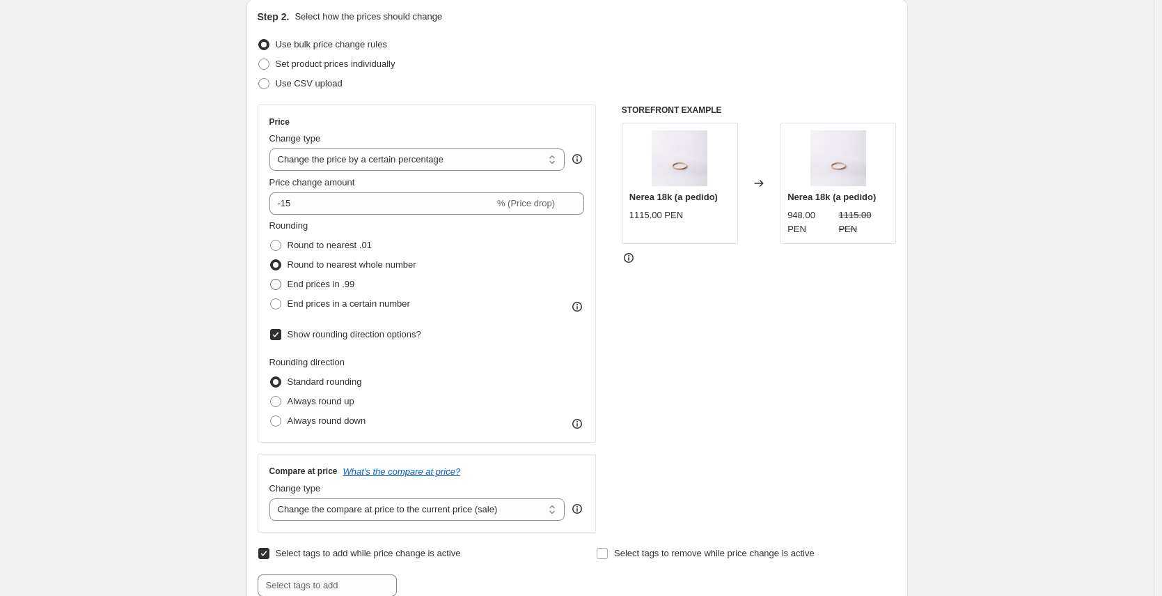
radio input "true"
click at [348, 244] on span "Round to nearest .01" at bounding box center [330, 245] width 84 height 10
click at [271, 240] on input "Round to nearest .01" at bounding box center [270, 240] width 1 height 1
radio input "true"
click at [345, 281] on span "End prices in .99" at bounding box center [322, 284] width 68 height 10
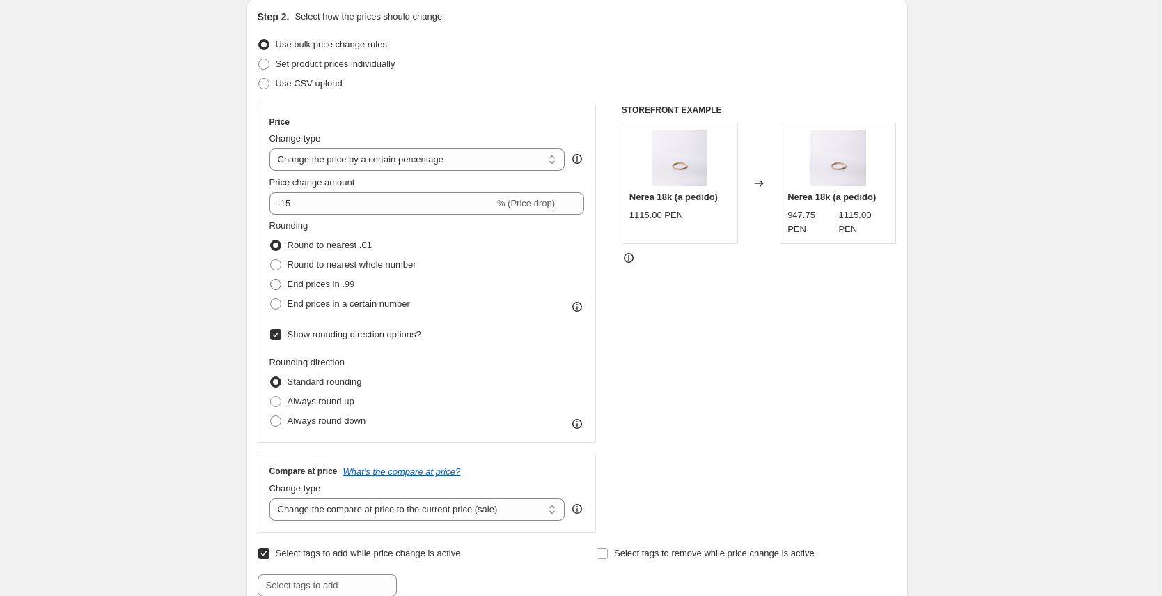
click at [271, 279] on input "End prices in .99" at bounding box center [270, 279] width 1 height 1
radio input "true"
click at [343, 306] on span "End prices in a certain number" at bounding box center [349, 303] width 123 height 10
click at [271, 299] on input "End prices in a certain number" at bounding box center [270, 298] width 1 height 1
radio input "true"
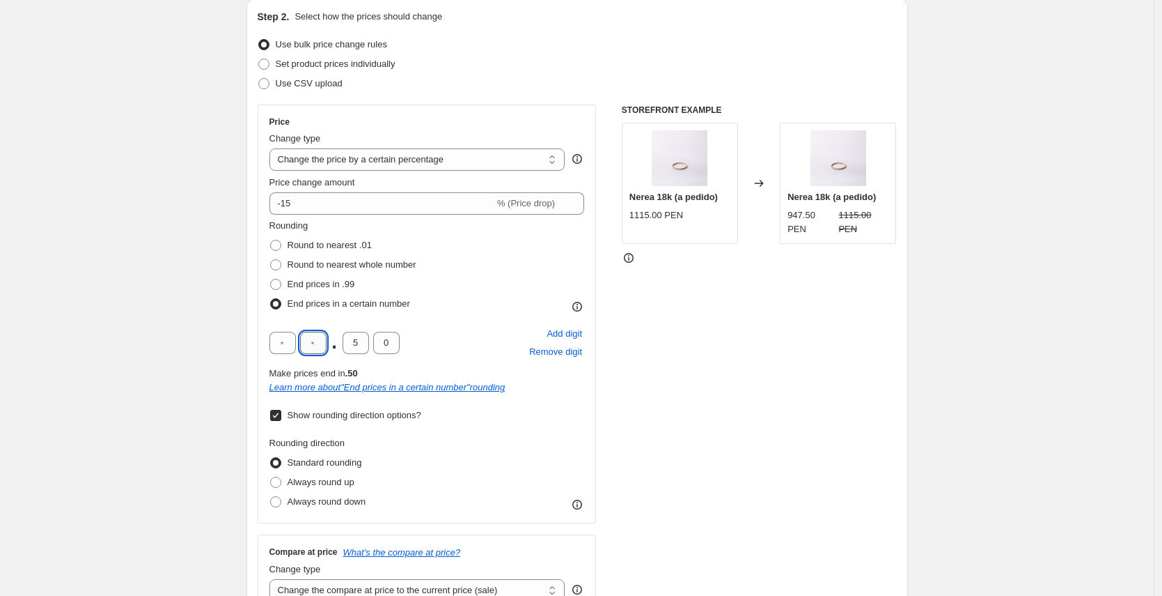
click at [313, 340] on input "text" at bounding box center [313, 343] width 26 height 22
click at [318, 341] on input "text" at bounding box center [313, 343] width 26 height 22
drag, startPoint x: 371, startPoint y: 341, endPoint x: 358, endPoint y: 343, distance: 13.4
click at [358, 343] on input "5" at bounding box center [356, 343] width 26 height 22
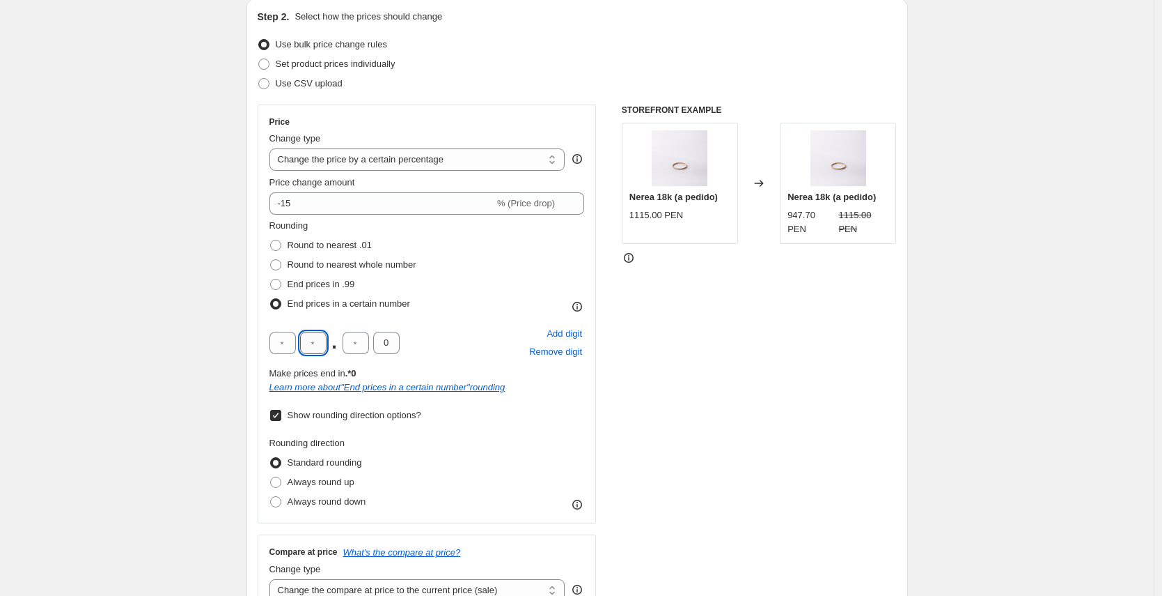
click at [316, 347] on input "text" at bounding box center [313, 343] width 26 height 22
type input "9"
click at [515, 313] on div "Rounding Round to nearest .01 Round to nearest whole number End prices in .99 E…" at bounding box center [428, 266] width 316 height 95
click at [389, 342] on input "0" at bounding box center [386, 343] width 26 height 22
click at [363, 346] on input "text" at bounding box center [356, 343] width 26 height 22
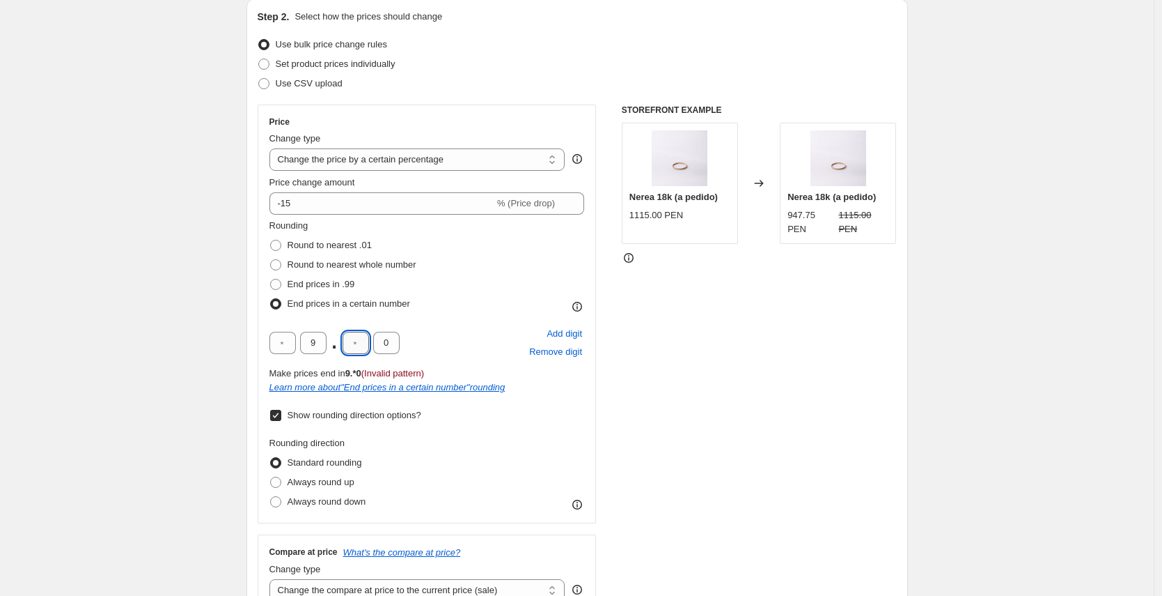
type input "0"
click at [412, 357] on div "9 . 0 0 Add digit Remove digit" at bounding box center [428, 343] width 316 height 36
click at [351, 480] on span "Always round up" at bounding box center [321, 481] width 67 height 10
click at [271, 477] on input "Always round up" at bounding box center [270, 476] width 1 height 1
radio input "true"
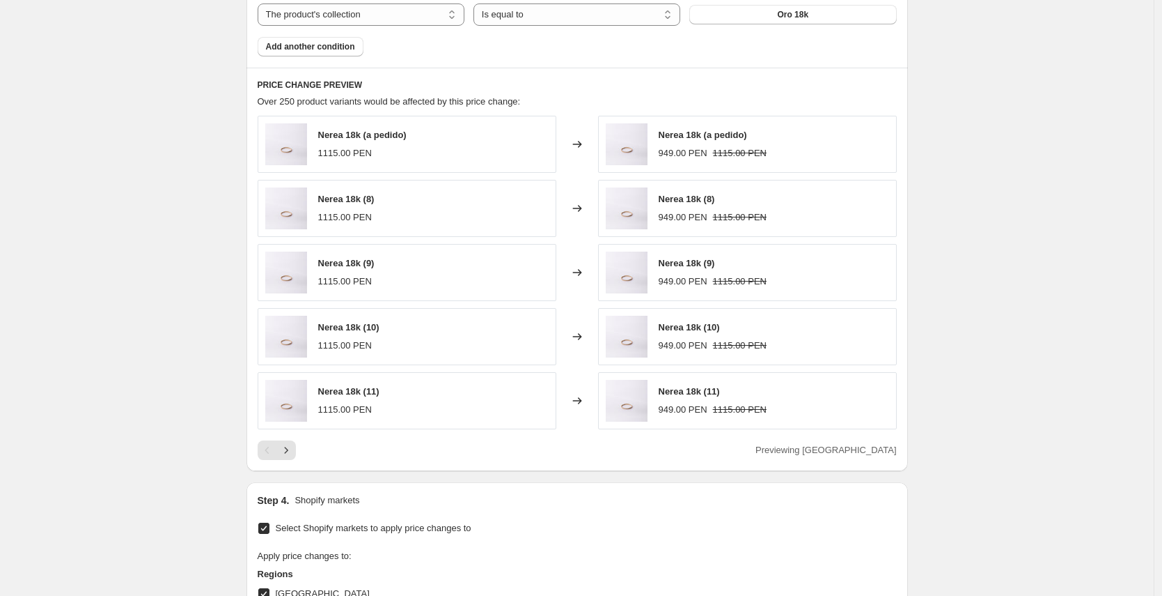
scroll to position [1121, 0]
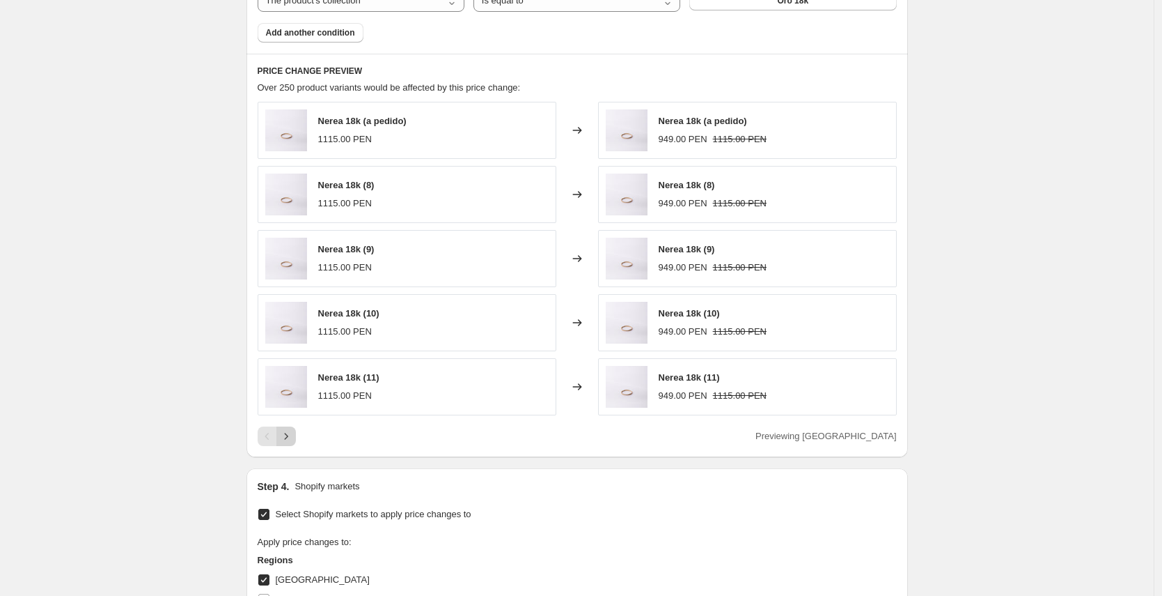
click at [293, 434] on icon "Next" at bounding box center [286, 436] width 14 height 14
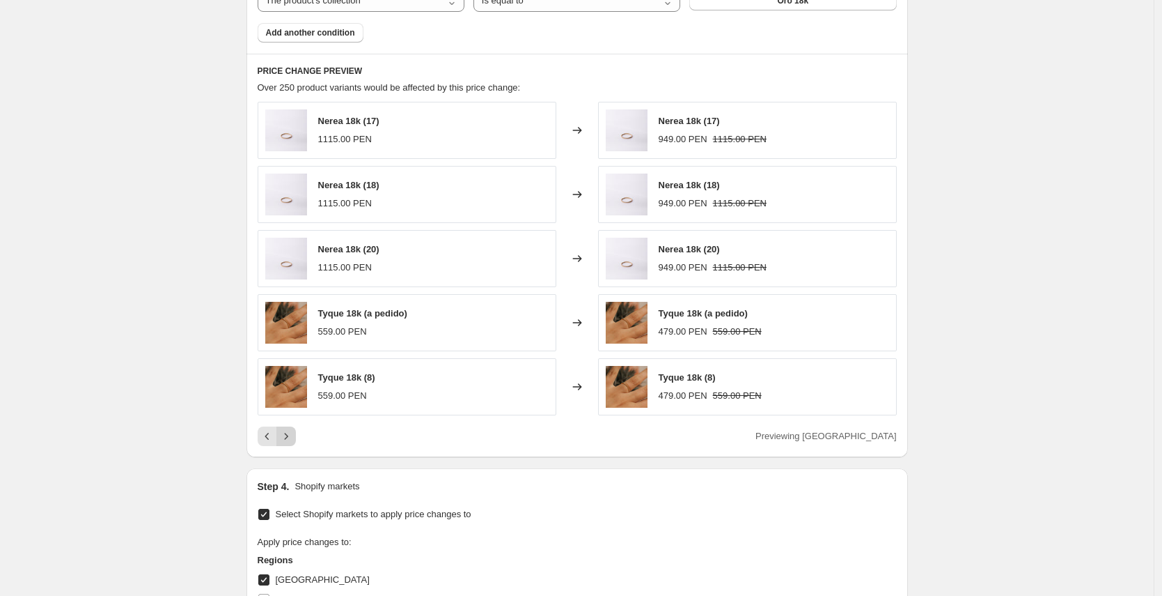
click at [293, 434] on icon "Next" at bounding box center [286, 436] width 14 height 14
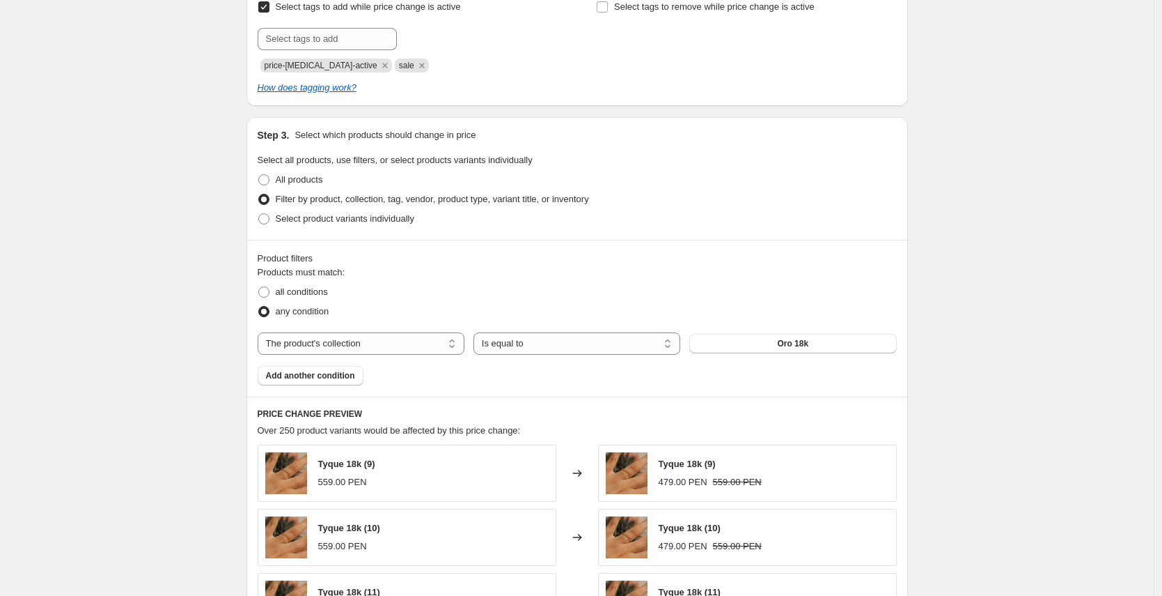
scroll to position [219, 0]
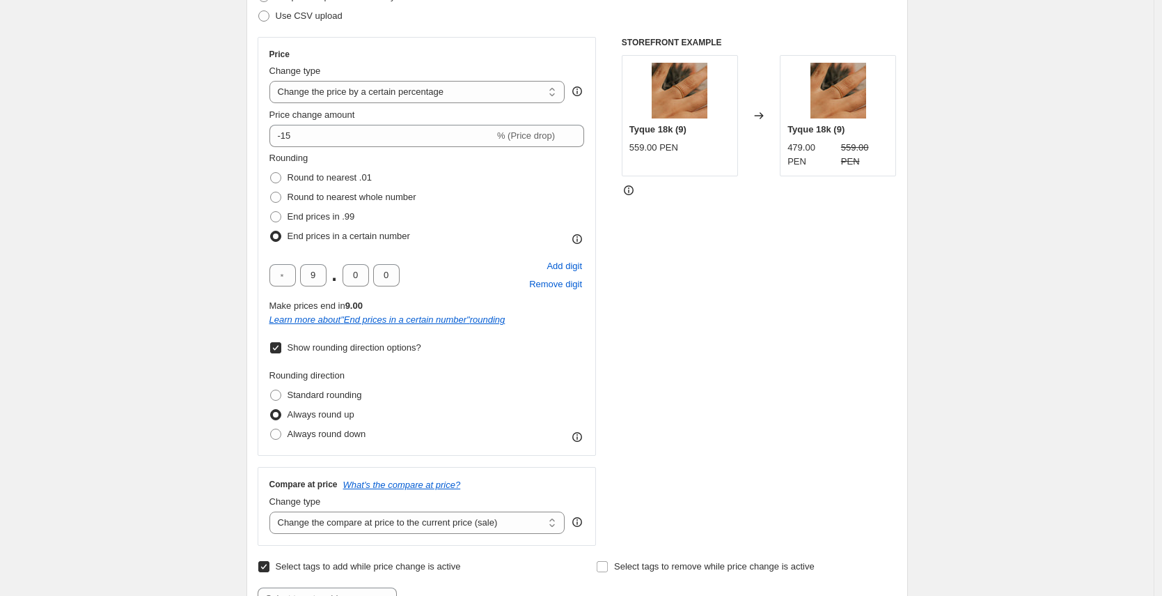
click at [295, 342] on span "Show rounding direction options?" at bounding box center [355, 347] width 134 height 10
click at [281, 342] on input "Show rounding direction options?" at bounding box center [275, 347] width 11 height 11
checkbox input "false"
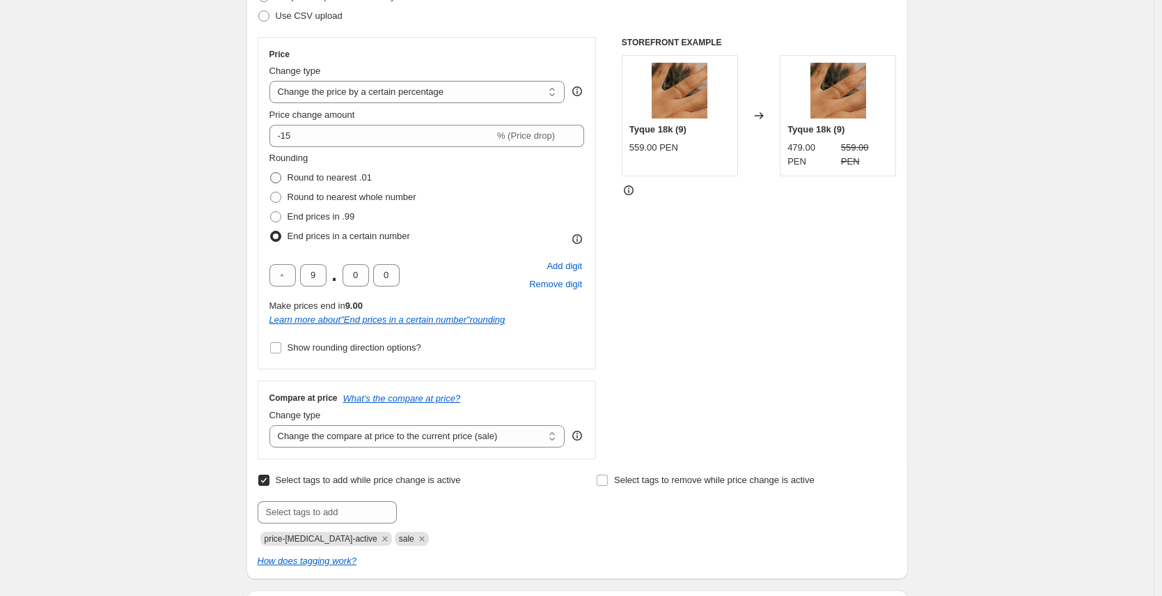
click at [281, 180] on span at bounding box center [275, 177] width 11 height 11
click at [271, 173] on input "Round to nearest .01" at bounding box center [270, 172] width 1 height 1
radio input "true"
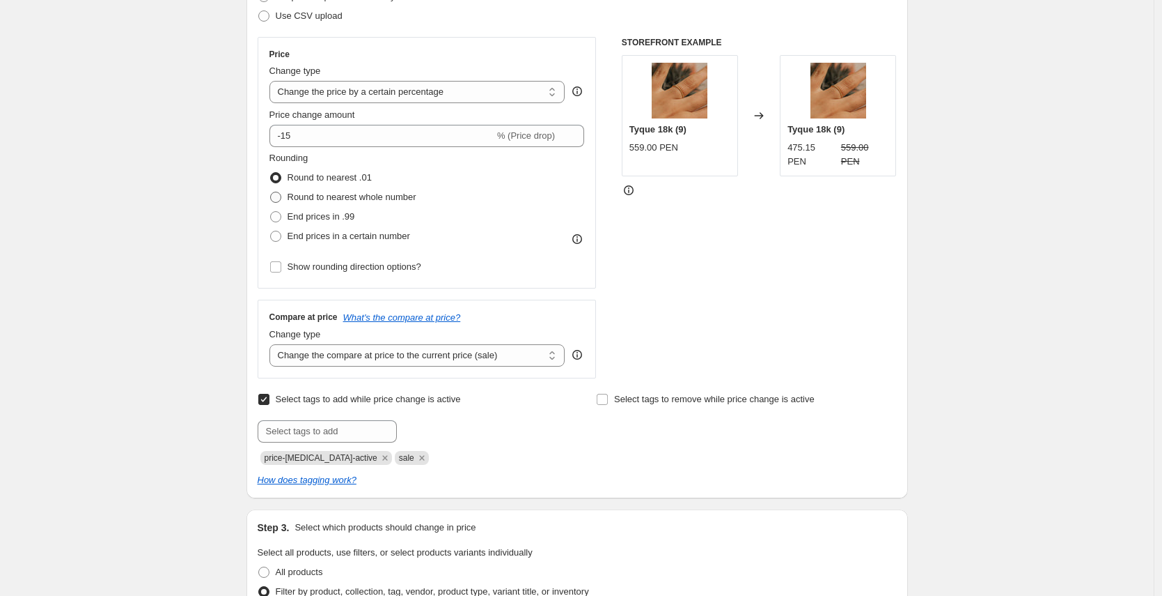
click at [286, 195] on label "Round to nearest whole number" at bounding box center [343, 197] width 147 height 20
click at [271, 192] on input "Round to nearest whole number" at bounding box center [270, 192] width 1 height 1
radio input "true"
click at [279, 170] on label "Round to nearest .01" at bounding box center [321, 178] width 102 height 20
click at [271, 172] on input "Round to nearest .01" at bounding box center [270, 172] width 1 height 1
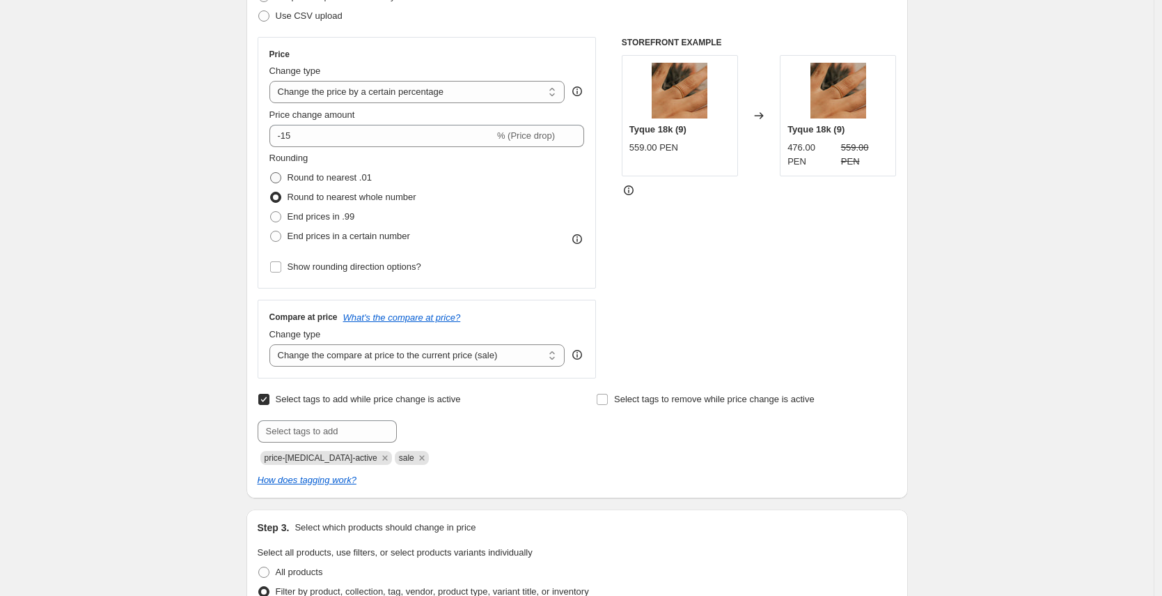
radio input "true"
click at [278, 192] on span at bounding box center [275, 197] width 11 height 11
click at [271, 192] on input "Round to nearest whole number" at bounding box center [270, 192] width 1 height 1
radio input "true"
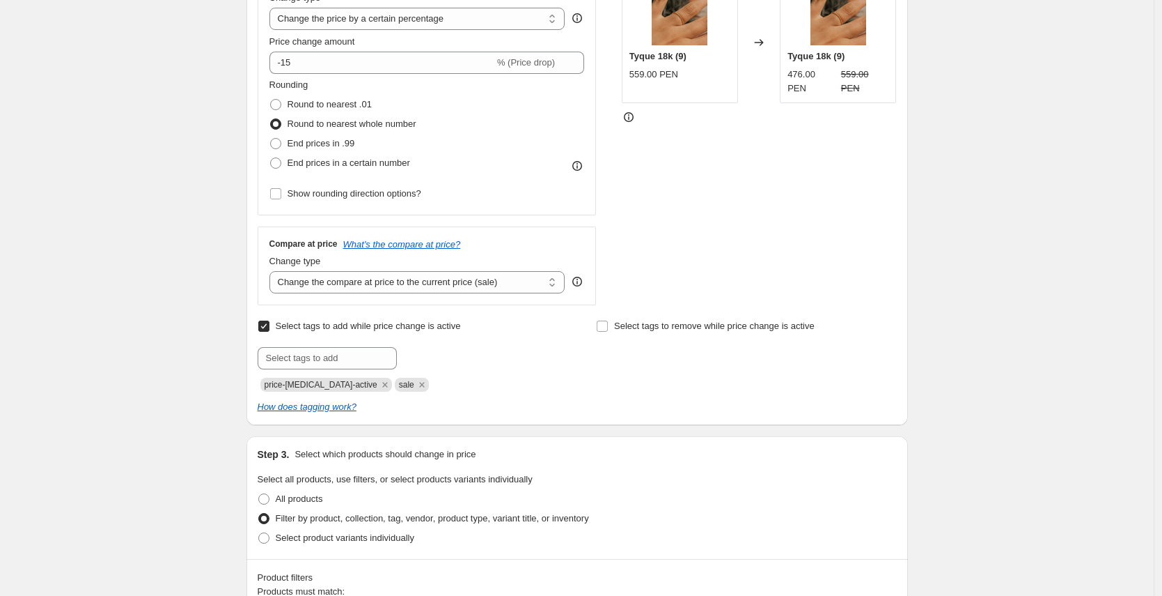
scroll to position [263, 0]
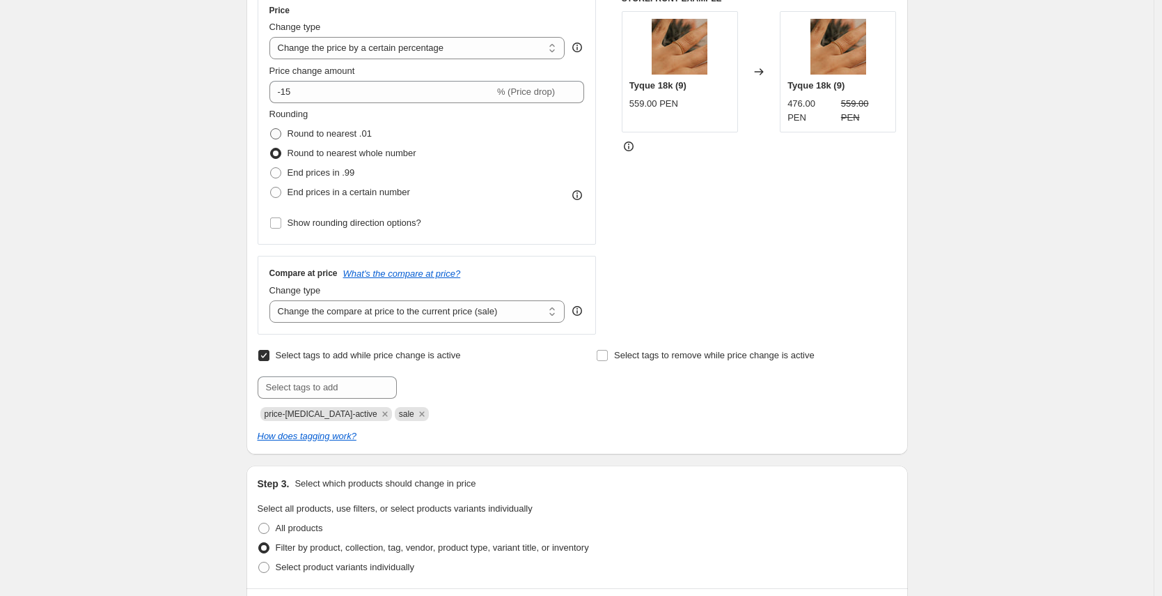
click at [277, 129] on span at bounding box center [275, 133] width 11 height 11
click at [271, 129] on input "Round to nearest .01" at bounding box center [270, 128] width 1 height 1
radio input "true"
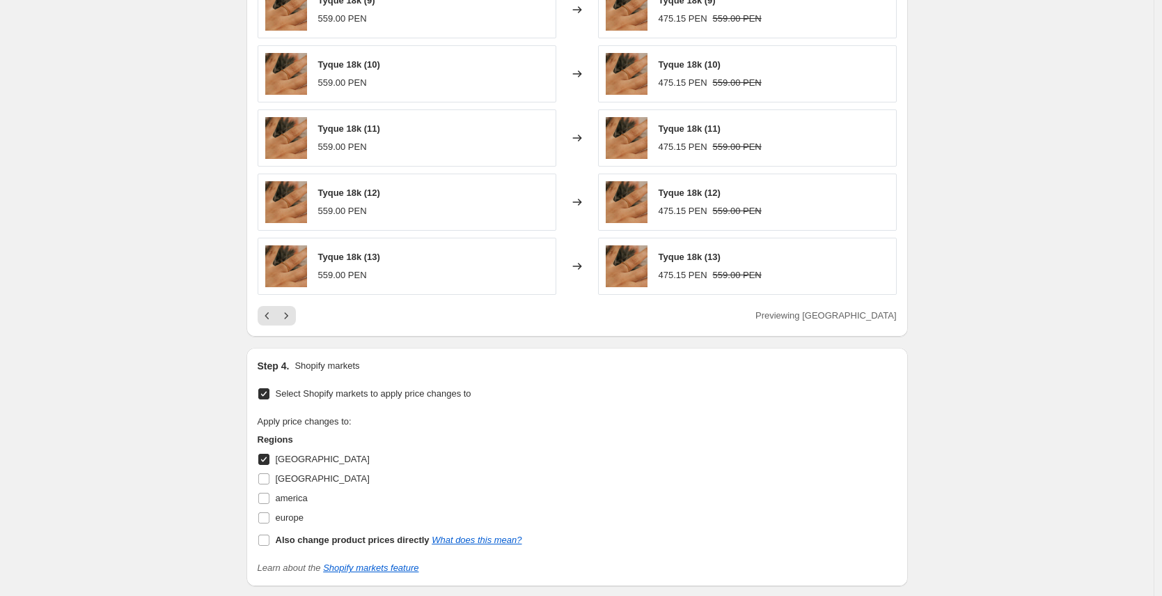
scroll to position [1281, 0]
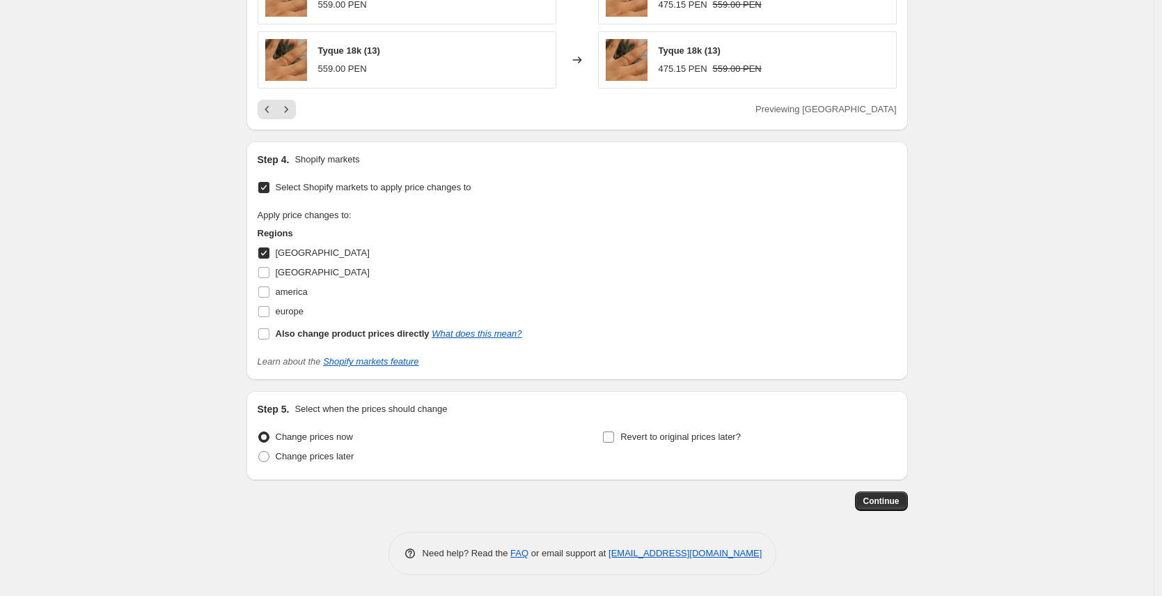
click at [612, 435] on input "Revert to original prices later?" at bounding box center [608, 436] width 11 height 11
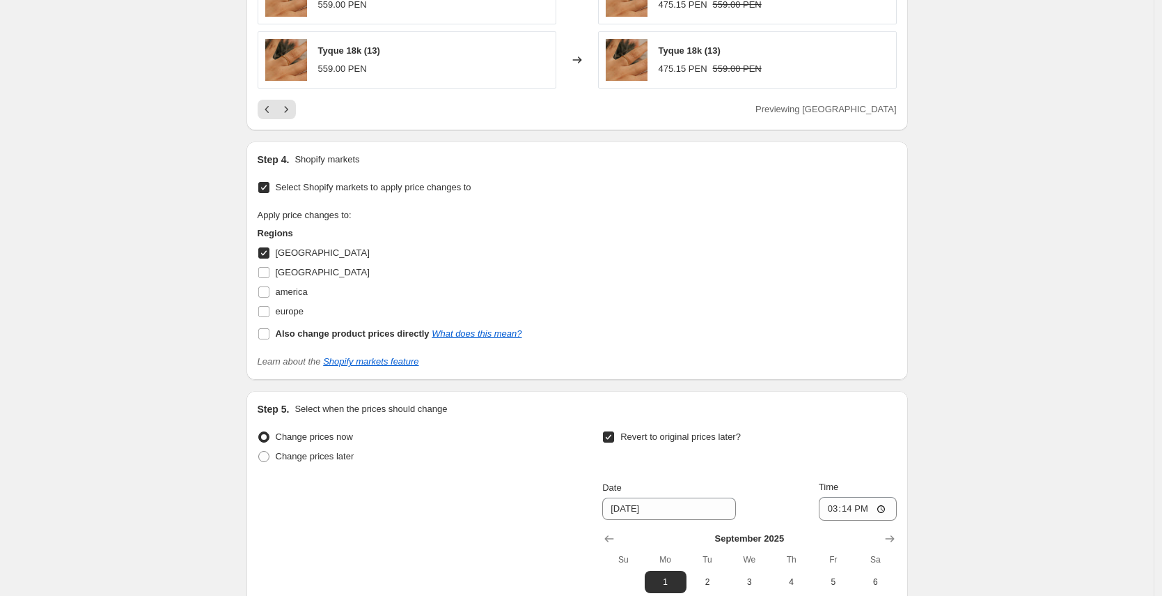
click at [612, 435] on input "Revert to original prices later?" at bounding box center [608, 436] width 11 height 11
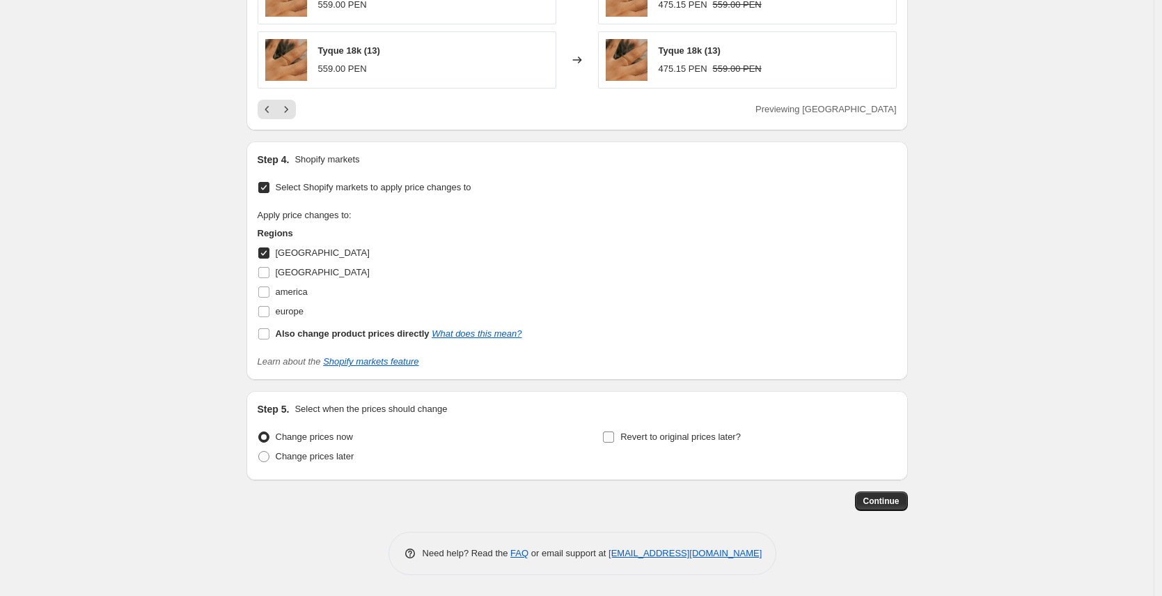
click at [608, 431] on input "Revert to original prices later?" at bounding box center [608, 436] width 11 height 11
checkbox input "true"
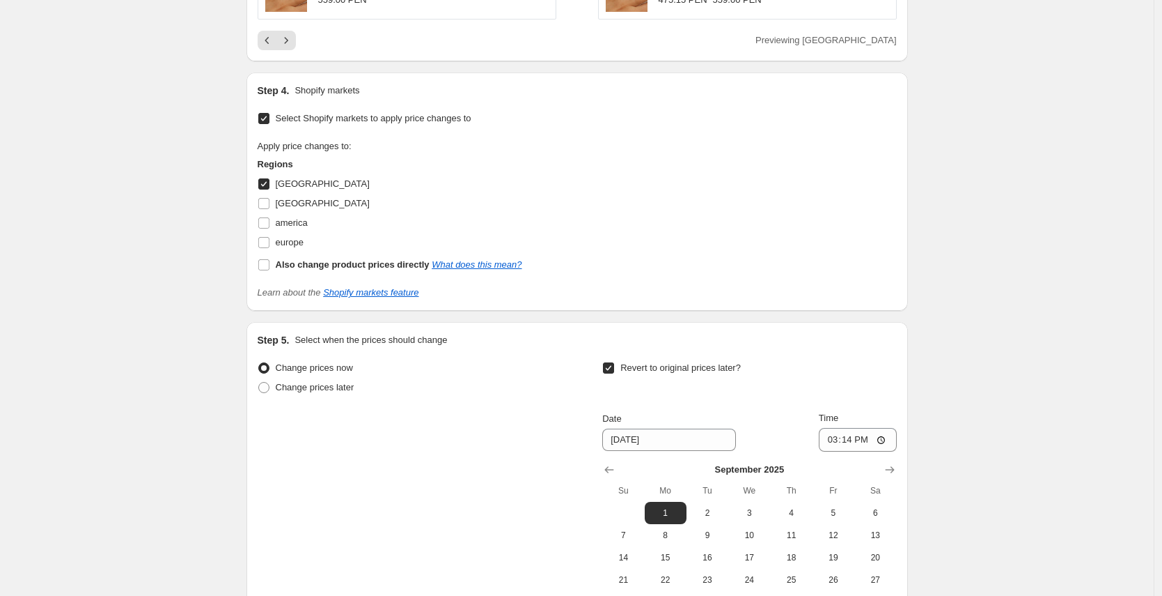
scroll to position [1519, 0]
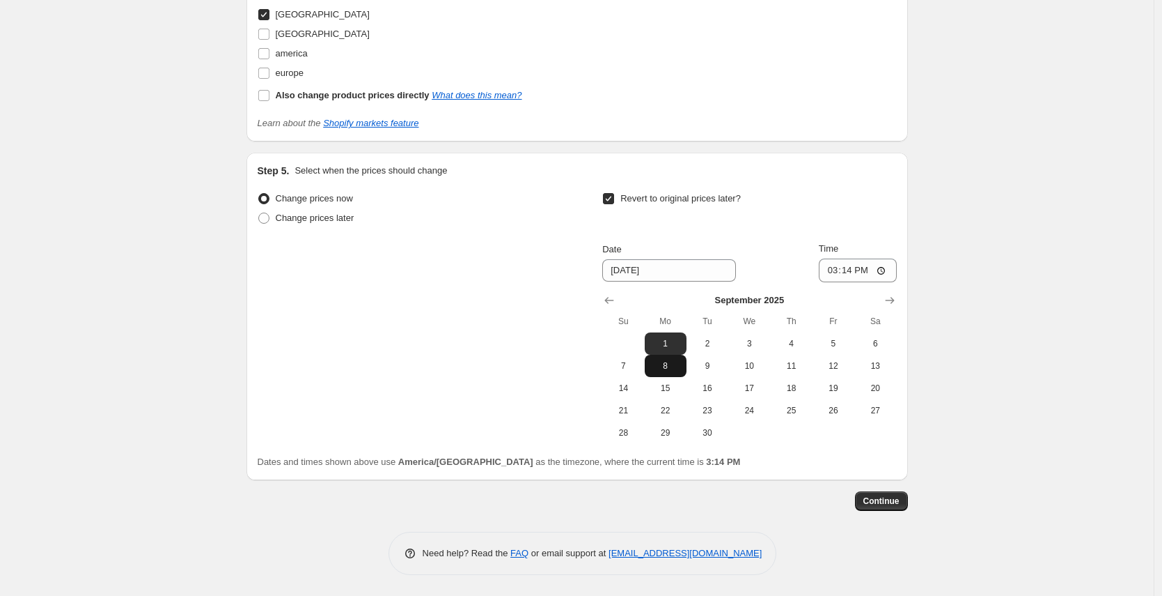
click at [667, 356] on button "8" at bounding box center [666, 366] width 42 height 22
click at [840, 267] on input "15:14" at bounding box center [858, 270] width 78 height 24
click at [662, 340] on span "1" at bounding box center [666, 343] width 31 height 11
type input "[DATE]"
click at [832, 270] on input "15:14" at bounding box center [858, 270] width 78 height 24
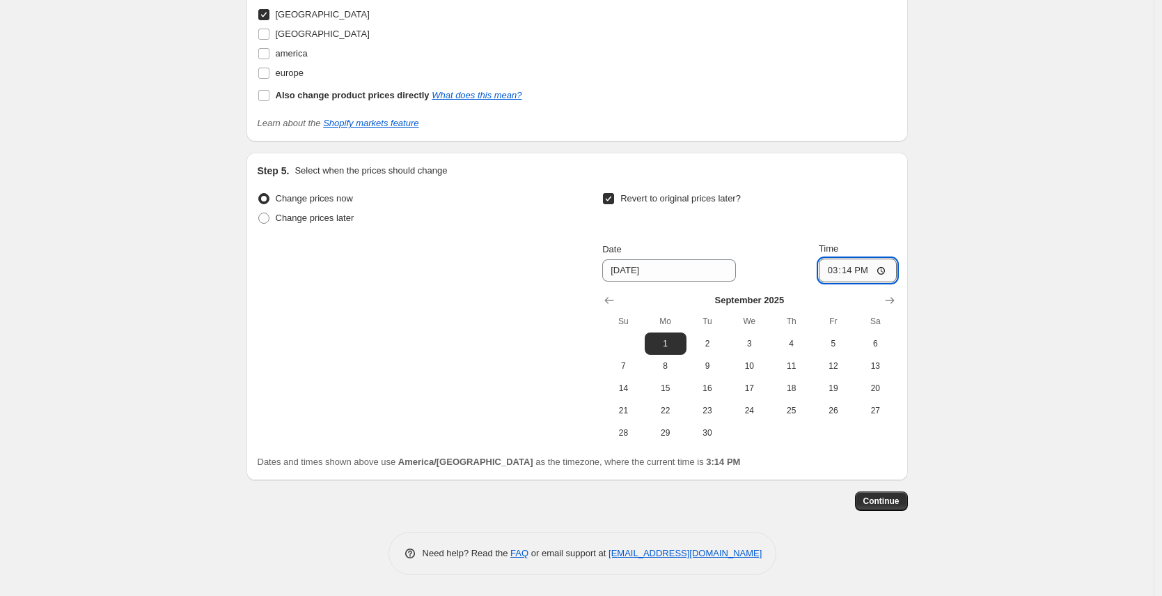
click at [855, 272] on input "15:14" at bounding box center [858, 270] width 78 height 24
click at [859, 270] on input "15:14" at bounding box center [858, 270] width 78 height 24
click at [884, 269] on input "15:14" at bounding box center [858, 270] width 78 height 24
type input "03:59"
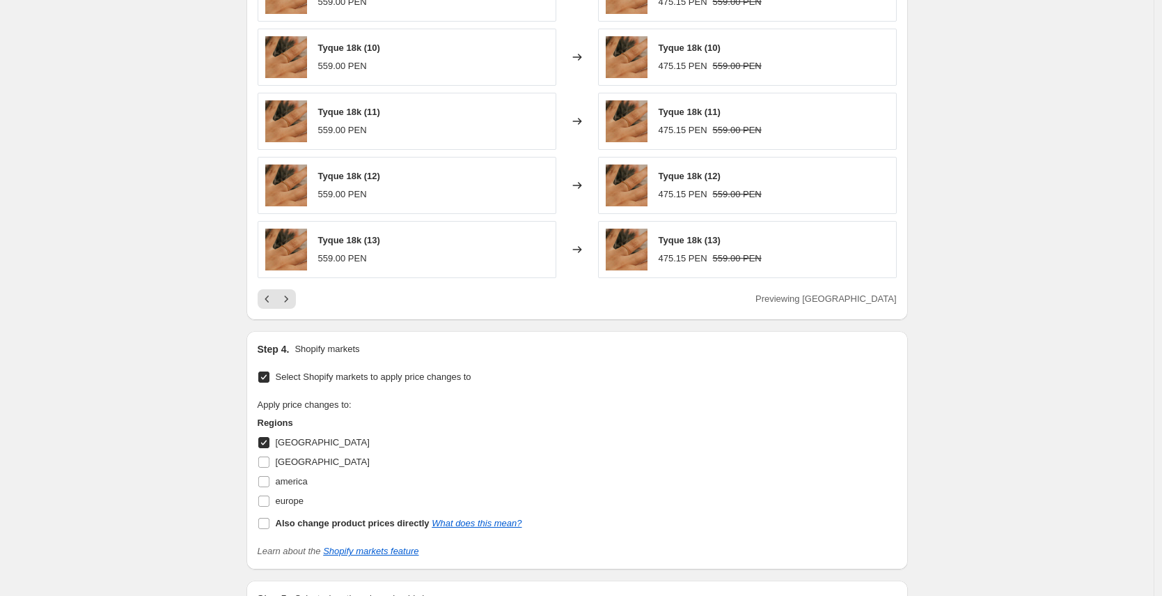
scroll to position [1064, 0]
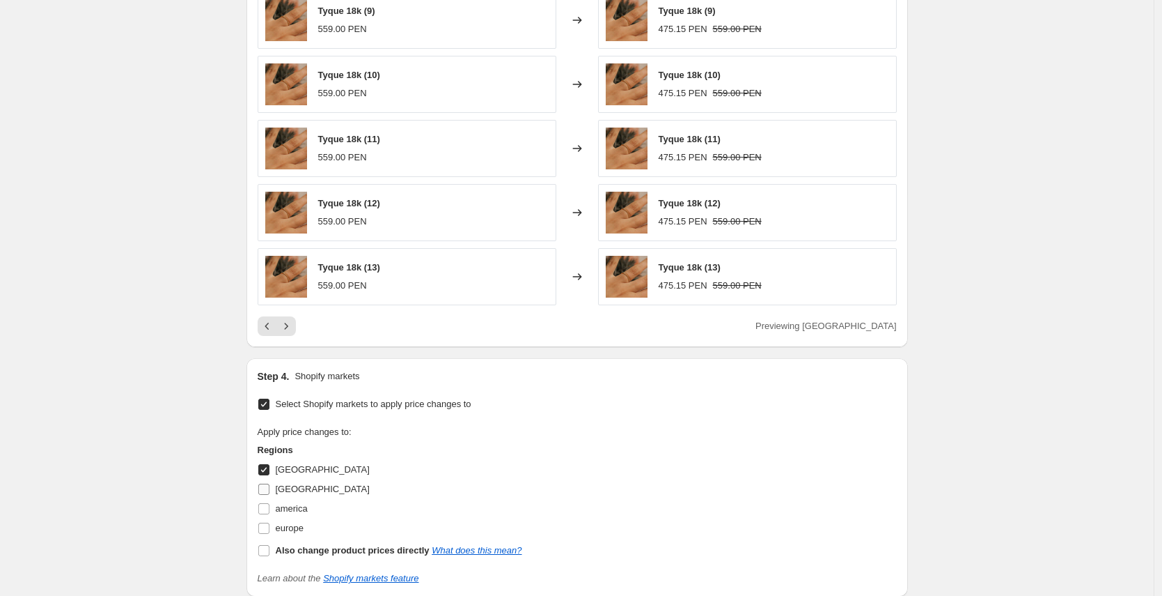
click at [317, 479] on label "[GEOGRAPHIC_DATA]" at bounding box center [314, 489] width 112 height 20
click at [270, 483] on input "[GEOGRAPHIC_DATA]" at bounding box center [263, 488] width 11 height 11
checkbox input "true"
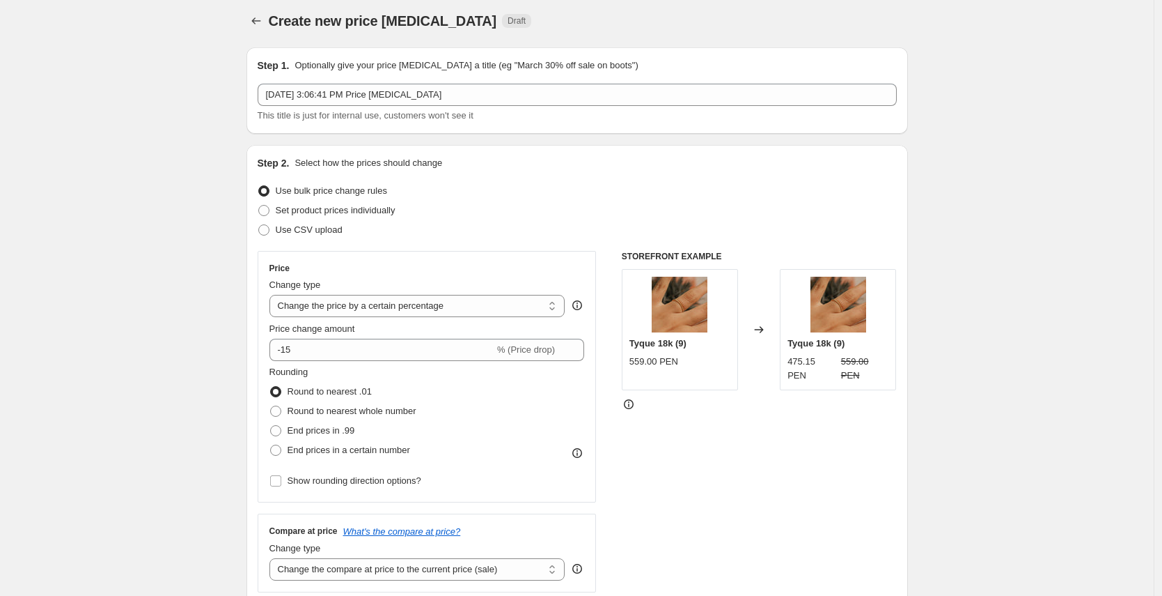
scroll to position [0, 0]
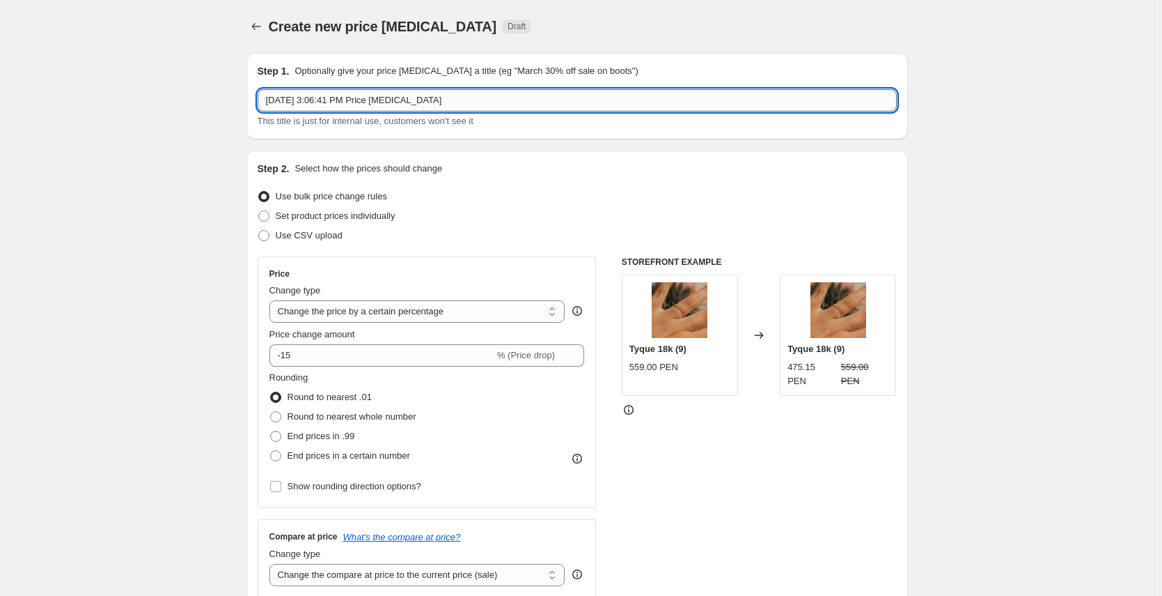
click at [412, 98] on input "[DATE] 3:06:41 PM Price [MEDICAL_DATA]" at bounding box center [577, 100] width 639 height 22
type input "PERÚ - ORO 15% ANIVERSARIO"
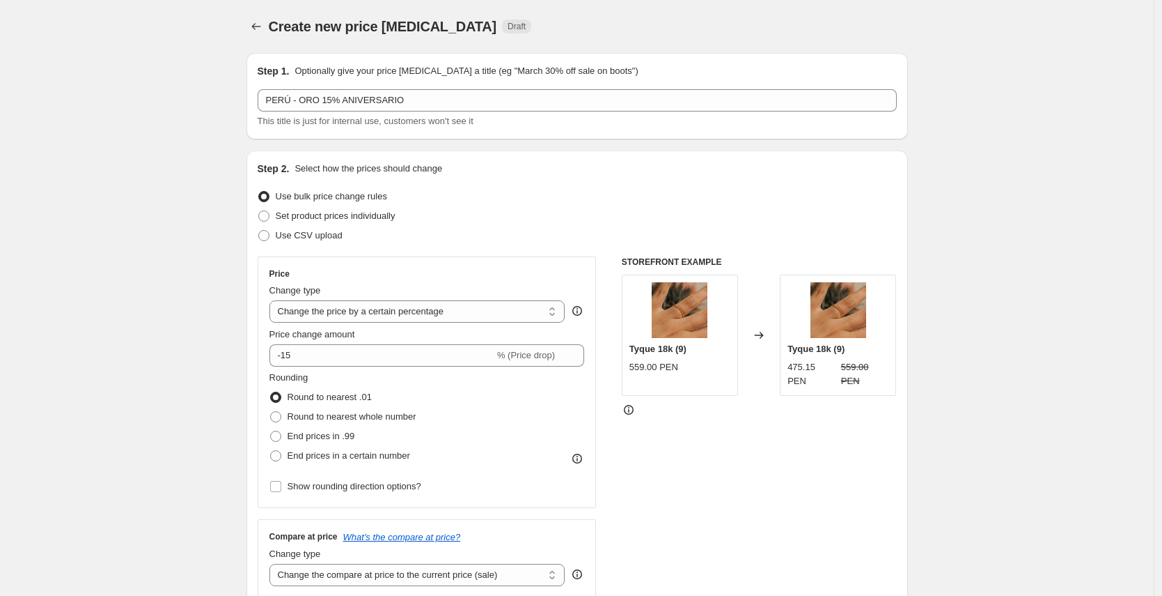
click at [464, 230] on div "Use CSV upload" at bounding box center [577, 236] width 639 height 20
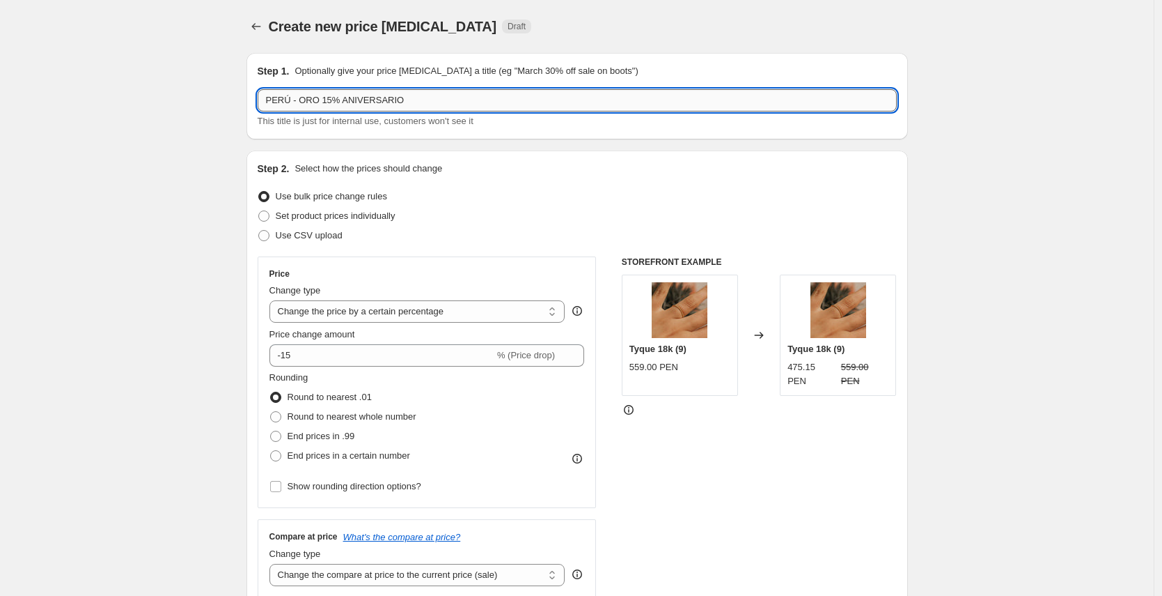
click at [426, 104] on input "PERÚ - ORO 15% ANIVERSARIO" at bounding box center [577, 100] width 639 height 22
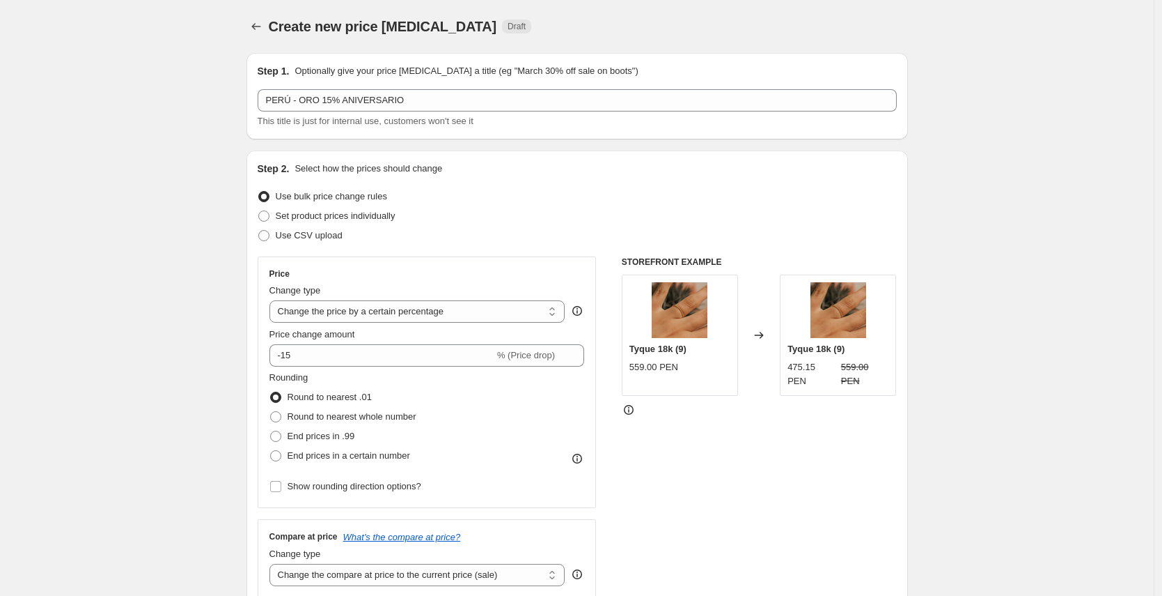
click at [586, 245] on div "Step 2. Select how the prices should change Use bulk price change rules Set pro…" at bounding box center [577, 434] width 639 height 545
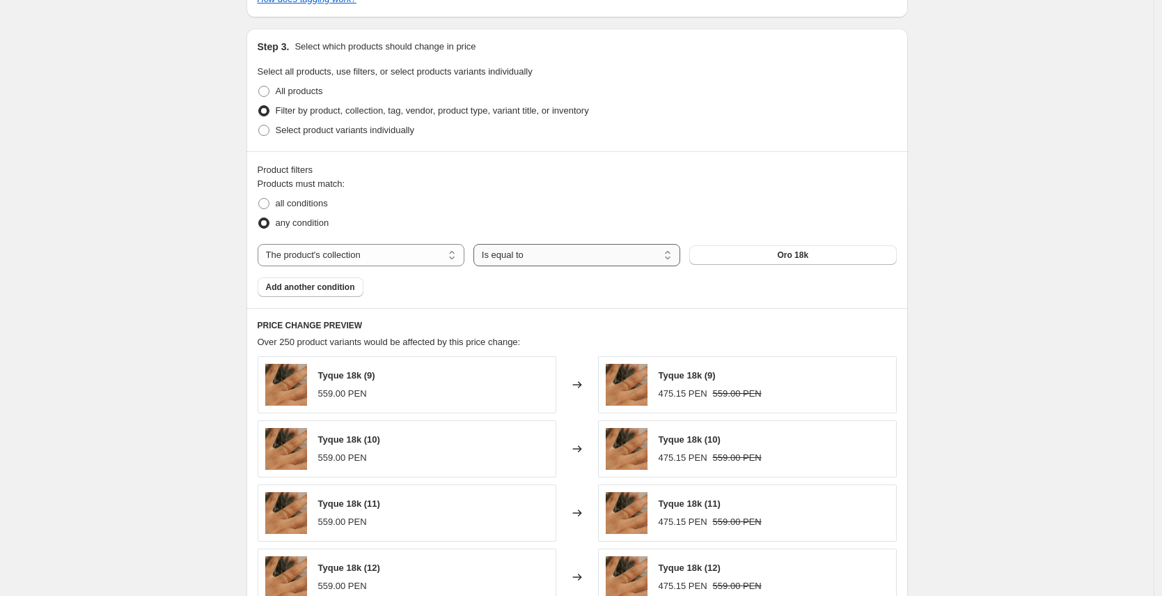
scroll to position [1539, 0]
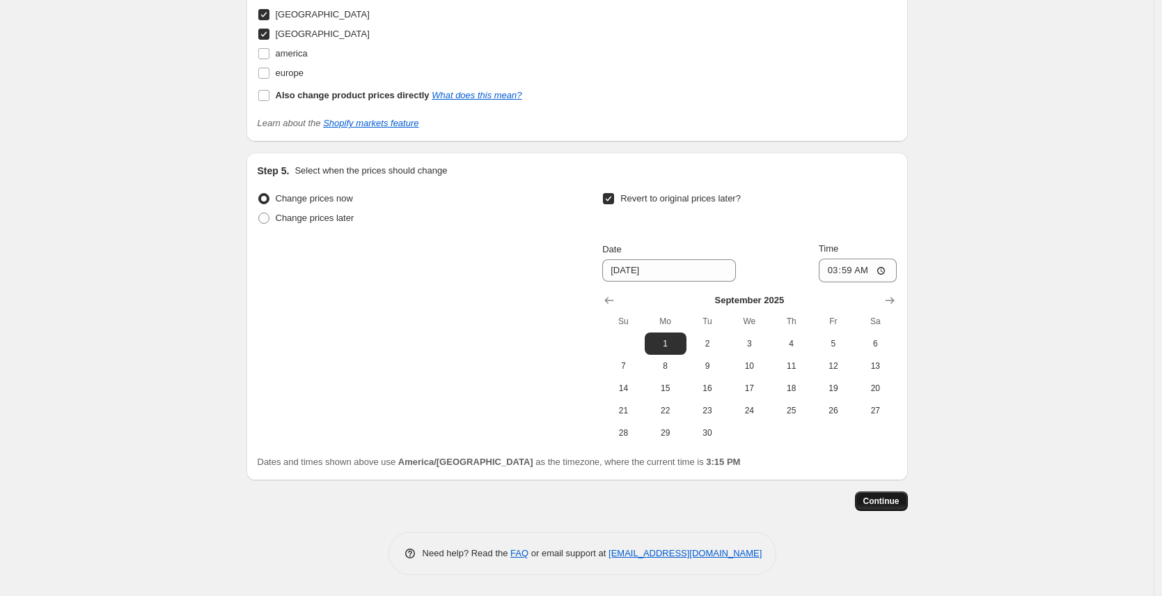
click at [892, 508] on button "Continue" at bounding box center [881, 501] width 53 height 20
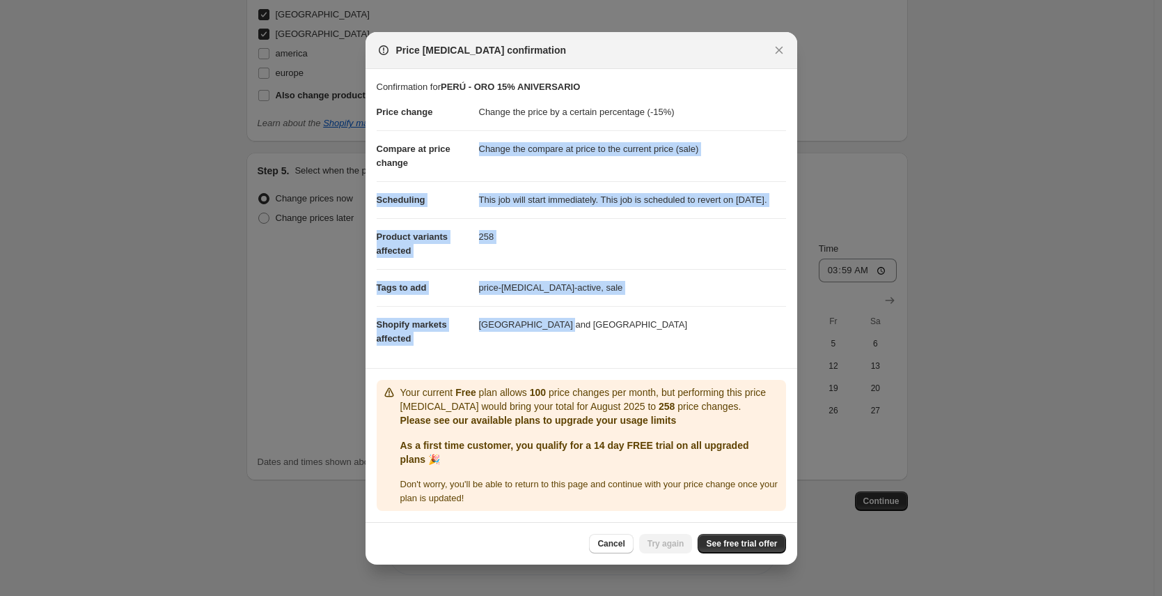
drag, startPoint x: 480, startPoint y: 143, endPoint x: 678, endPoint y: 341, distance: 280.2
click at [678, 341] on dl "Price change Change the price by a certain percentage (-15%) Compare at price c…" at bounding box center [582, 225] width 410 height 263
click at [678, 342] on dd "Perú and Venezuela" at bounding box center [632, 324] width 307 height 37
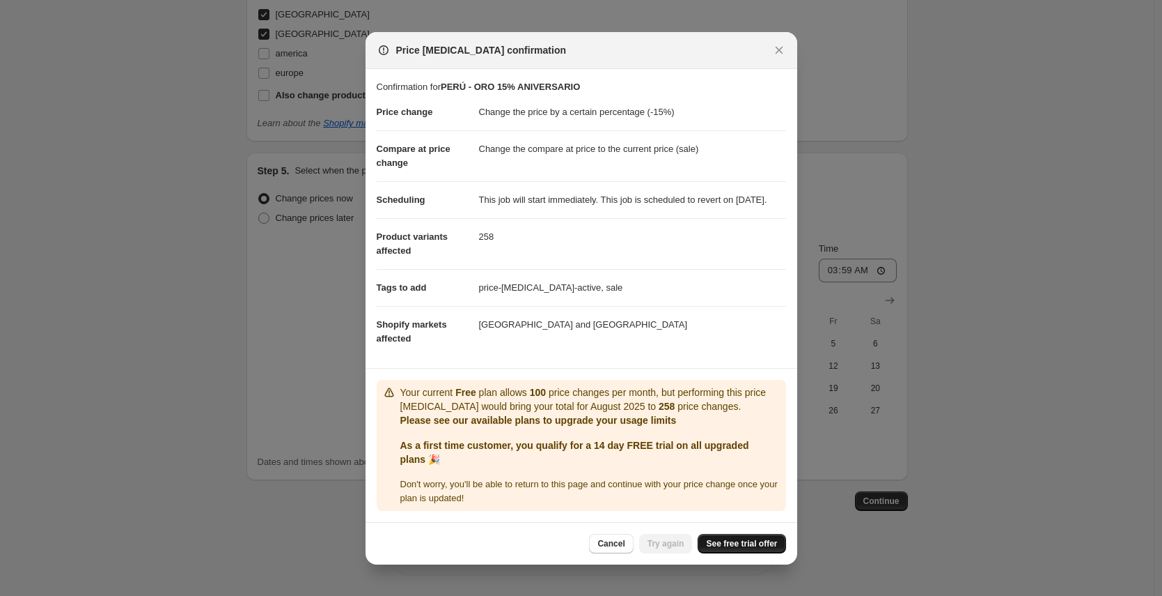
click at [721, 547] on span "See free trial offer" at bounding box center [741, 543] width 71 height 11
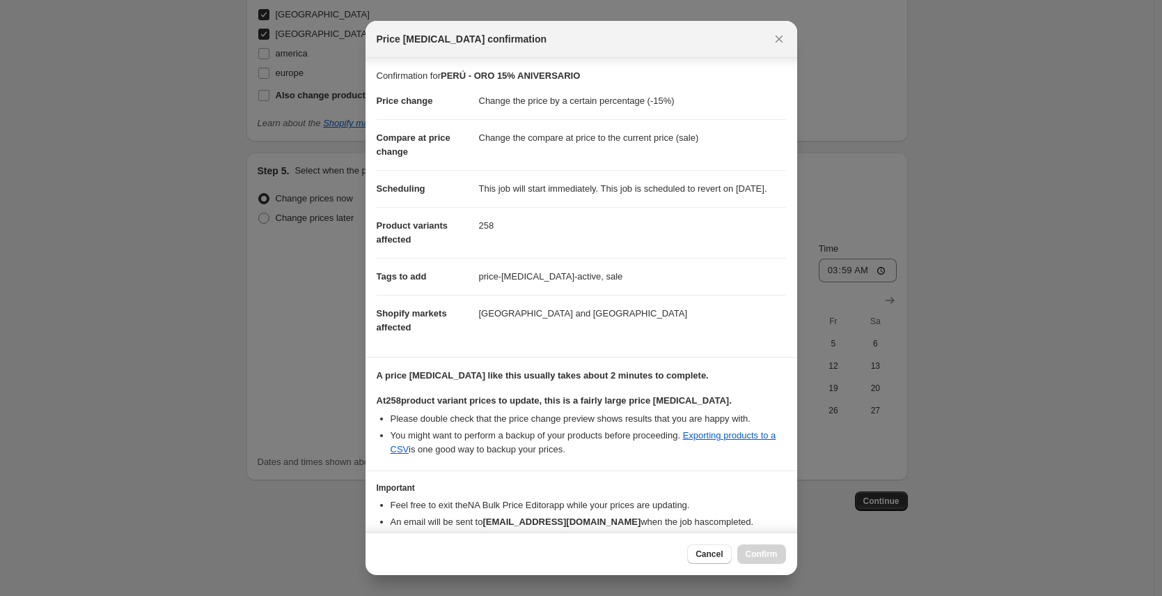
scroll to position [98, 0]
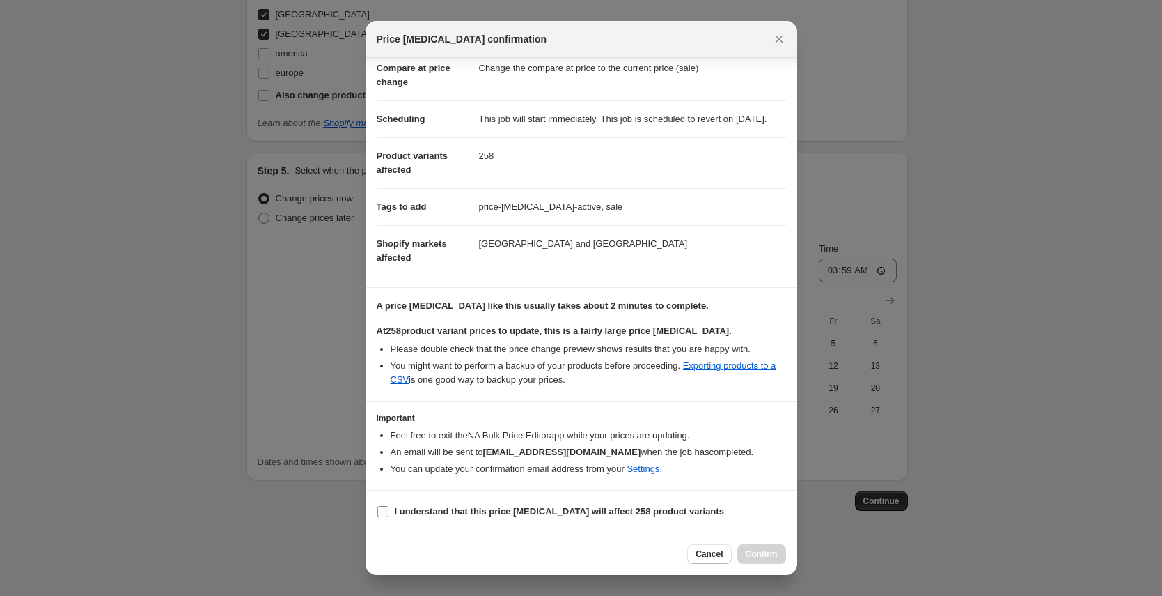
click at [503, 516] on span "I understand that this price change job will affect 258 product variants" at bounding box center [559, 511] width 329 height 14
click at [389, 516] on input "I understand that this price change job will affect 258 product variants" at bounding box center [383, 511] width 11 height 11
checkbox input "true"
click at [752, 558] on span "Confirm" at bounding box center [762, 553] width 32 height 11
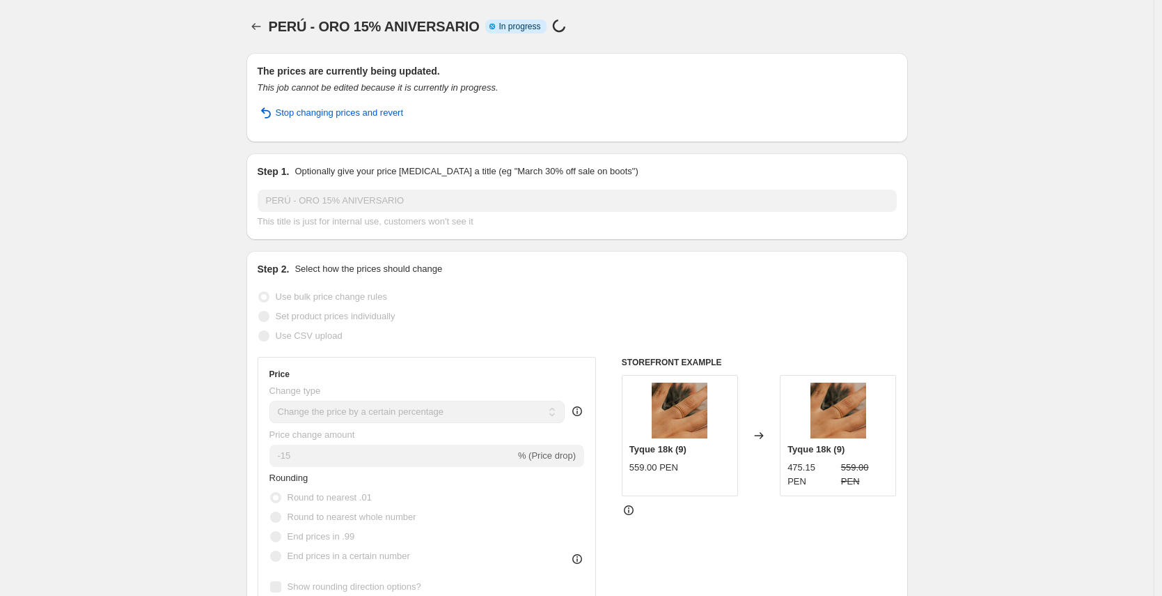
select select "percentage"
select select "collection"
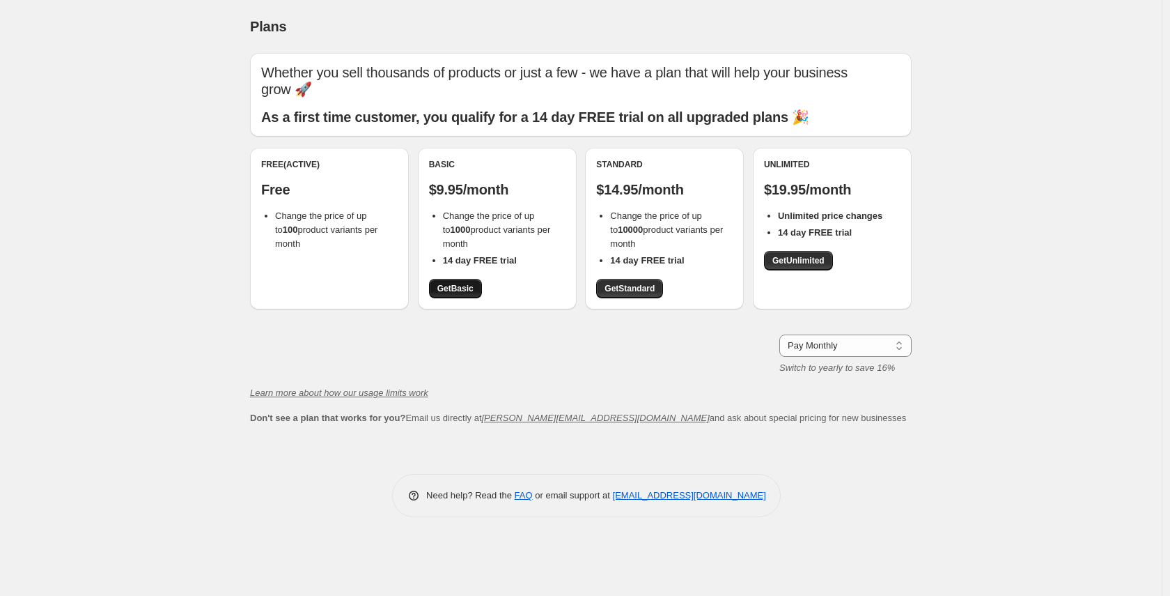
click at [464, 289] on span "Get Basic" at bounding box center [455, 288] width 36 height 11
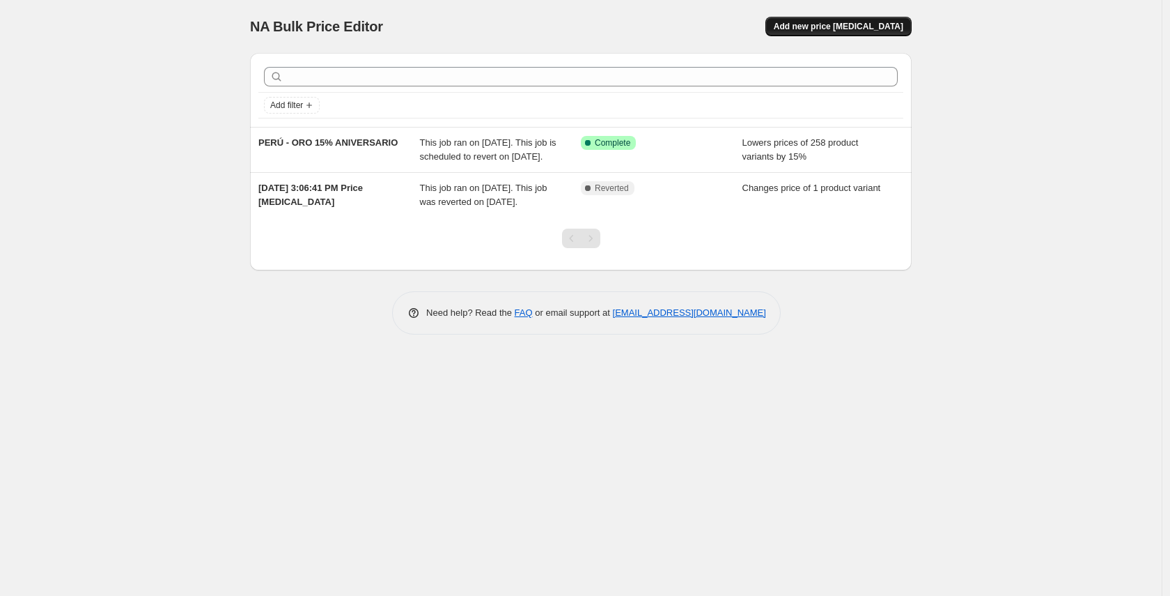
click at [867, 17] on button "Add new price [MEDICAL_DATA]" at bounding box center [838, 27] width 146 height 20
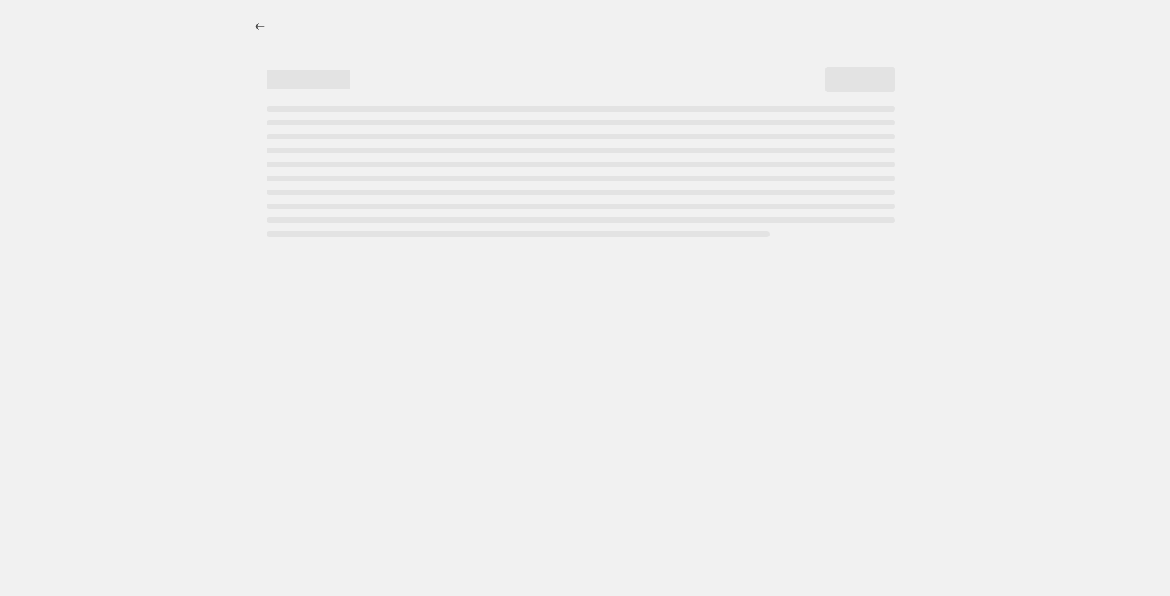
select select "percentage"
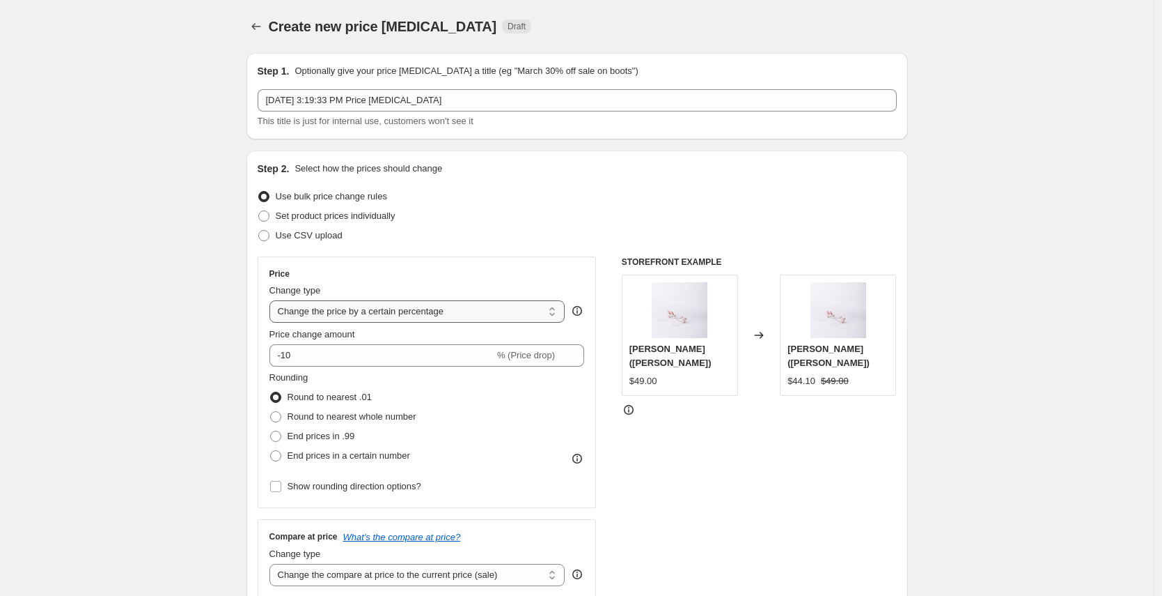
click at [416, 318] on select "Change the price to a certain amount Change the price by a certain amount Chang…" at bounding box center [418, 311] width 296 height 22
click at [273, 300] on select "Change the price to a certain amount Change the price by a certain amount Chang…" at bounding box center [418, 311] width 296 height 22
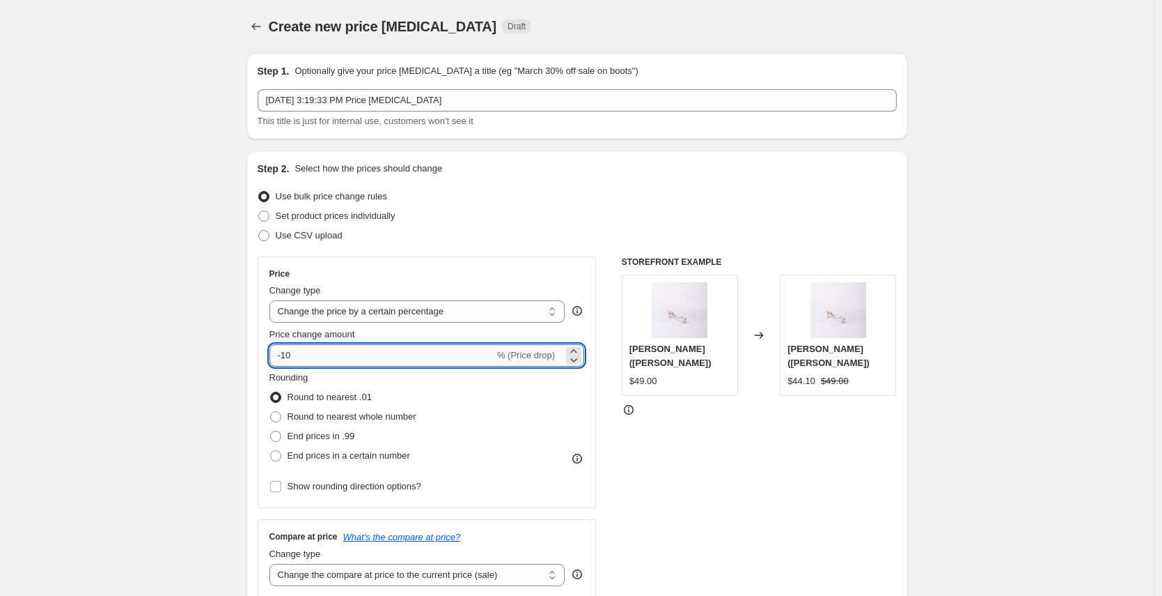
click at [416, 355] on input "-10" at bounding box center [382, 355] width 225 height 22
type input "-1"
type input "-30"
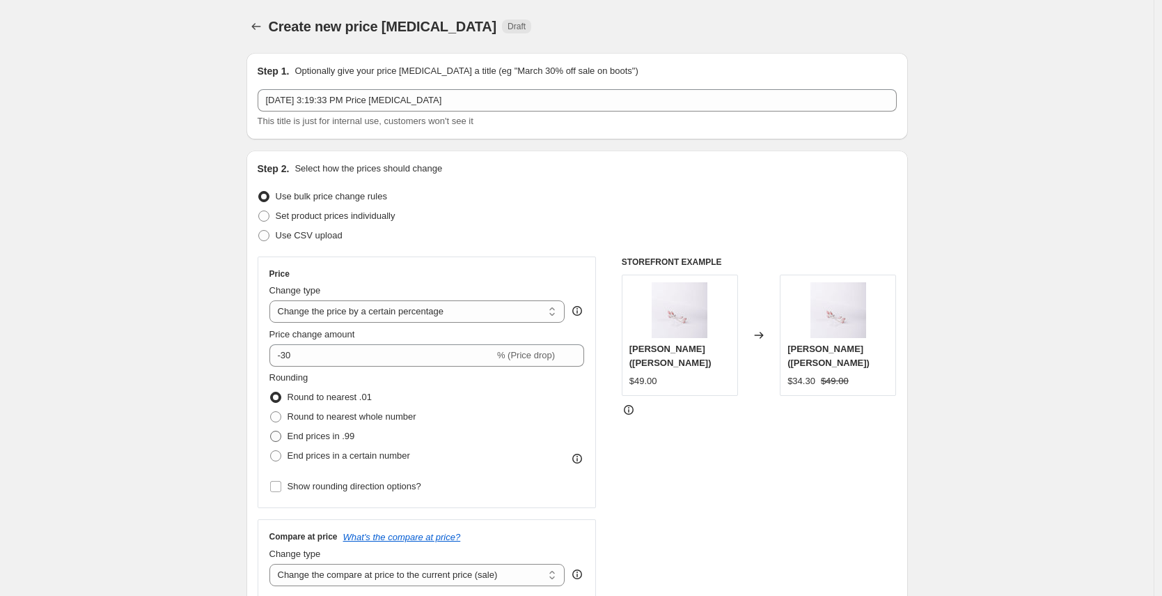
click at [344, 439] on span "End prices in .99" at bounding box center [322, 435] width 68 height 10
click at [271, 431] on input "End prices in .99" at bounding box center [270, 430] width 1 height 1
radio input "true"
click at [390, 444] on div "End prices in .99" at bounding box center [343, 436] width 147 height 20
click at [390, 454] on span "End prices in a certain number" at bounding box center [349, 455] width 123 height 10
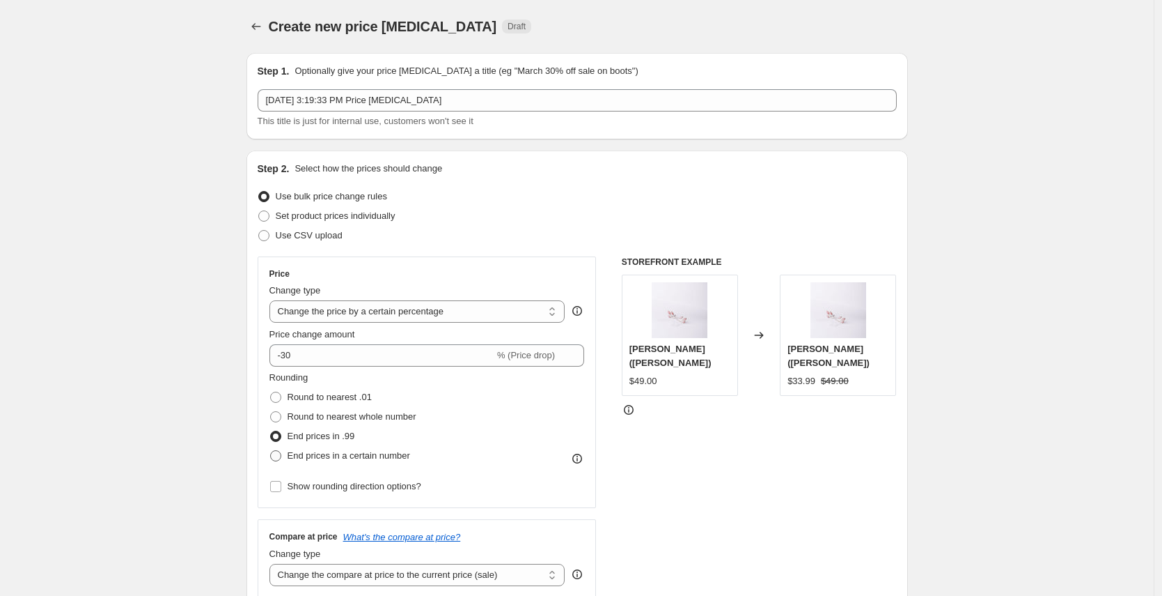
click at [271, 451] on input "End prices in a certain number" at bounding box center [270, 450] width 1 height 1
radio input "true"
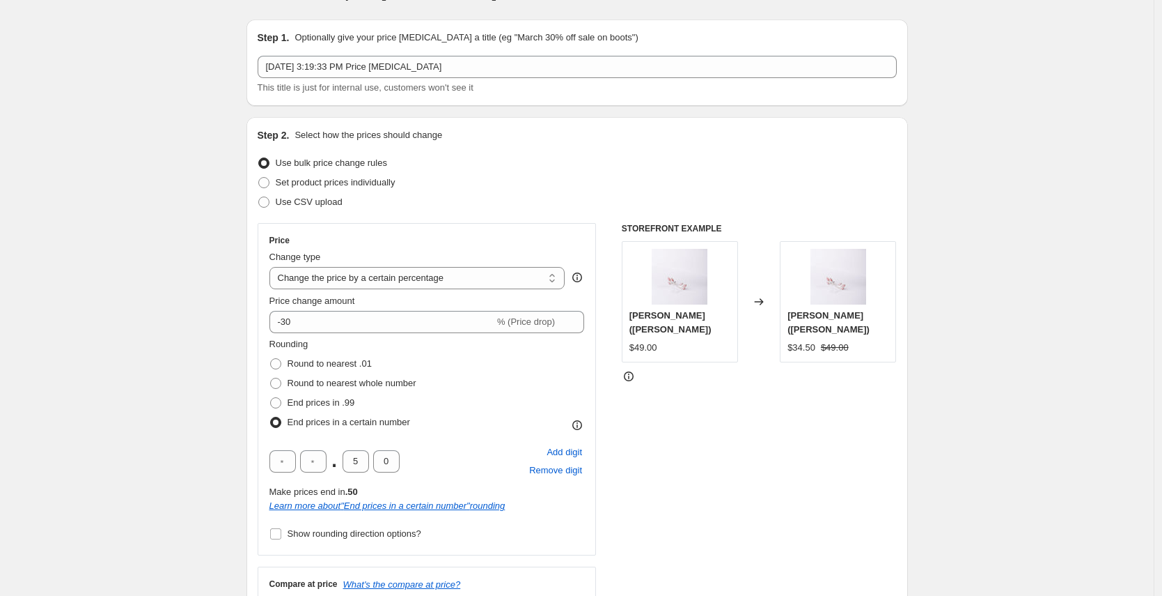
scroll to position [102, 0]
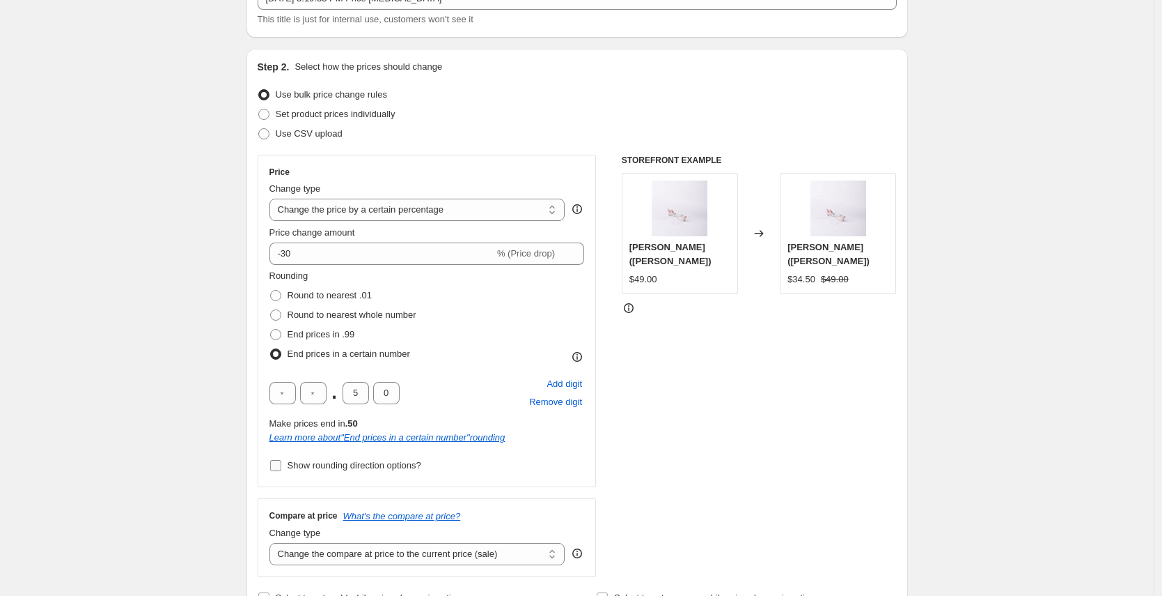
click at [293, 463] on span "Show rounding direction options?" at bounding box center [355, 465] width 134 height 10
click at [281, 463] on input "Show rounding direction options?" at bounding box center [275, 465] width 11 height 11
checkbox input "true"
click at [331, 534] on span "Always round up" at bounding box center [321, 532] width 67 height 10
click at [271, 527] on input "Always round up" at bounding box center [270, 527] width 1 height 1
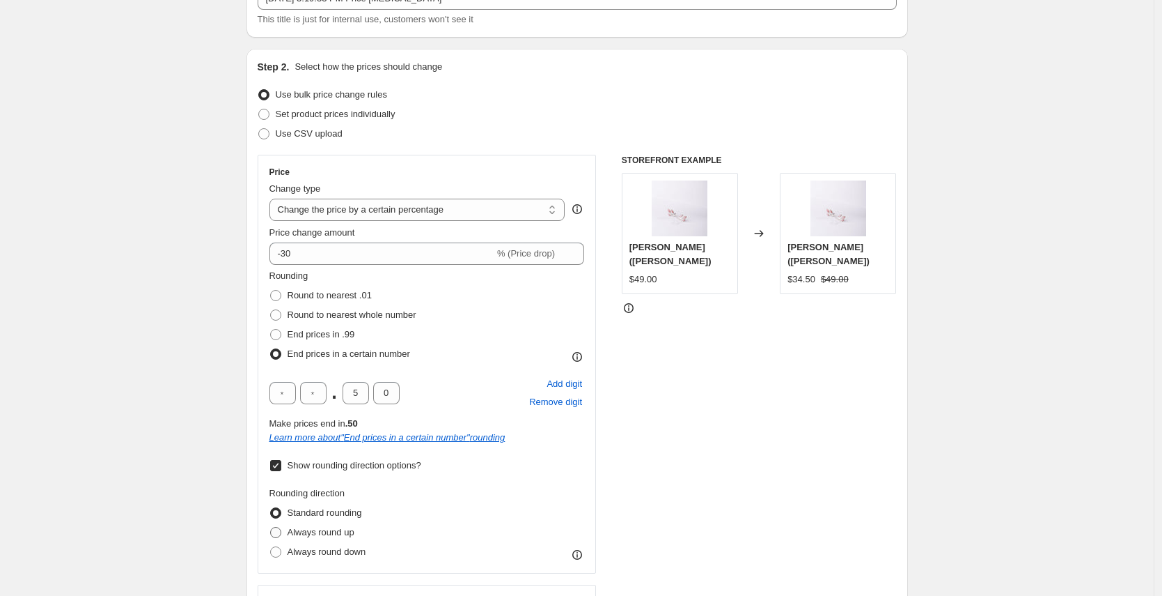
radio input "true"
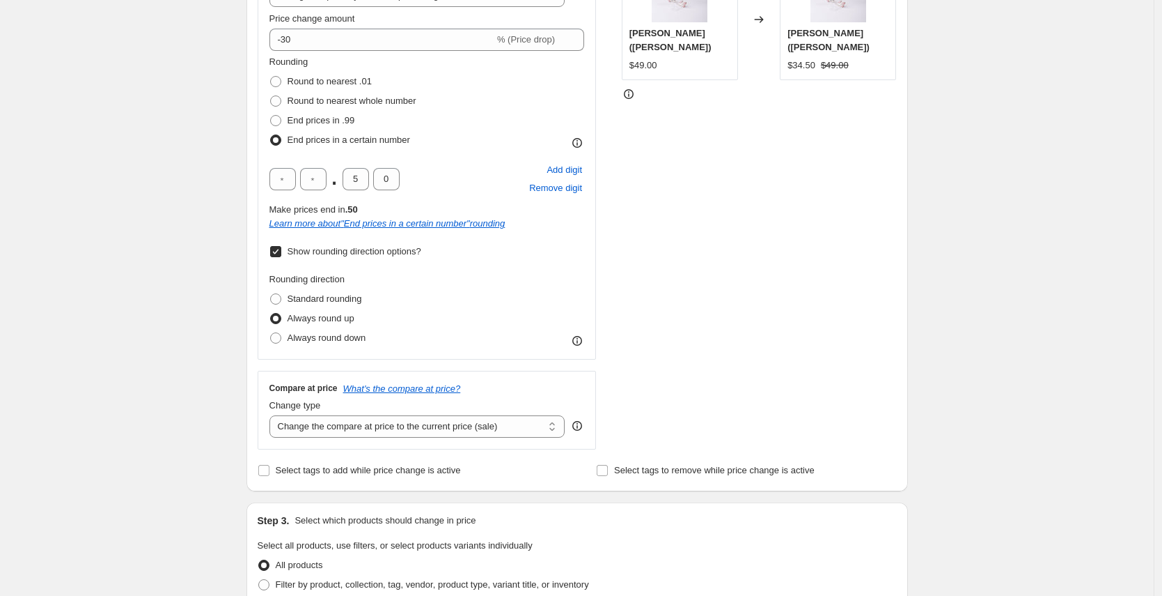
scroll to position [316, 0]
click at [396, 472] on span "Select tags to add while price change is active" at bounding box center [368, 469] width 185 height 10
click at [270, 472] on input "Select tags to add while price change is active" at bounding box center [263, 469] width 11 height 11
checkbox input "true"
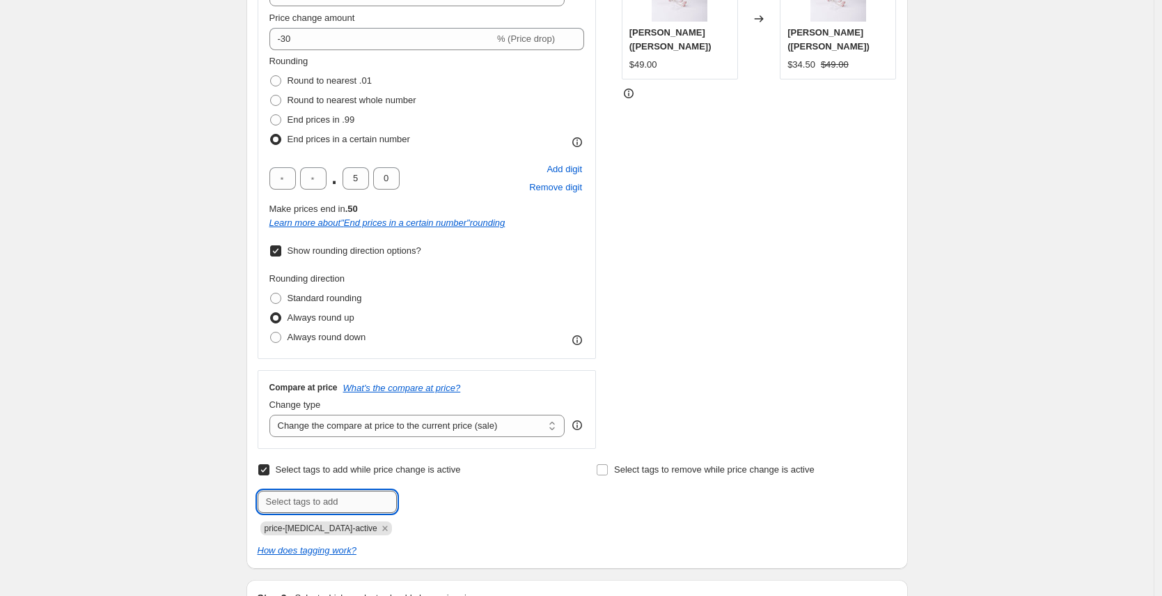
click at [393, 503] on input "text" at bounding box center [327, 501] width 139 height 22
type input "sale"
click at [449, 501] on button "Add sale" at bounding box center [426, 500] width 52 height 20
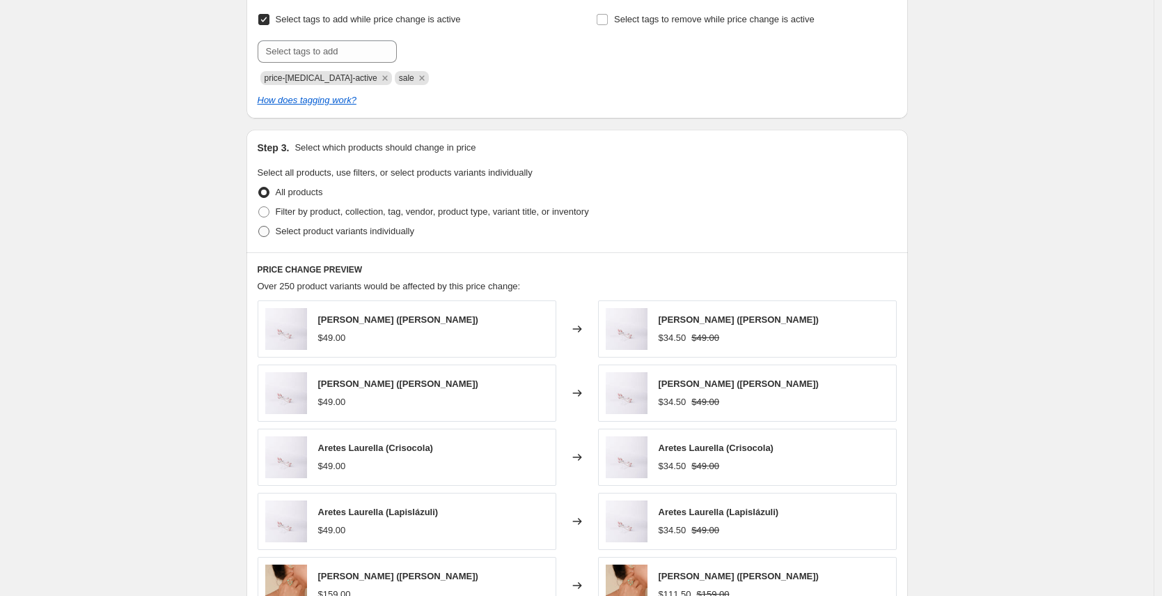
click at [410, 231] on span "Select product variants individually" at bounding box center [345, 231] width 139 height 10
click at [259, 226] on input "Select product variants individually" at bounding box center [258, 226] width 1 height 1
radio input "true"
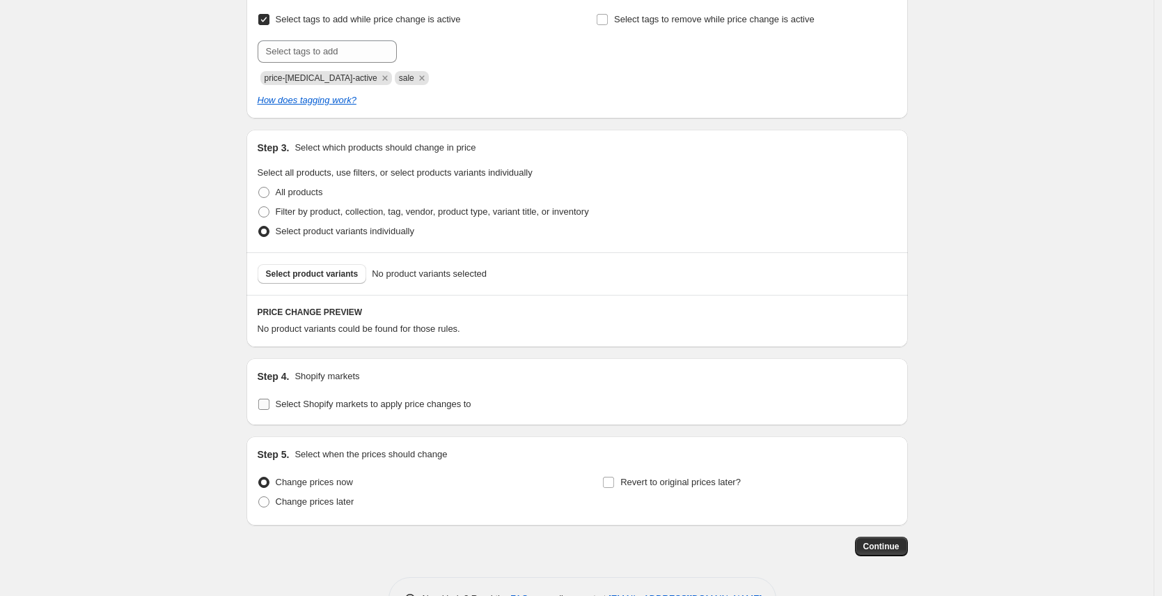
click at [332, 403] on span "Select Shopify markets to apply price changes to" at bounding box center [374, 403] width 196 height 10
click at [270, 403] on input "Select Shopify markets to apply price changes to" at bounding box center [263, 403] width 11 height 11
checkbox input "true"
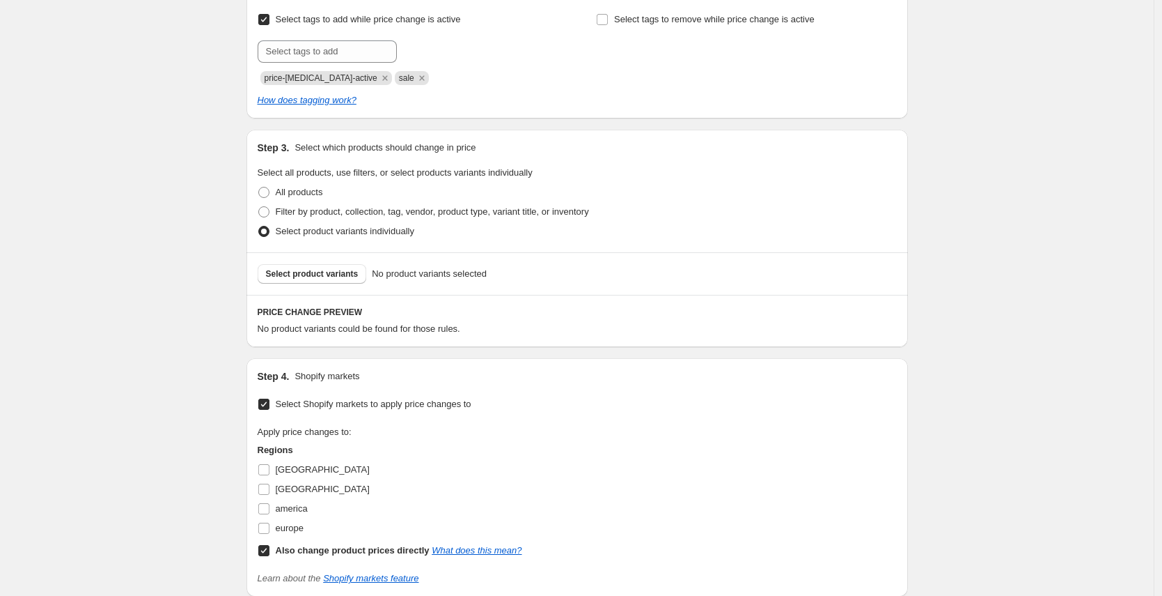
click at [302, 472] on div "Perú" at bounding box center [390, 470] width 265 height 20
click at [295, 468] on span "Perú" at bounding box center [323, 469] width 94 height 10
click at [270, 468] on input "Perú" at bounding box center [263, 469] width 11 height 11
checkbox input "true"
click at [293, 488] on span "Venezuela" at bounding box center [323, 488] width 94 height 10
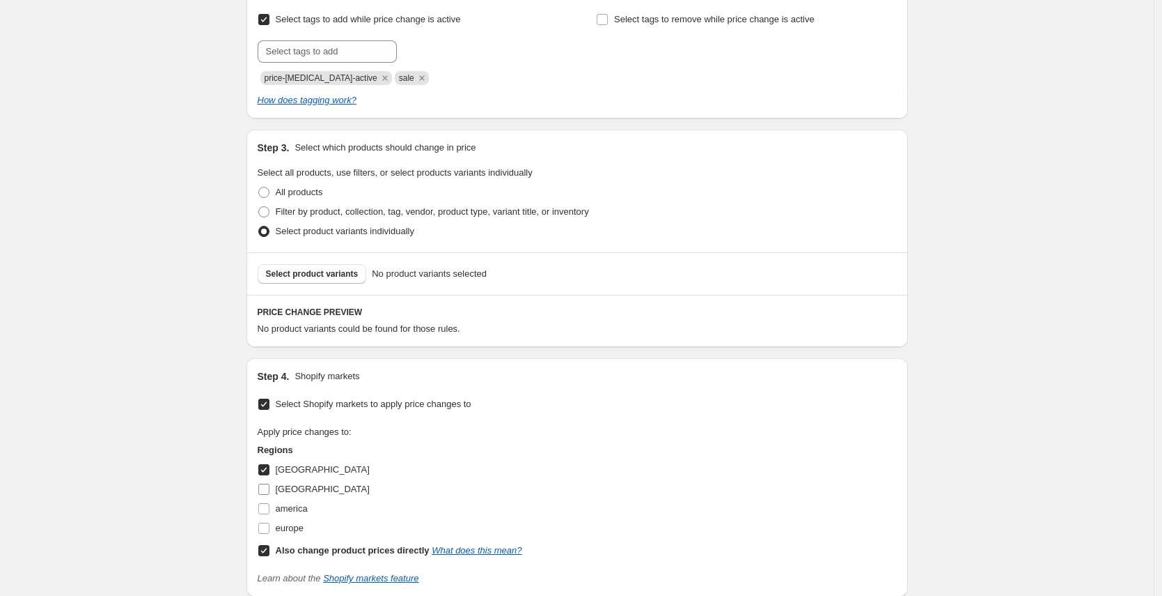
click at [270, 488] on input "Venezuela" at bounding box center [263, 488] width 11 height 11
checkbox input "true"
click at [266, 550] on input "Also change product prices directly What does this mean?" at bounding box center [263, 550] width 11 height 11
checkbox input "false"
click at [352, 279] on button "Select product variants" at bounding box center [312, 274] width 109 height 20
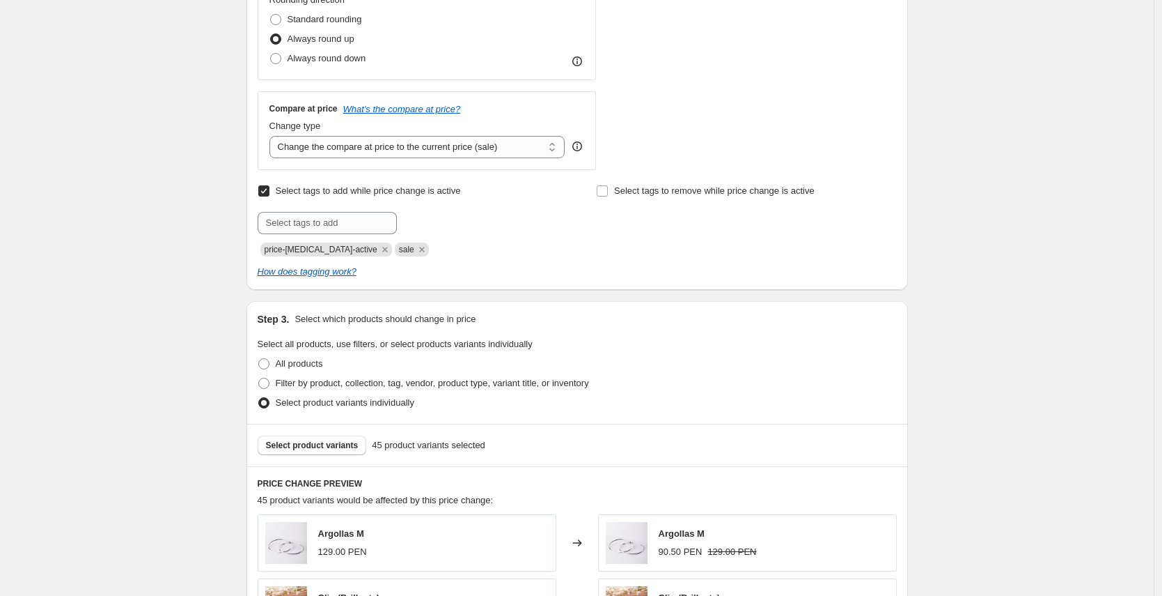
scroll to position [339, 0]
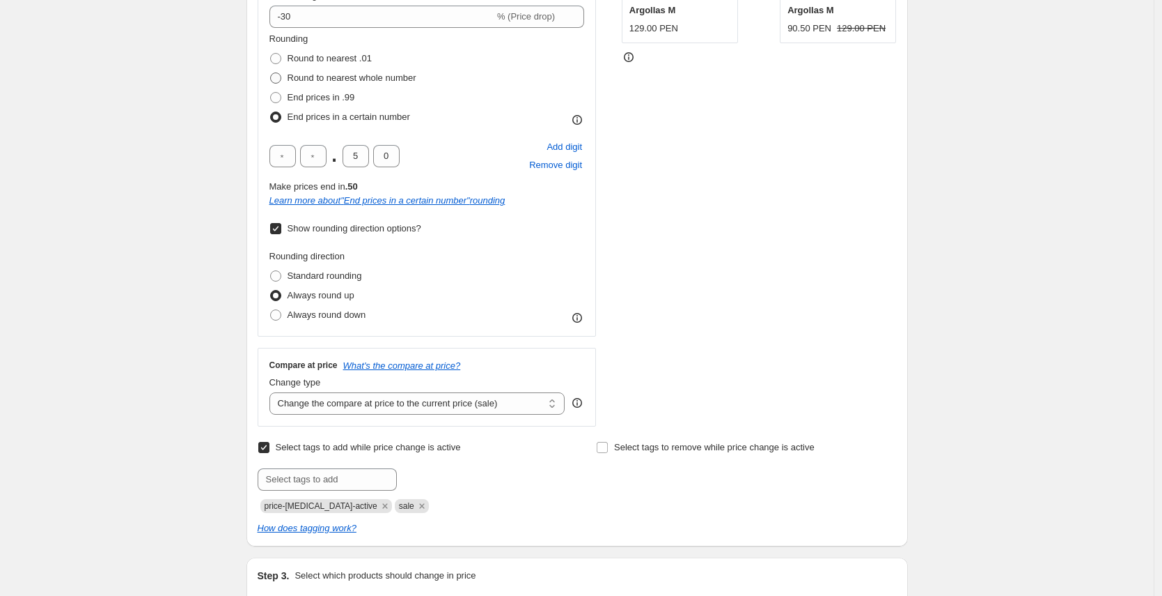
click at [331, 86] on label "Round to nearest whole number" at bounding box center [343, 78] width 147 height 20
click at [271, 73] on input "Round to nearest whole number" at bounding box center [270, 72] width 1 height 1
radio input "true"
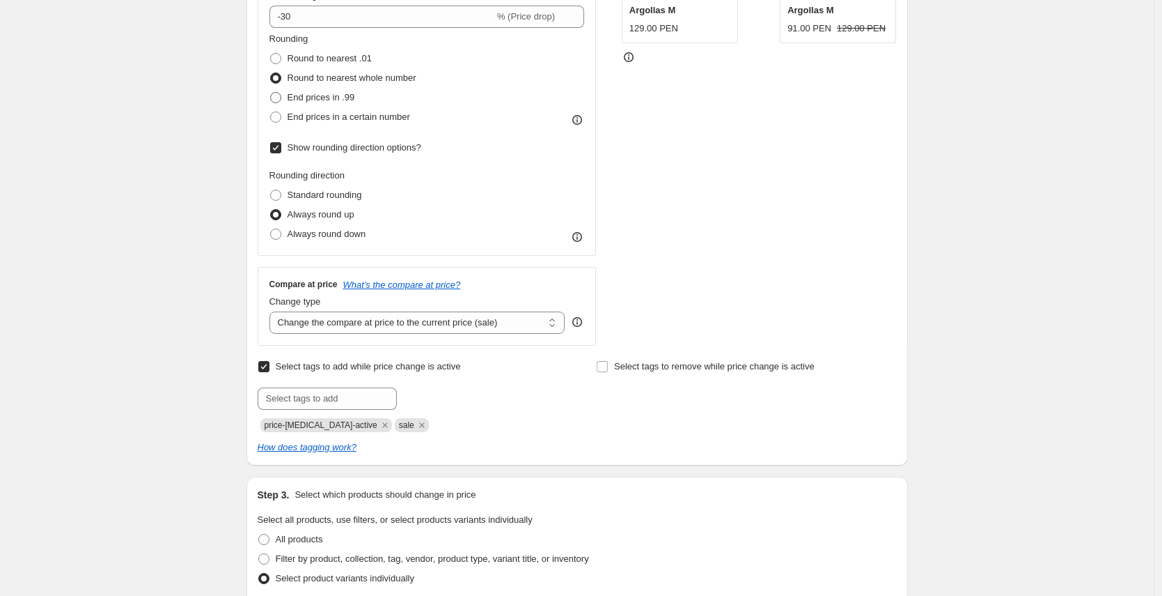
click at [329, 101] on span "End prices in .99" at bounding box center [322, 97] width 68 height 10
click at [271, 93] on input "End prices in .99" at bounding box center [270, 92] width 1 height 1
radio input "true"
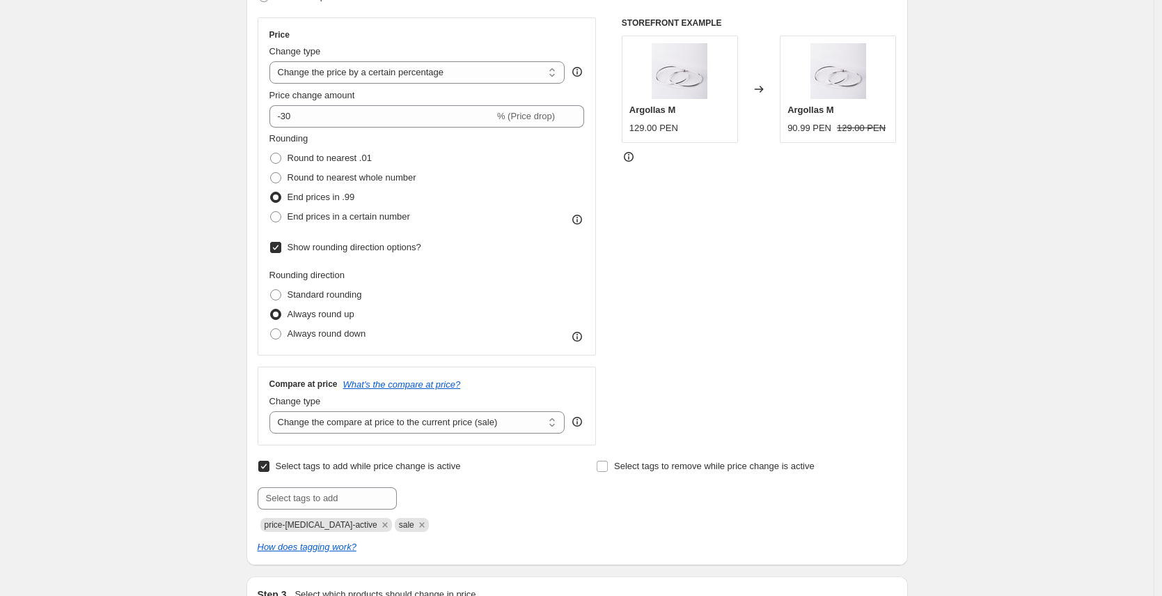
scroll to position [0, 0]
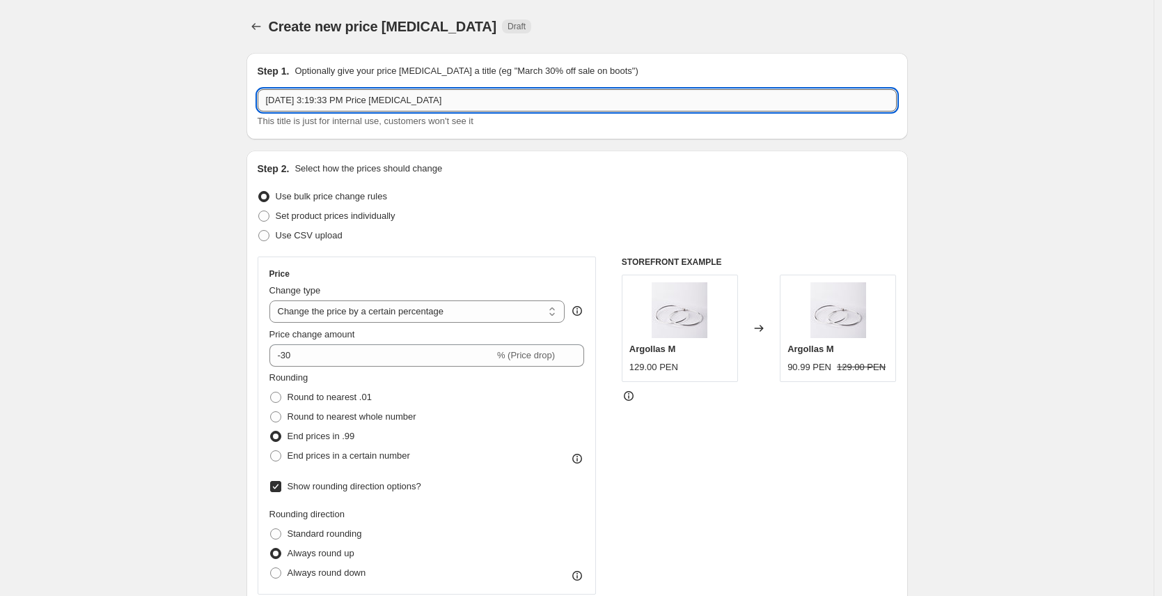
click at [446, 98] on input "Aug 25, 2025, 3:19:33 PM Price change job" at bounding box center [577, 100] width 639 height 22
type input "[GEOGRAPHIC_DATA] - 30% PLATA ANIVERSARIO"
click at [554, 228] on div "Use CSV upload" at bounding box center [577, 236] width 639 height 20
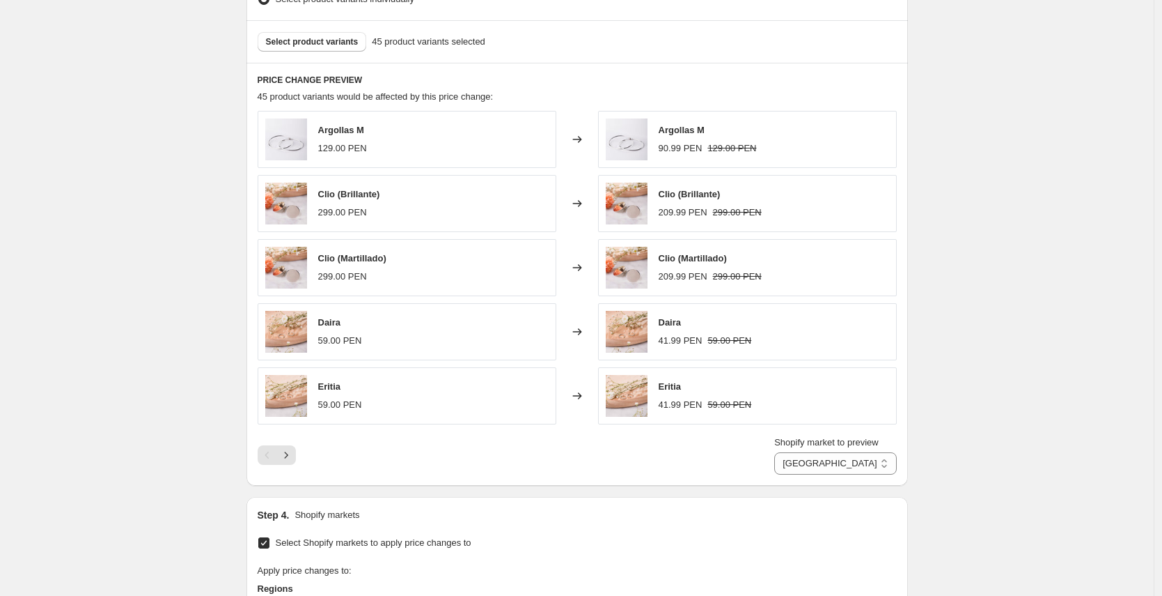
scroll to position [602, 0]
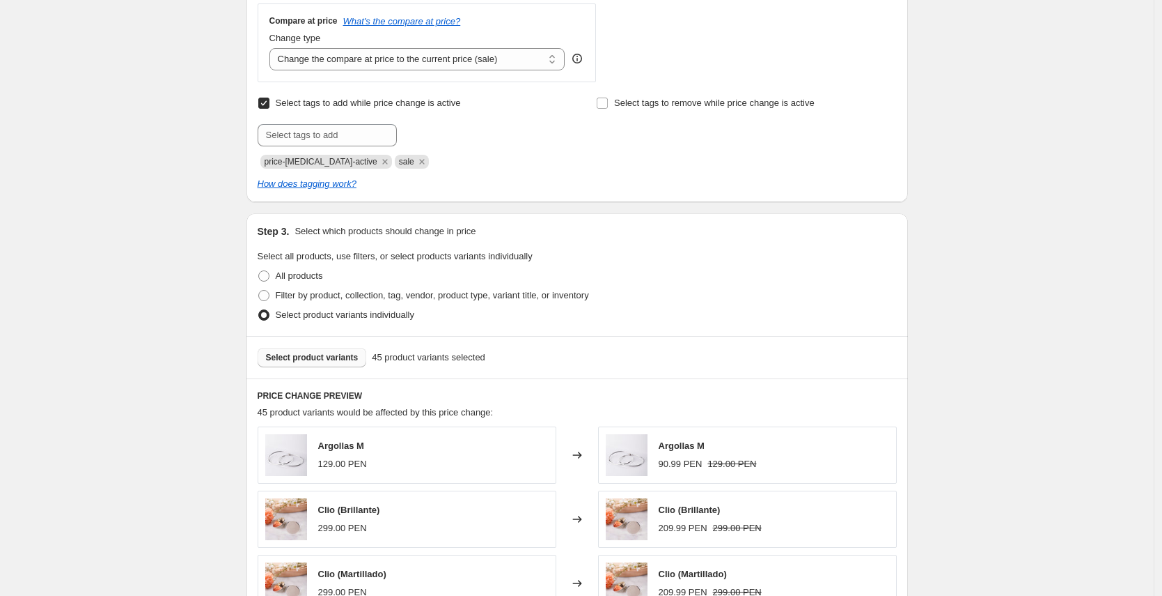
click at [340, 357] on span "Select product variants" at bounding box center [312, 357] width 93 height 11
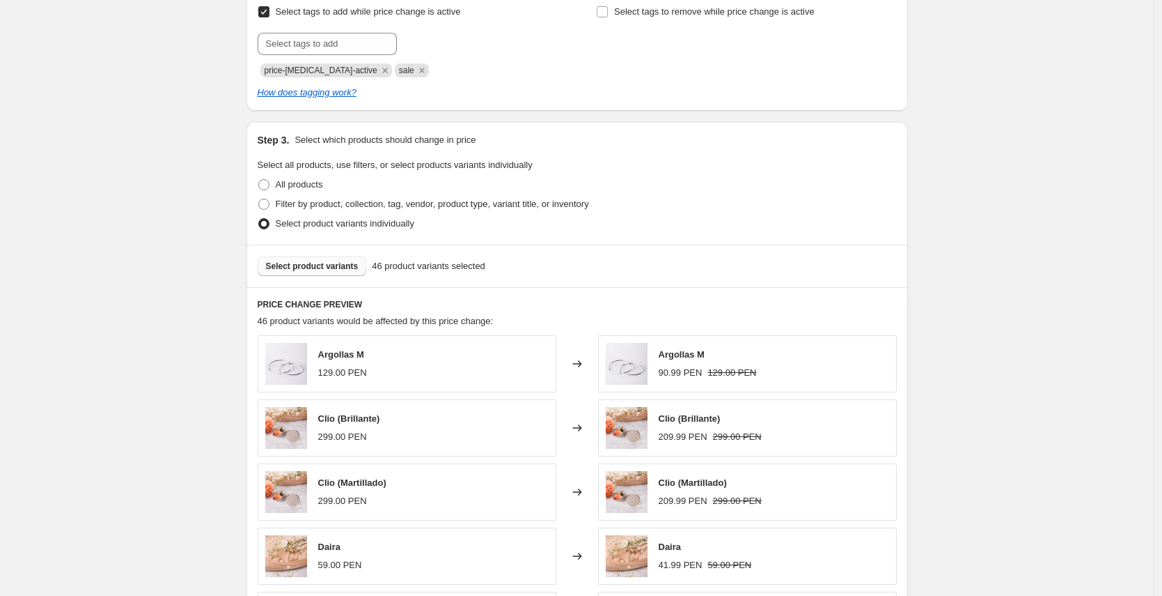
scroll to position [568, 0]
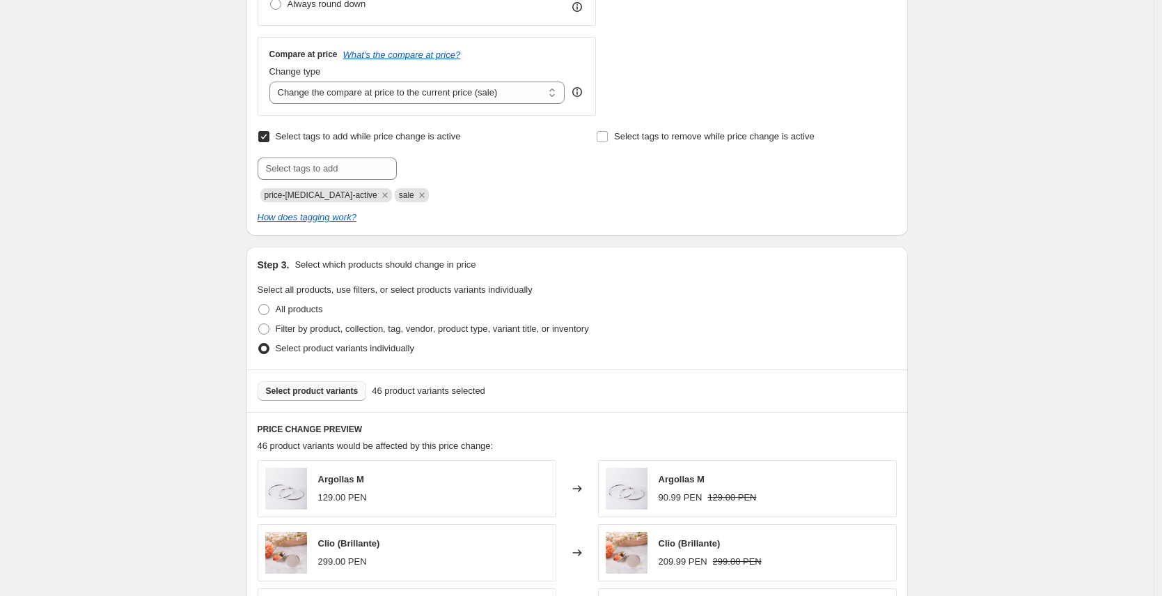
click at [354, 389] on span "Select product variants" at bounding box center [312, 390] width 93 height 11
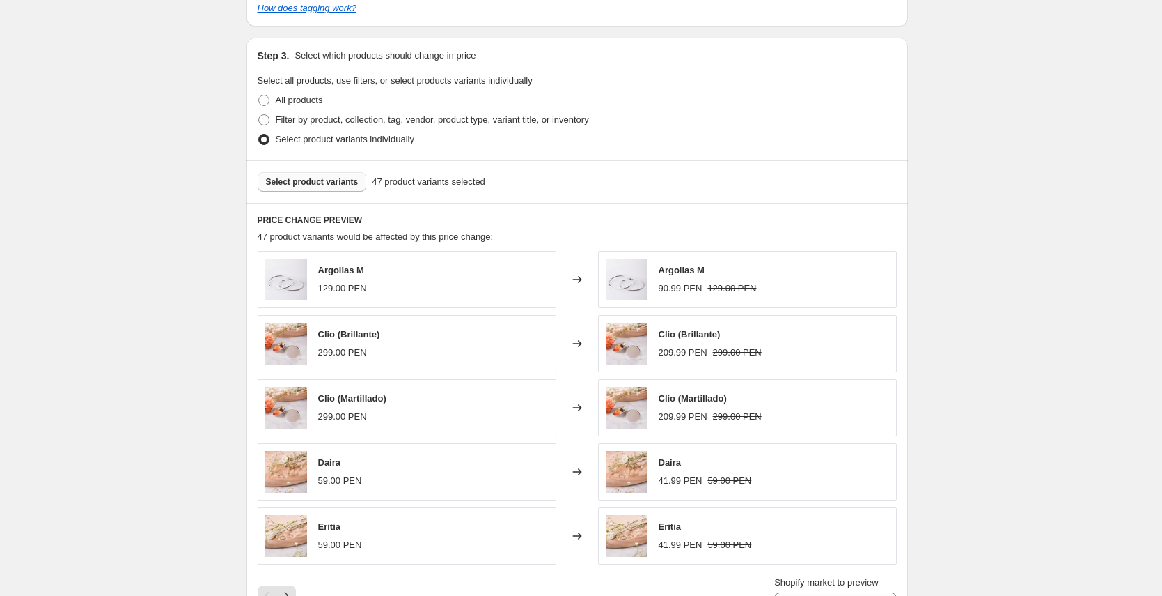
scroll to position [762, 0]
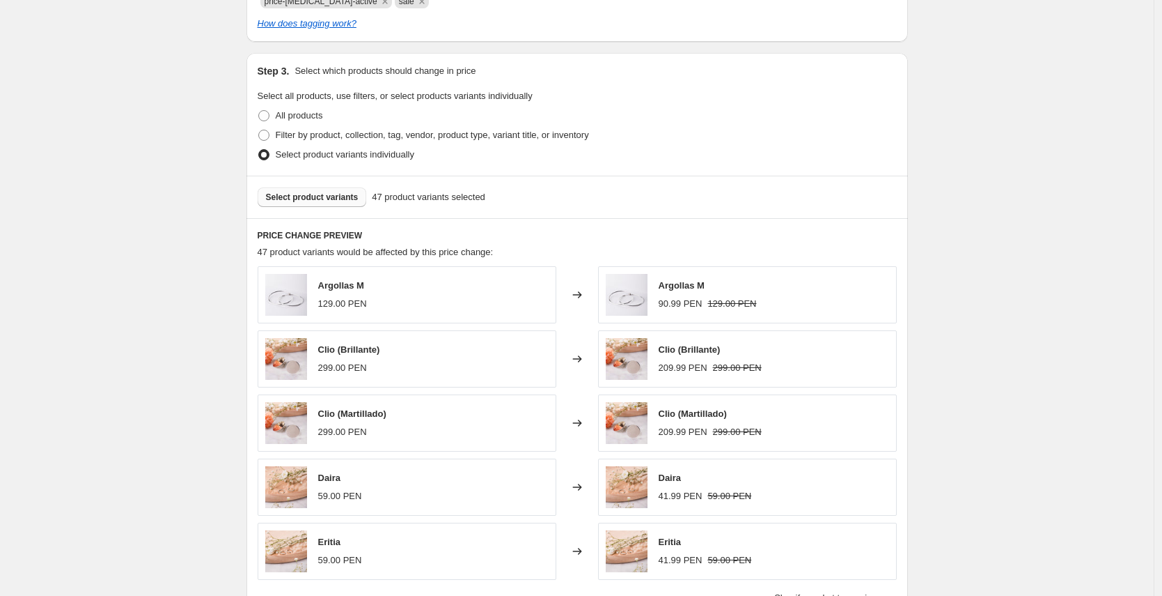
click at [355, 198] on span "Select product variants" at bounding box center [312, 197] width 93 height 11
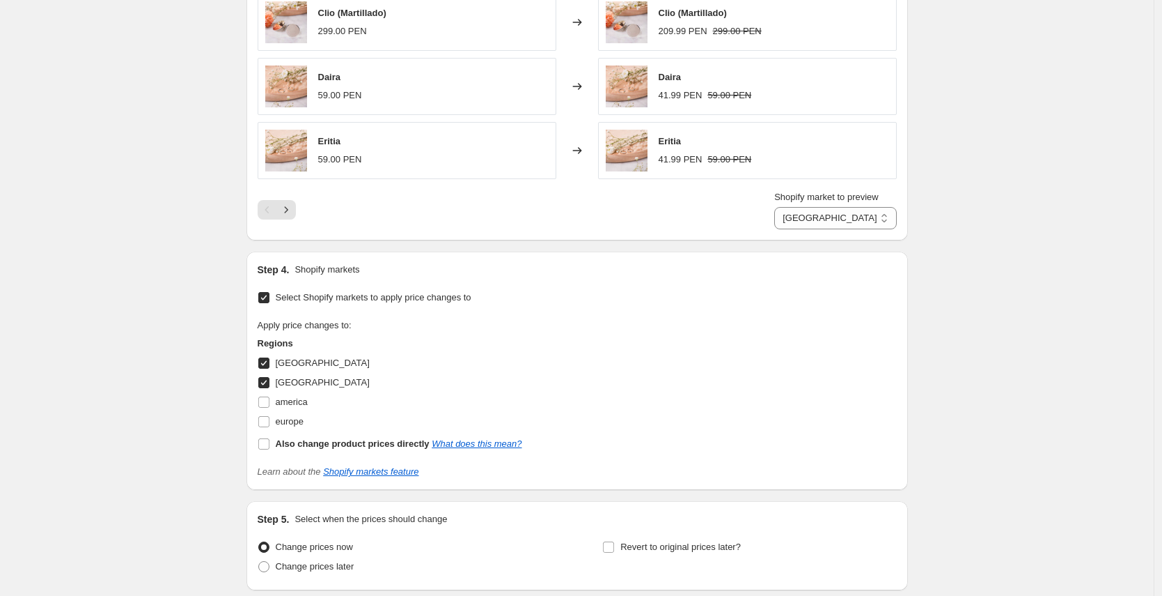
scroll to position [1273, 0]
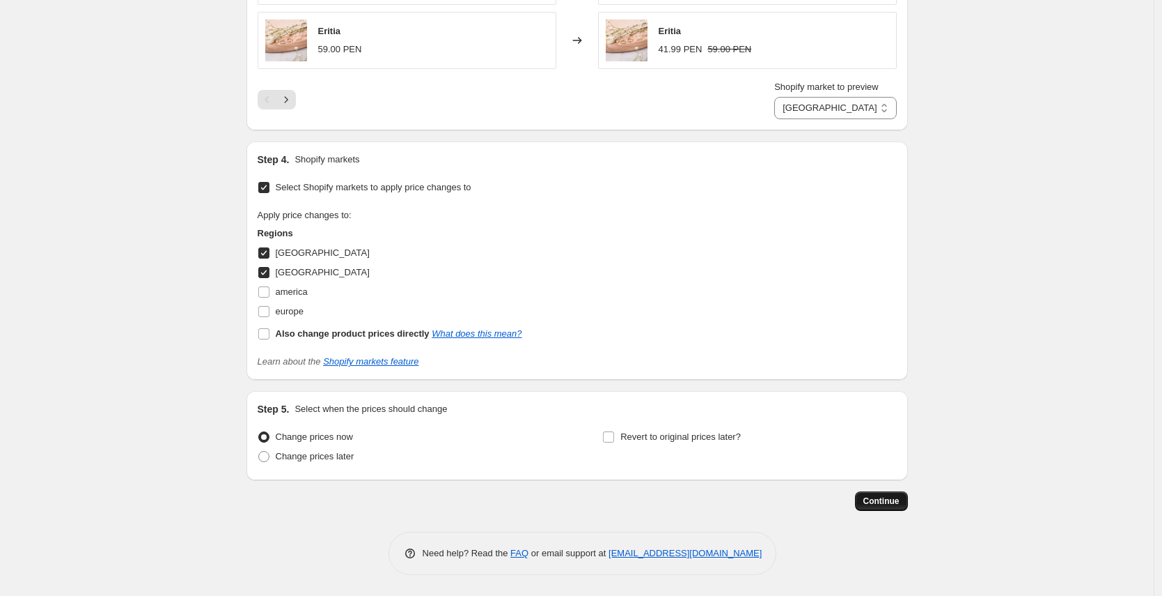
click at [880, 501] on span "Continue" at bounding box center [882, 500] width 36 height 11
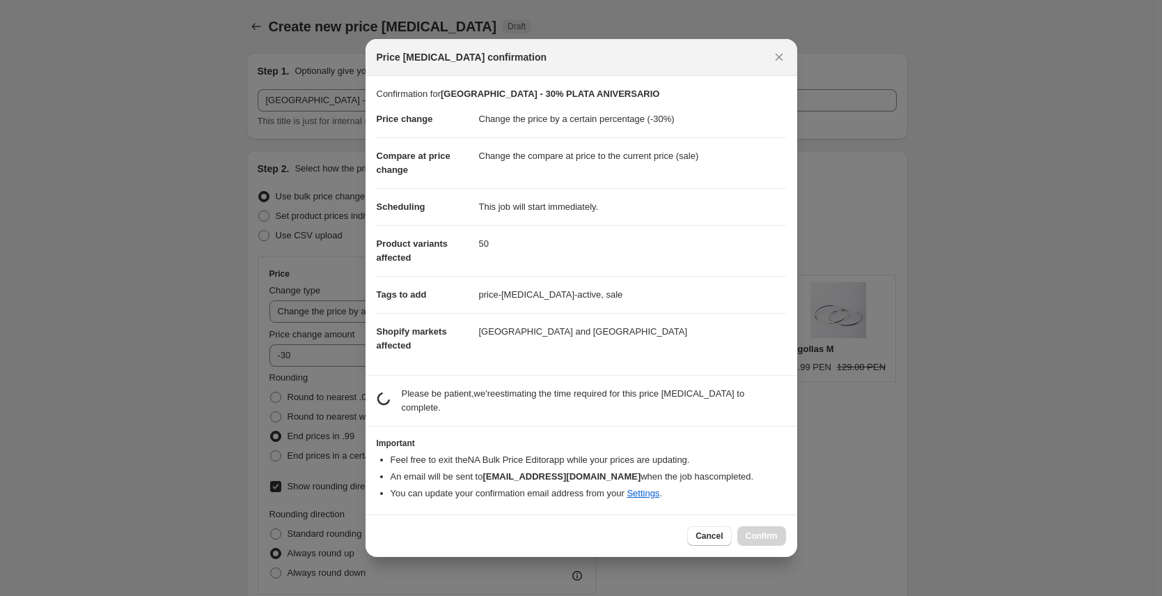
scroll to position [0, 0]
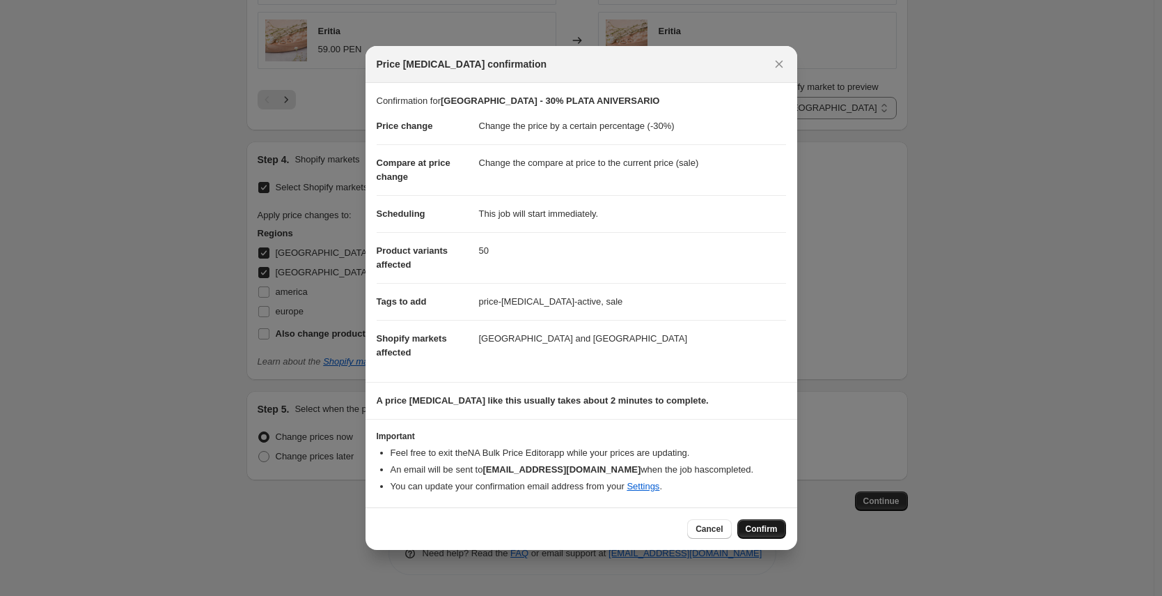
click at [749, 523] on button "Confirm" at bounding box center [762, 529] width 49 height 20
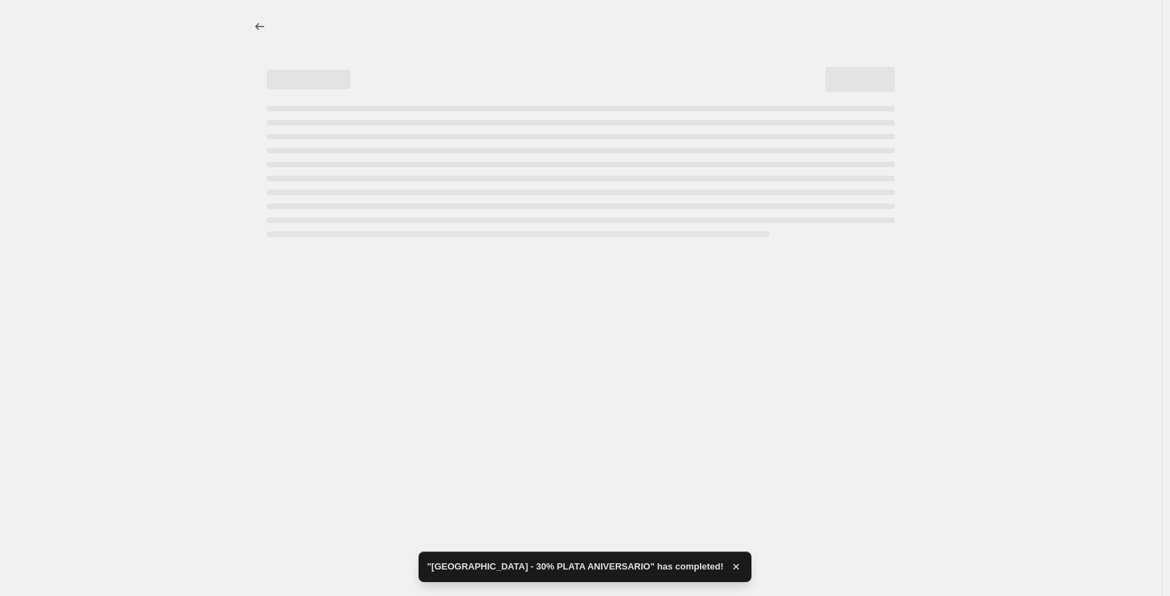
select select "percentage"
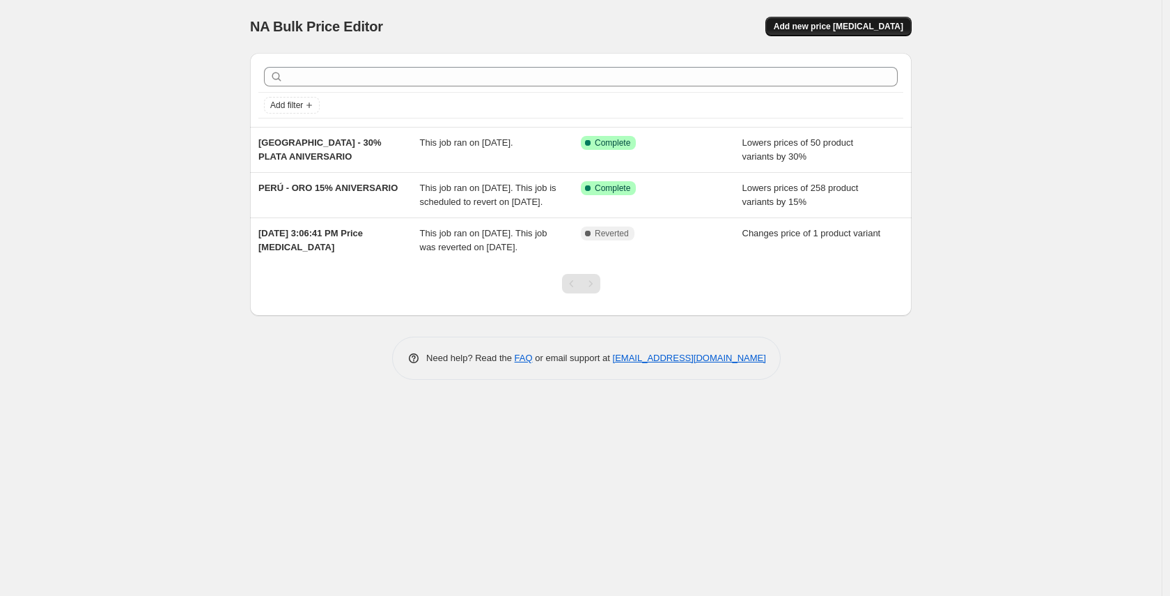
click at [844, 27] on span "Add new price [MEDICAL_DATA]" at bounding box center [839, 26] width 130 height 11
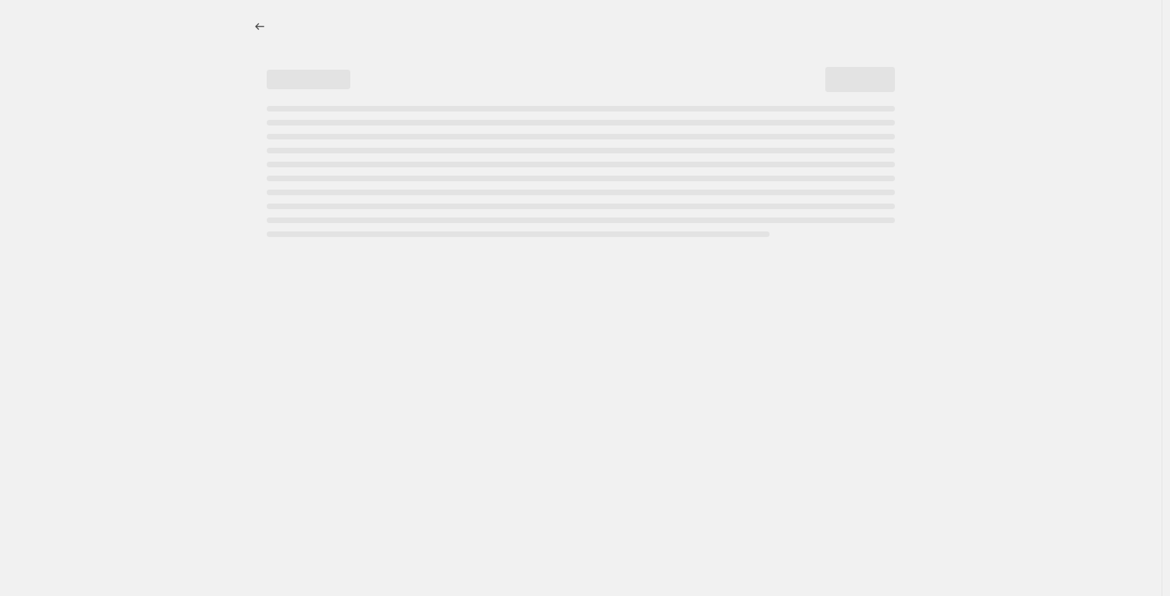
select select "percentage"
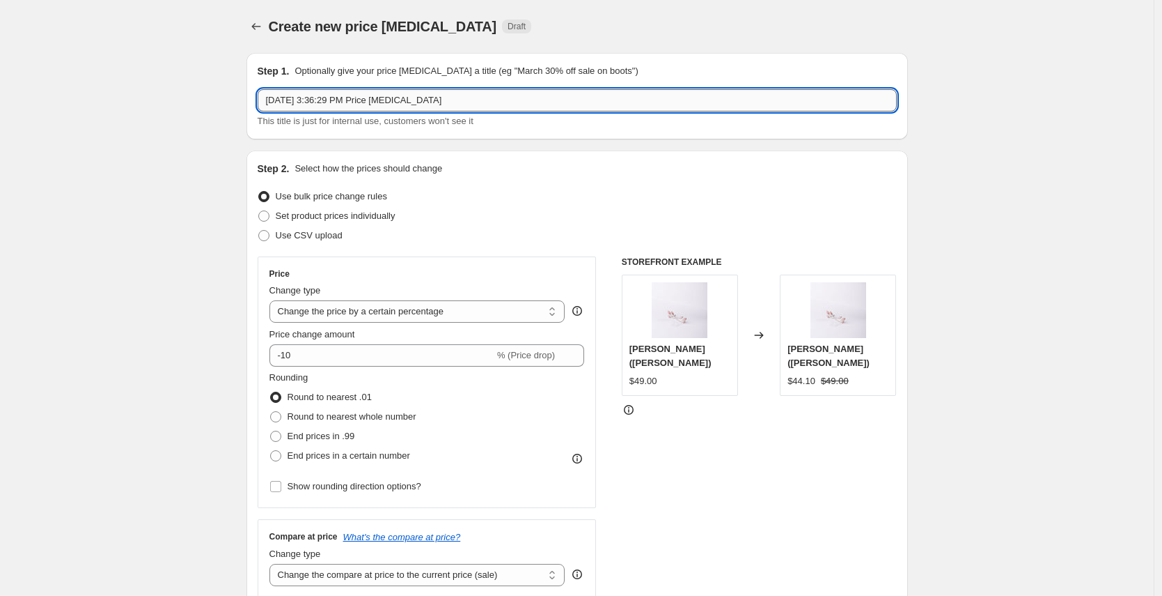
click at [457, 104] on input "[DATE] 3:36:29 PM Price [MEDICAL_DATA]" at bounding box center [577, 100] width 639 height 22
click at [451, 110] on input "[GEOGRAPHIC_DATA]" at bounding box center [577, 100] width 639 height 22
type input "P"
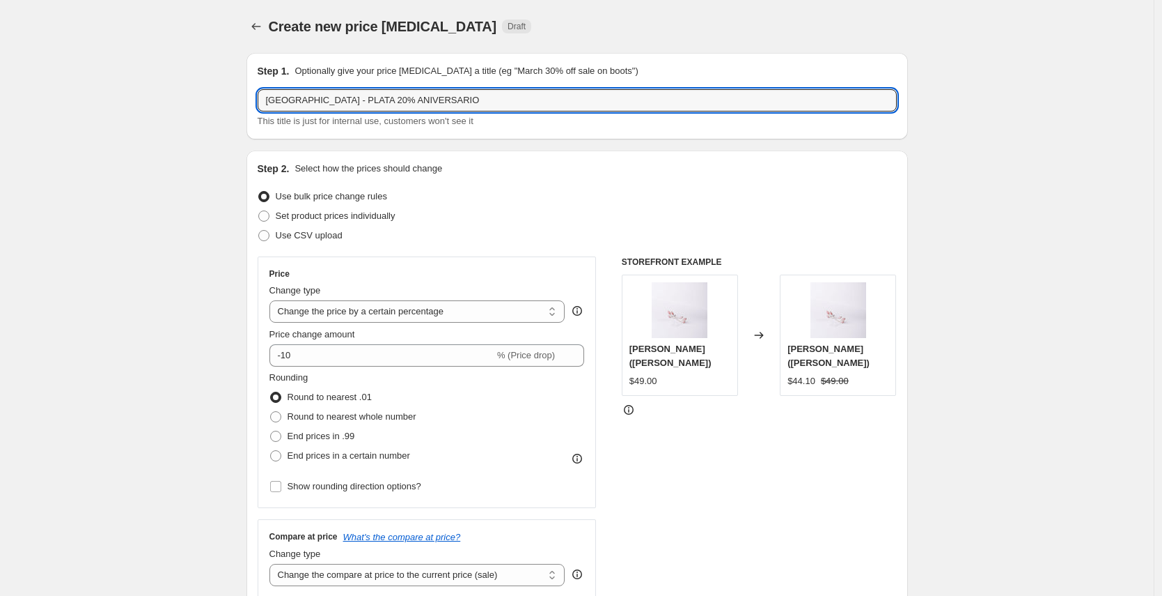
type input "[GEOGRAPHIC_DATA] - PLATA 20% ANIVERSARIO"
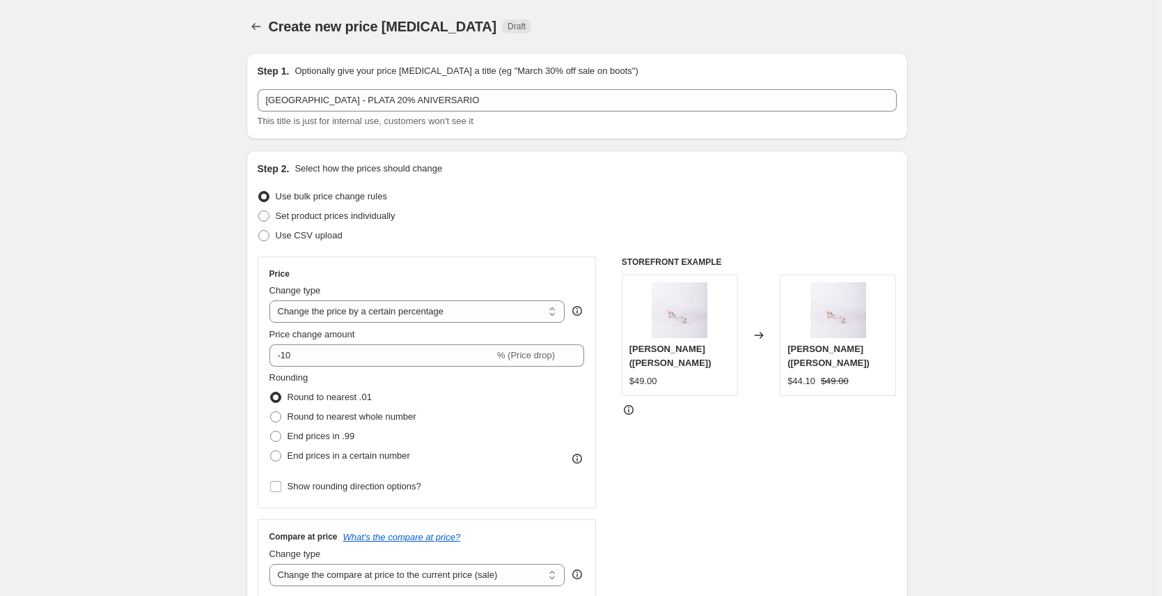
click at [556, 171] on div "Step 2. Select how the prices should change" at bounding box center [577, 169] width 639 height 14
click at [371, 222] on span "Set product prices individually" at bounding box center [336, 216] width 120 height 14
click at [259, 211] on input "Set product prices individually" at bounding box center [258, 210] width 1 height 1
radio input "true"
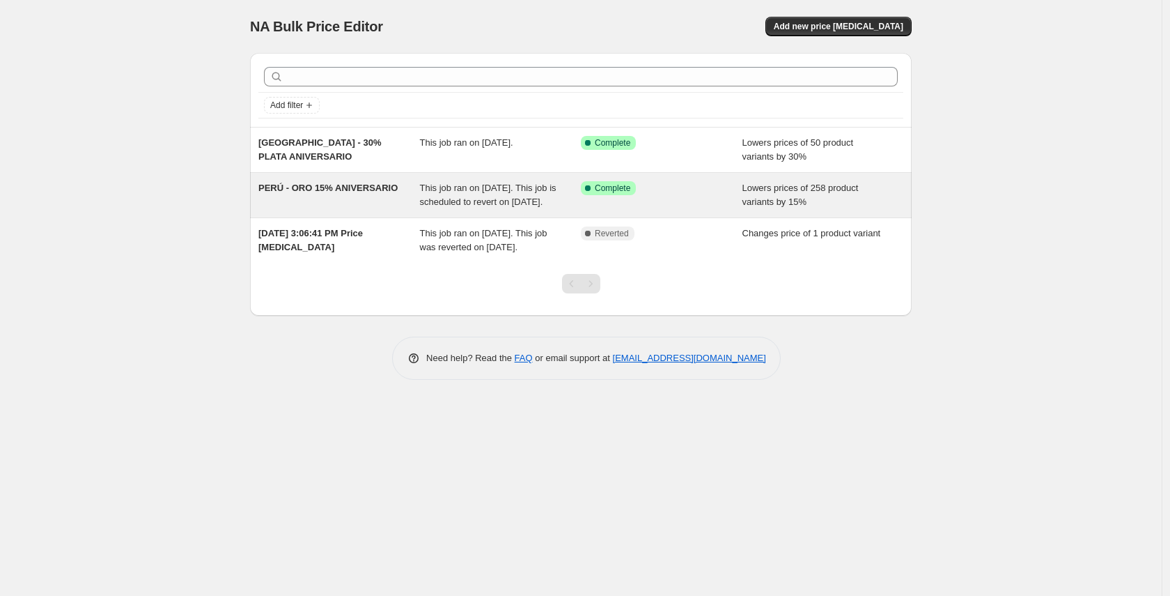
click at [315, 191] on span "PERÚ - ORO 15% ANIVERSARIO" at bounding box center [327, 187] width 139 height 10
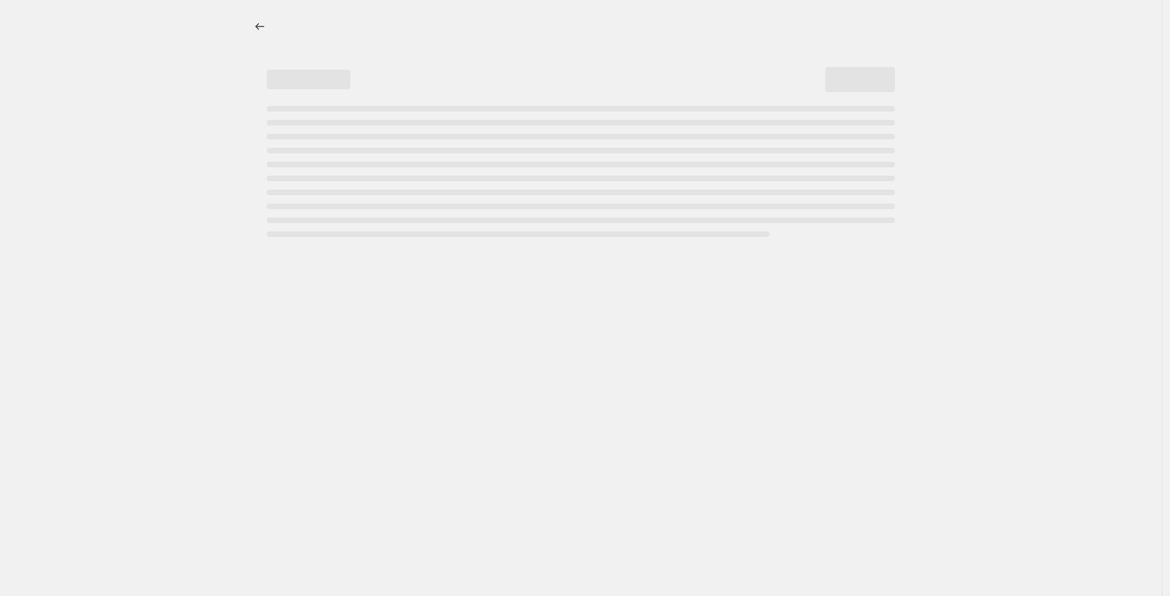
select select "percentage"
select select "collection"
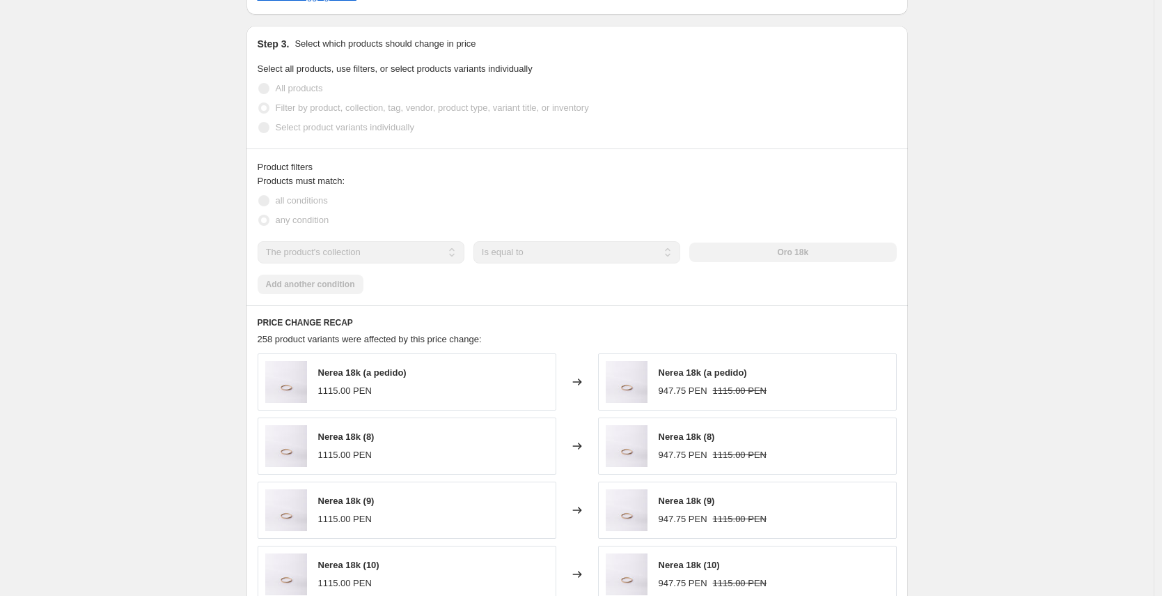
scroll to position [836, 0]
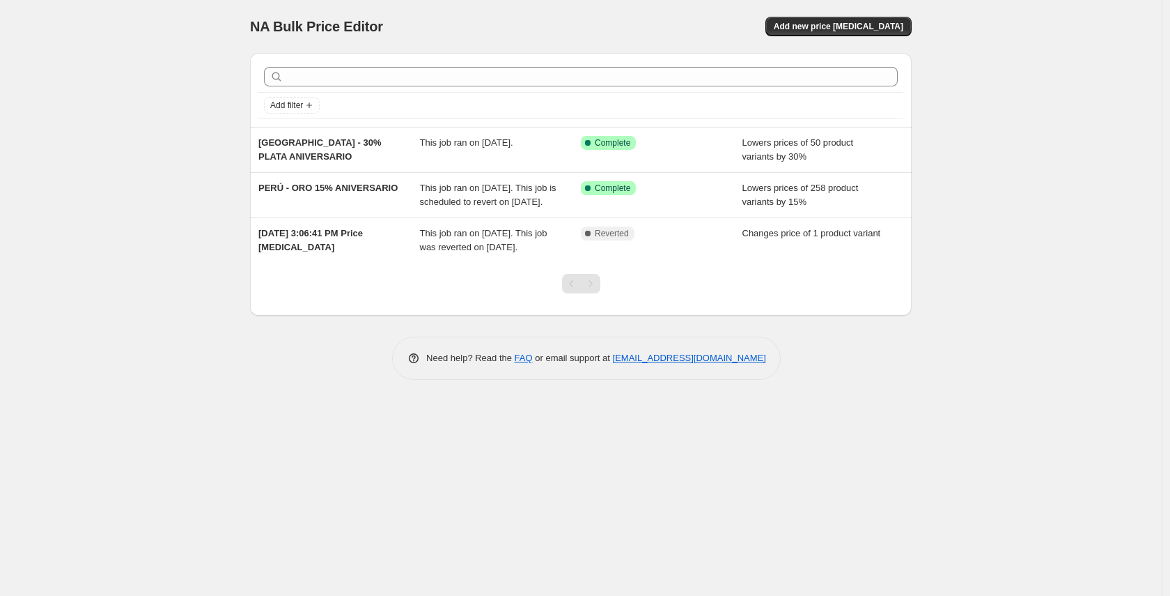
click at [884, 8] on div "NA Bulk Price Editor. This page is ready NA Bulk Price Editor Add new price cha…" at bounding box center [581, 26] width 662 height 53
click at [882, 20] on button "Add new price [MEDICAL_DATA]" at bounding box center [838, 27] width 146 height 20
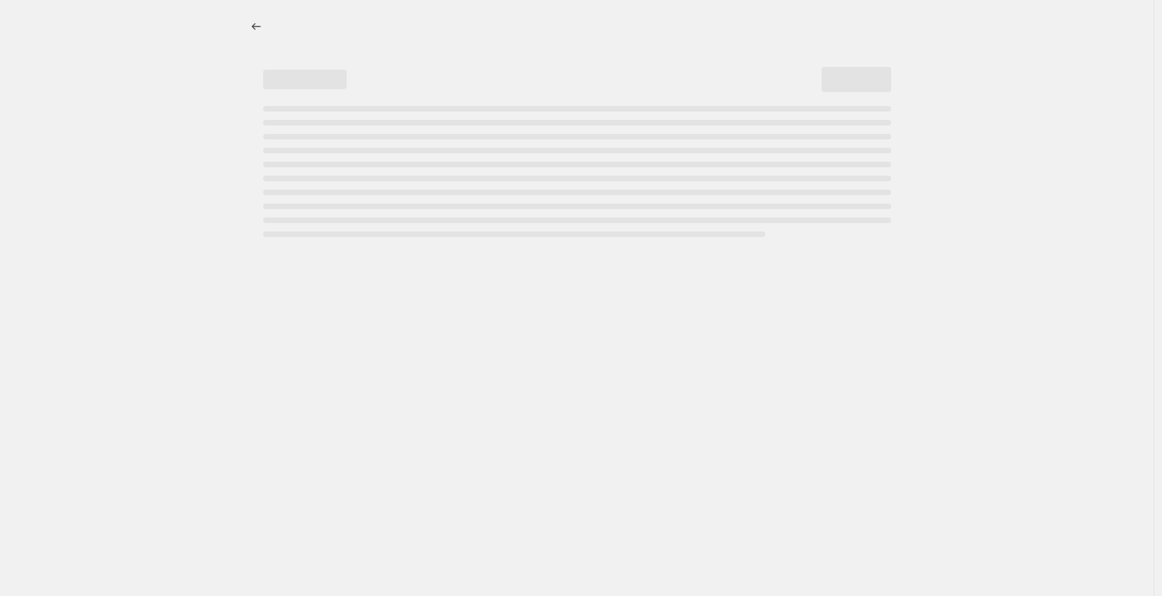
select select "percentage"
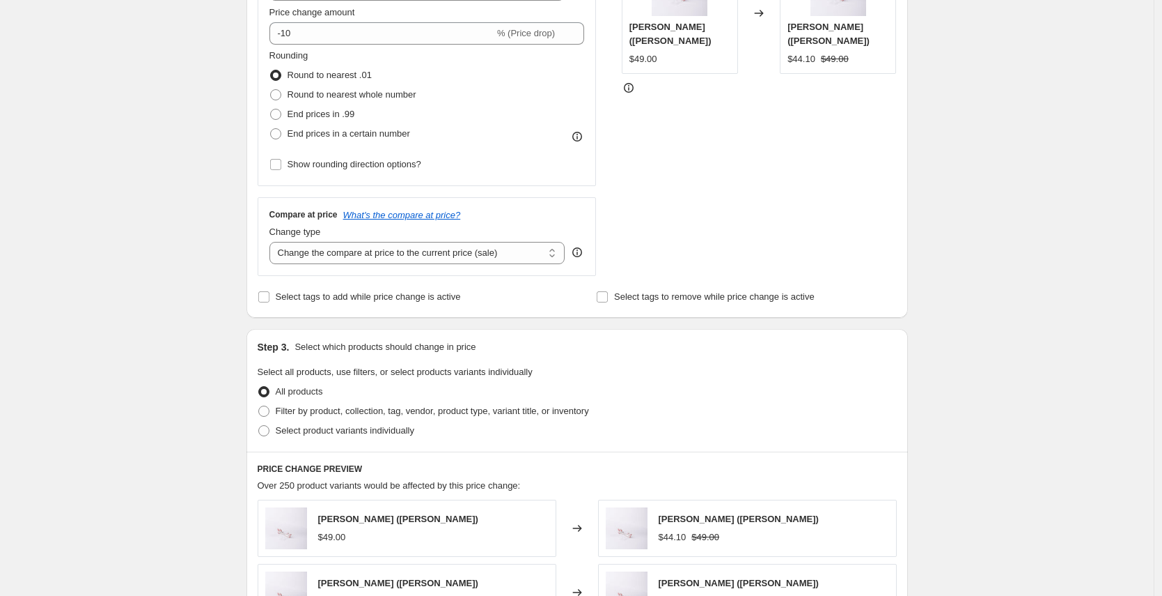
scroll to position [410, 0]
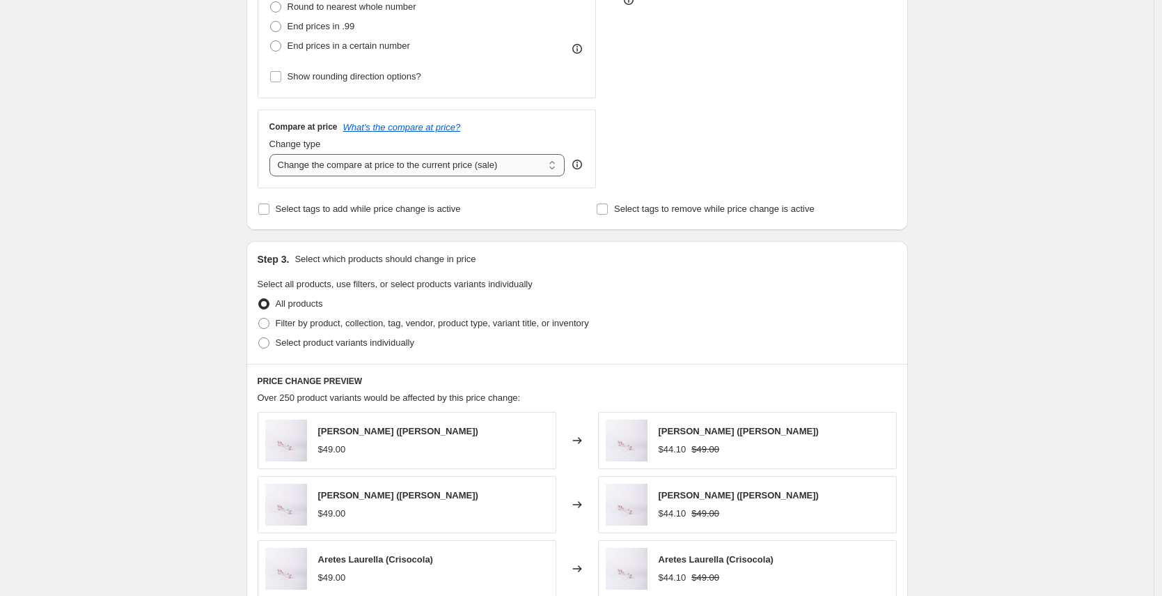
click at [476, 167] on select "Change the compare at price to the current price (sale) Change the compare at p…" at bounding box center [418, 165] width 296 height 22
click at [461, 208] on span "Select tags to add while price change is active" at bounding box center [368, 208] width 185 height 10
click at [270, 208] on input "Select tags to add while price change is active" at bounding box center [263, 208] width 11 height 11
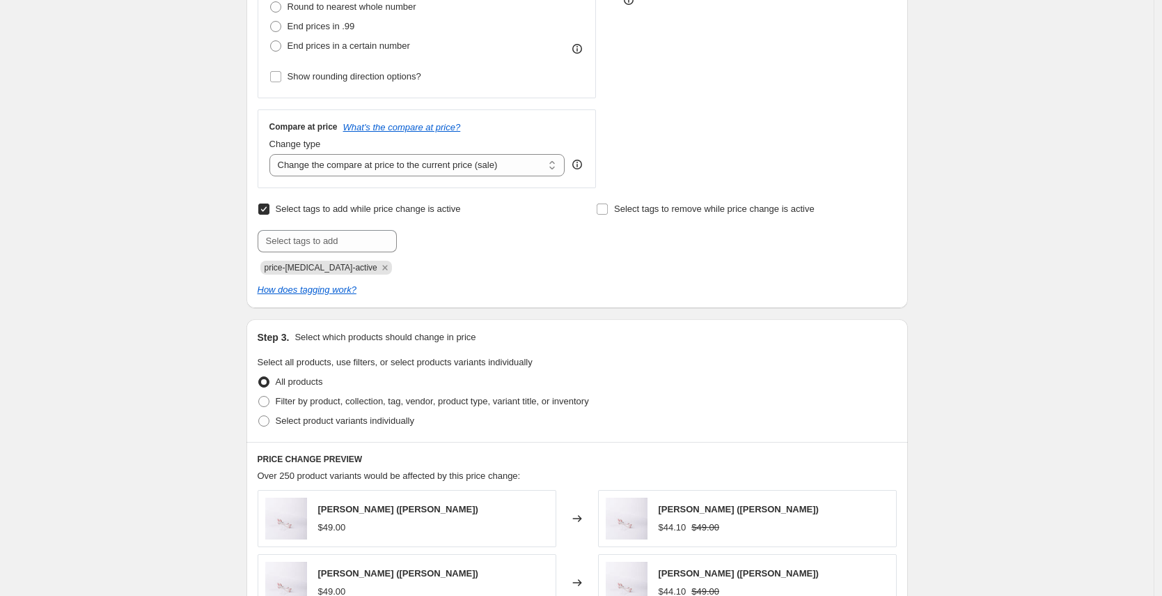
click at [461, 208] on span "Select tags to add while price change is active" at bounding box center [368, 208] width 185 height 10
click at [270, 208] on input "Select tags to add while price change is active" at bounding box center [263, 208] width 11 height 11
checkbox input "false"
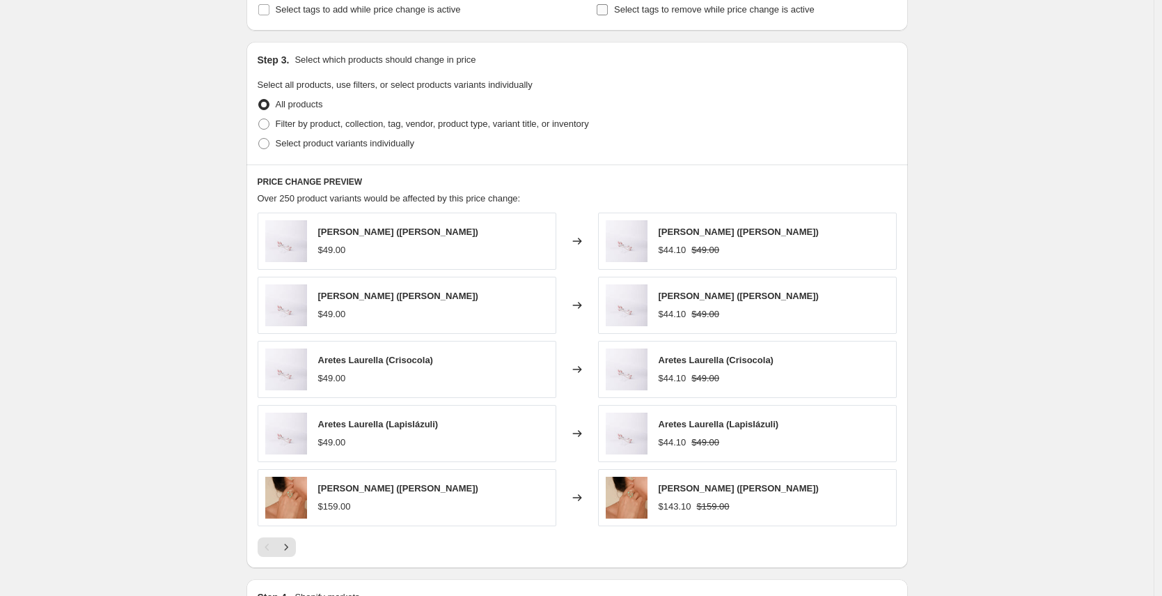
scroll to position [809, 0]
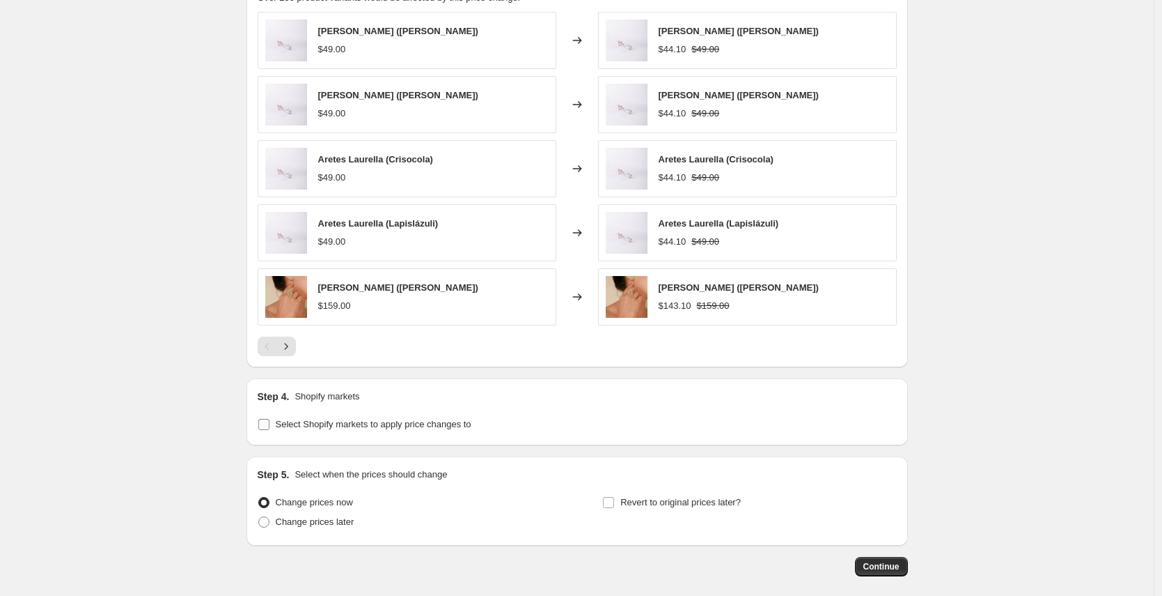
click at [430, 424] on span "Select Shopify markets to apply price changes to" at bounding box center [374, 424] width 196 height 10
click at [270, 424] on input "Select Shopify markets to apply price changes to" at bounding box center [263, 424] width 11 height 11
checkbox input "true"
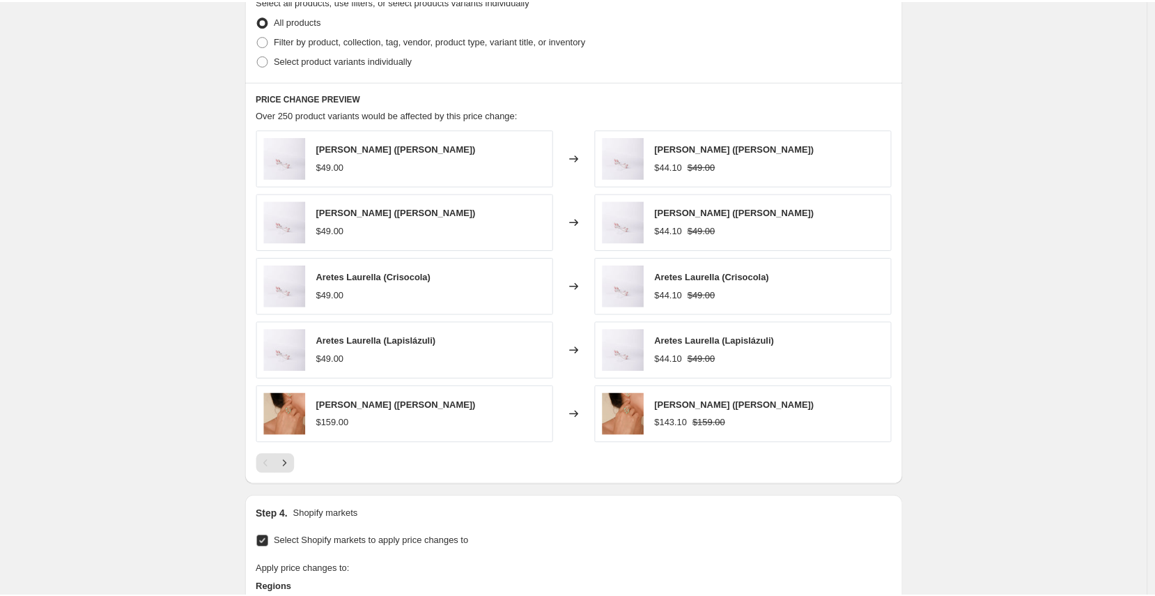
scroll to position [410, 0]
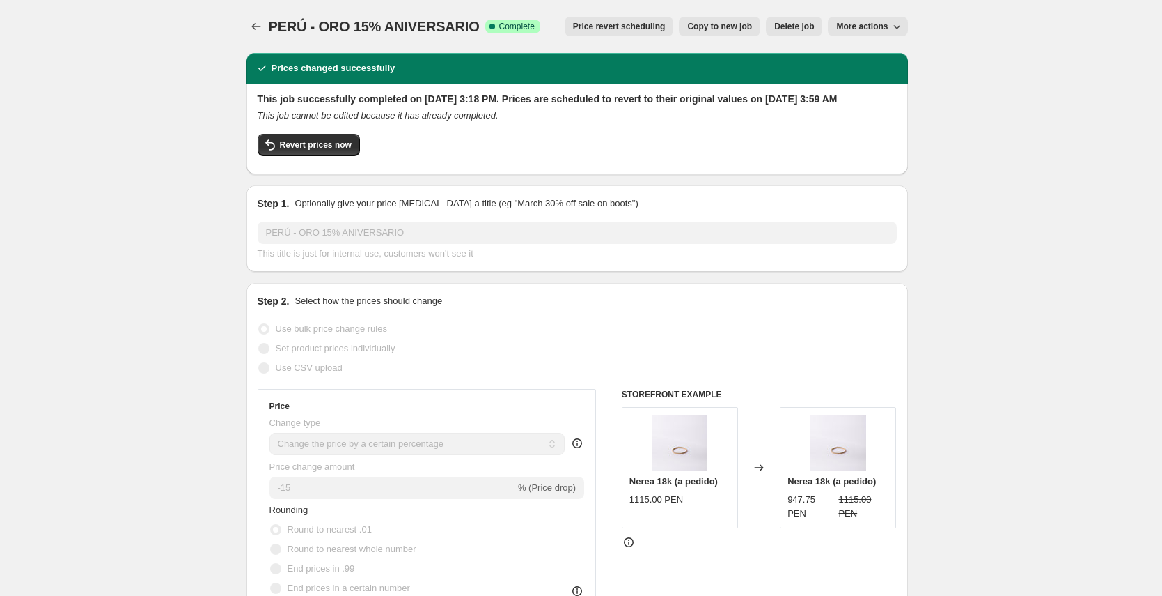
select select "percentage"
select select "collection"
click at [853, 17] on button "More actions" at bounding box center [867, 27] width 79 height 20
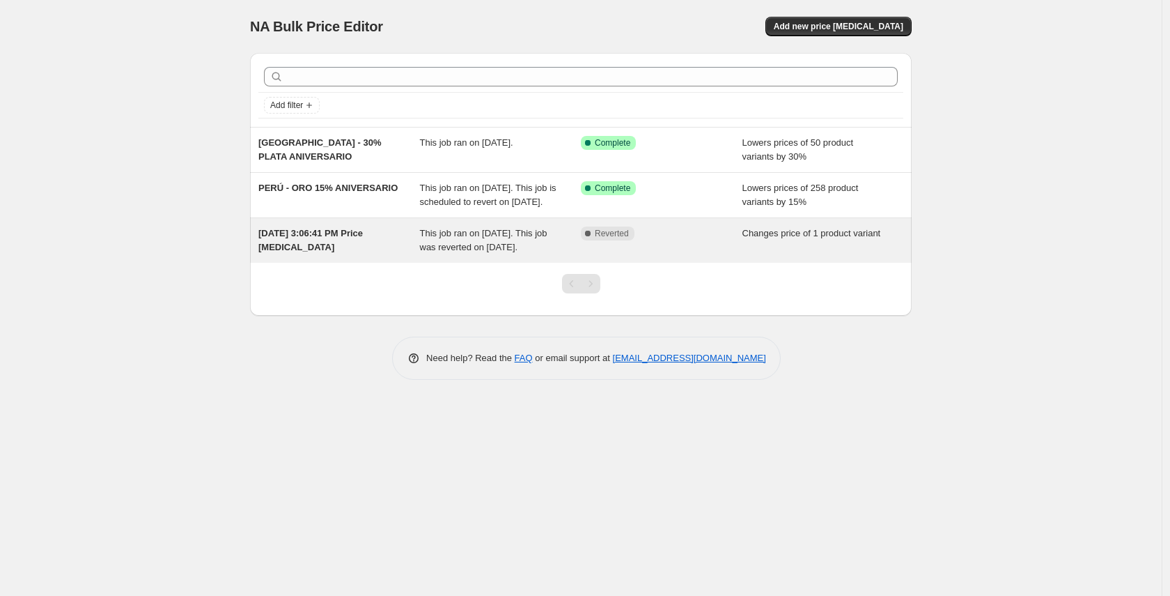
click at [297, 251] on span "[DATE] 3:06:41 PM Price [MEDICAL_DATA]" at bounding box center [310, 240] width 104 height 24
